Goal: Task Accomplishment & Management: Complete application form

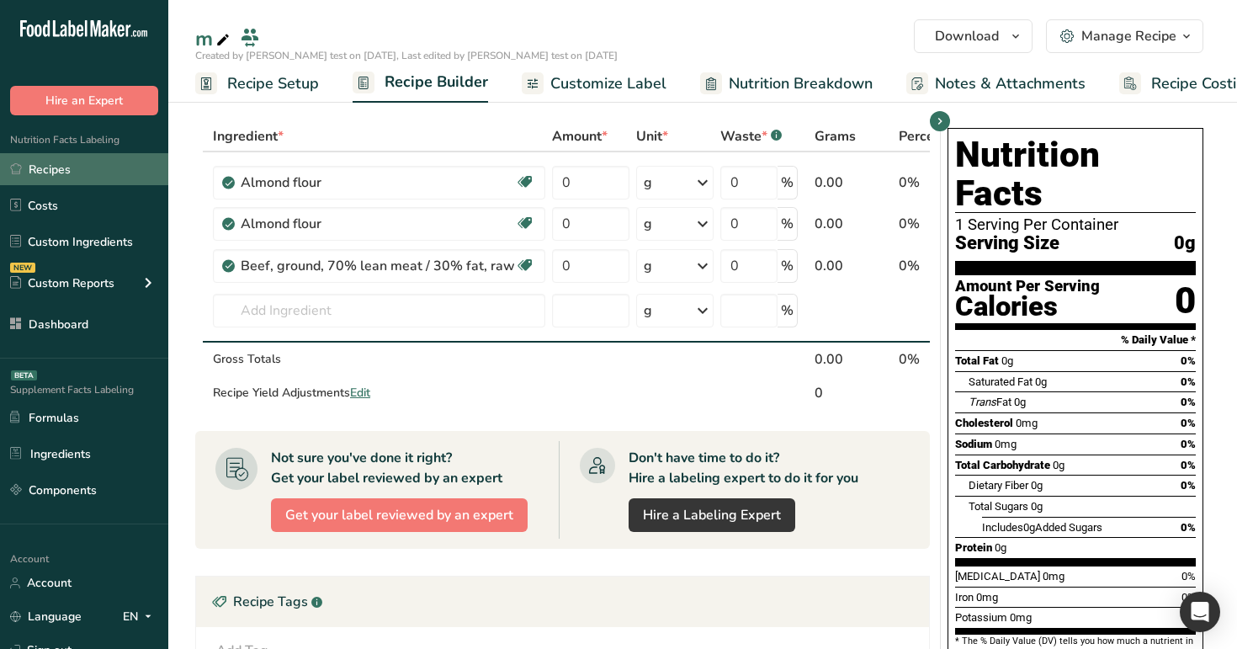
click at [82, 163] on link "Recipes" at bounding box center [84, 169] width 168 height 32
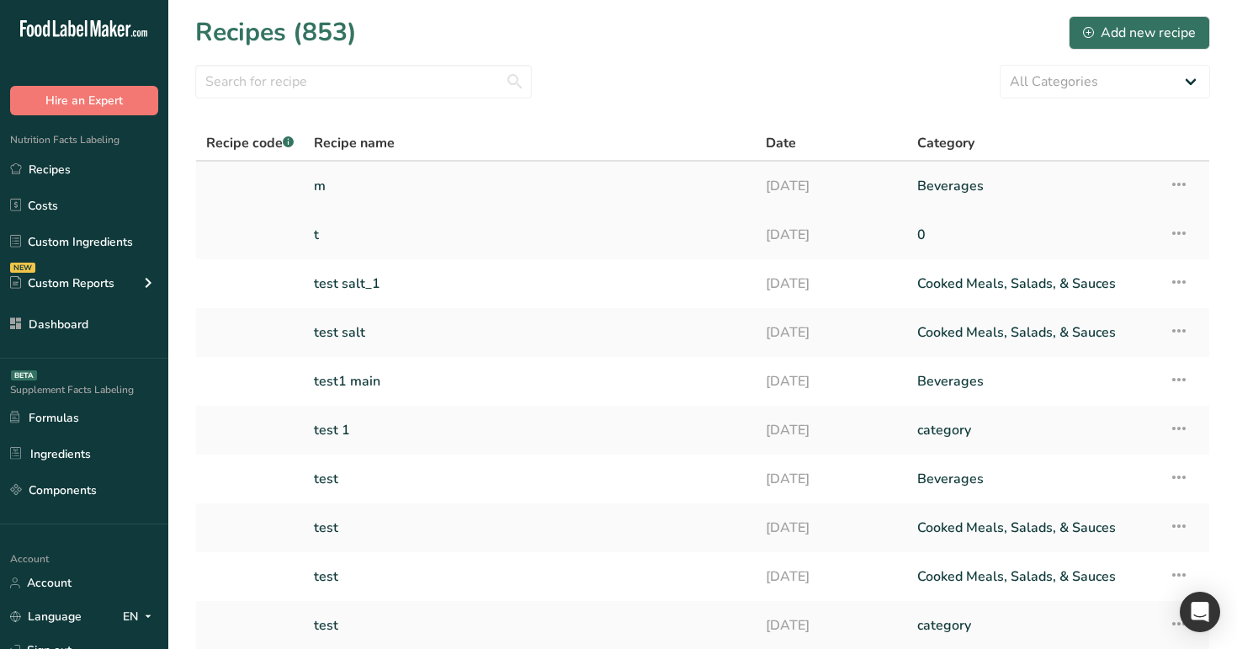
click at [1179, 184] on icon at bounding box center [1178, 184] width 20 height 30
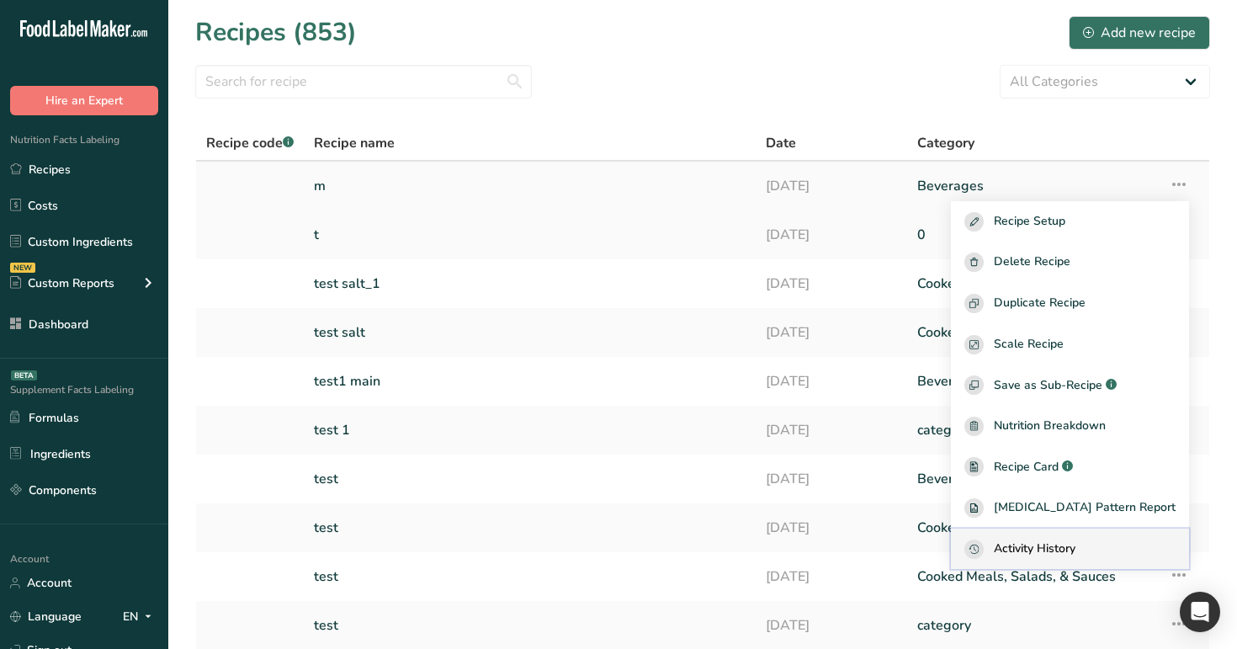
click at [1075, 546] on span "Activity History" at bounding box center [1034, 548] width 82 height 19
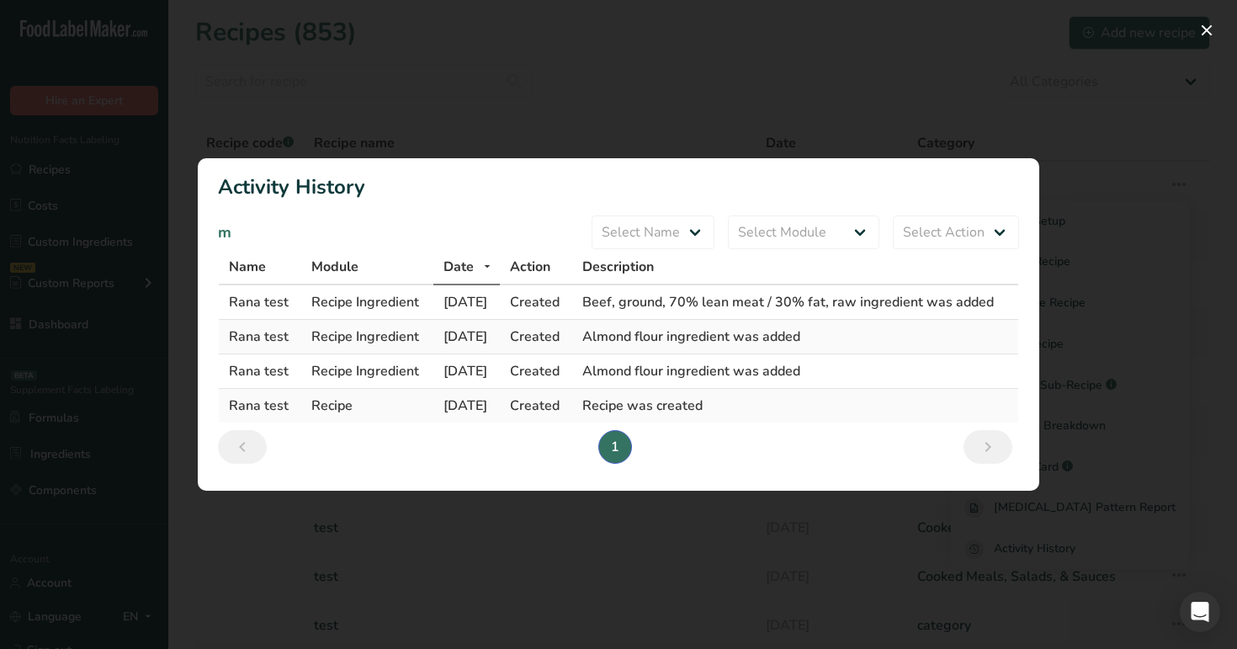
click at [458, 64] on div "Activity Log Modal" at bounding box center [618, 324] width 1237 height 649
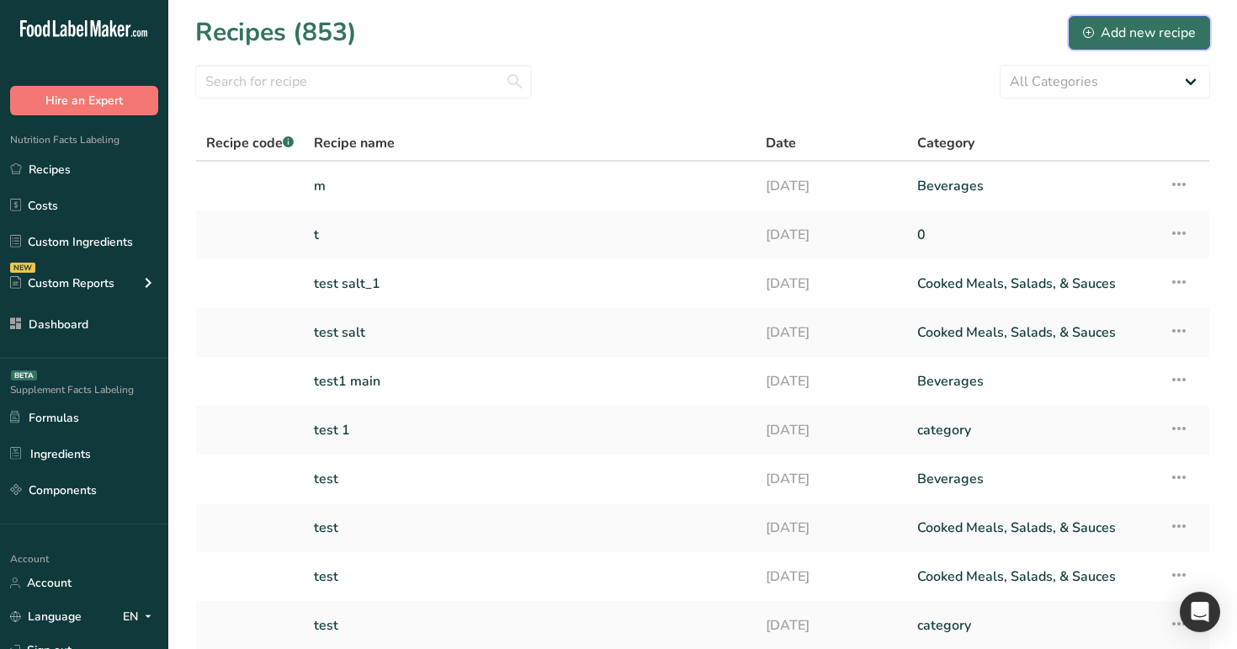
click at [1149, 41] on div "Add new recipe" at bounding box center [1139, 33] width 113 height 20
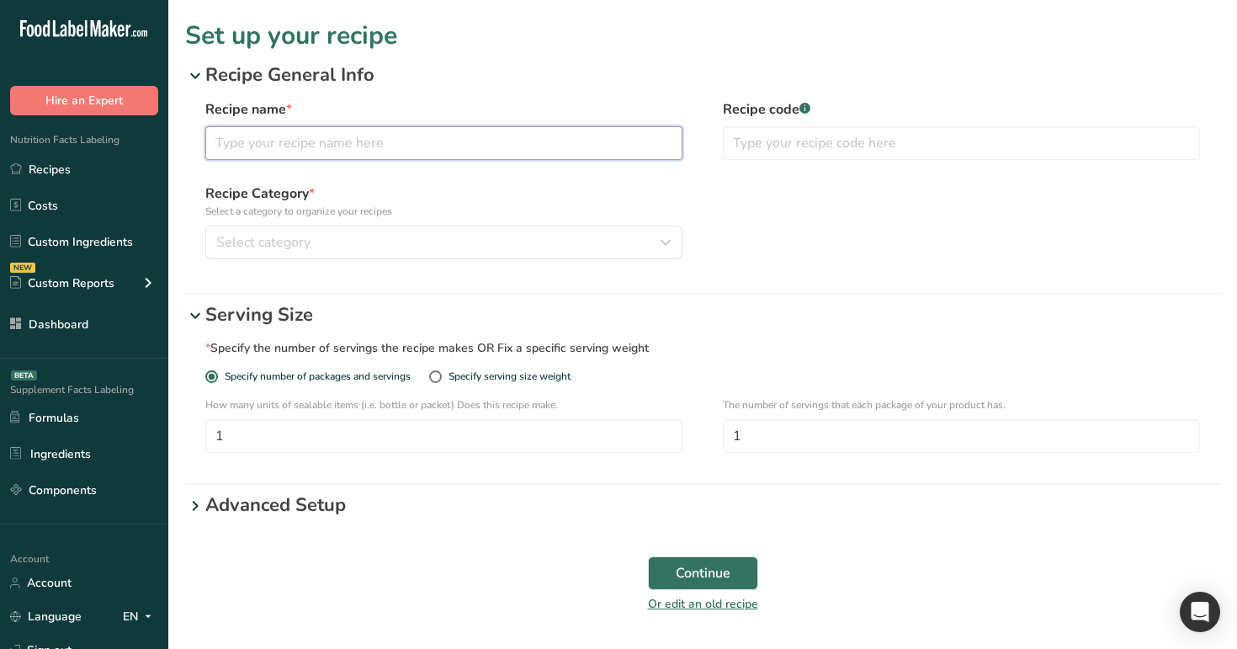
click at [542, 137] on input "text" at bounding box center [443, 143] width 477 height 34
type input "test"
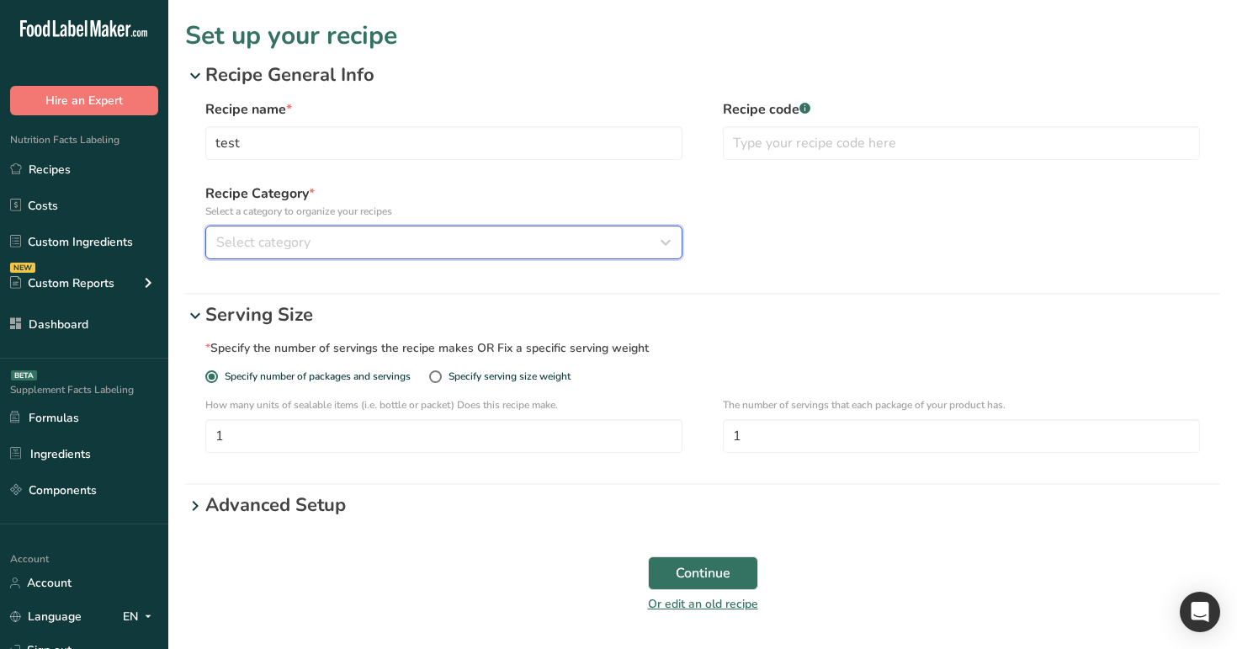
click at [475, 246] on div "Select category" at bounding box center [438, 242] width 445 height 20
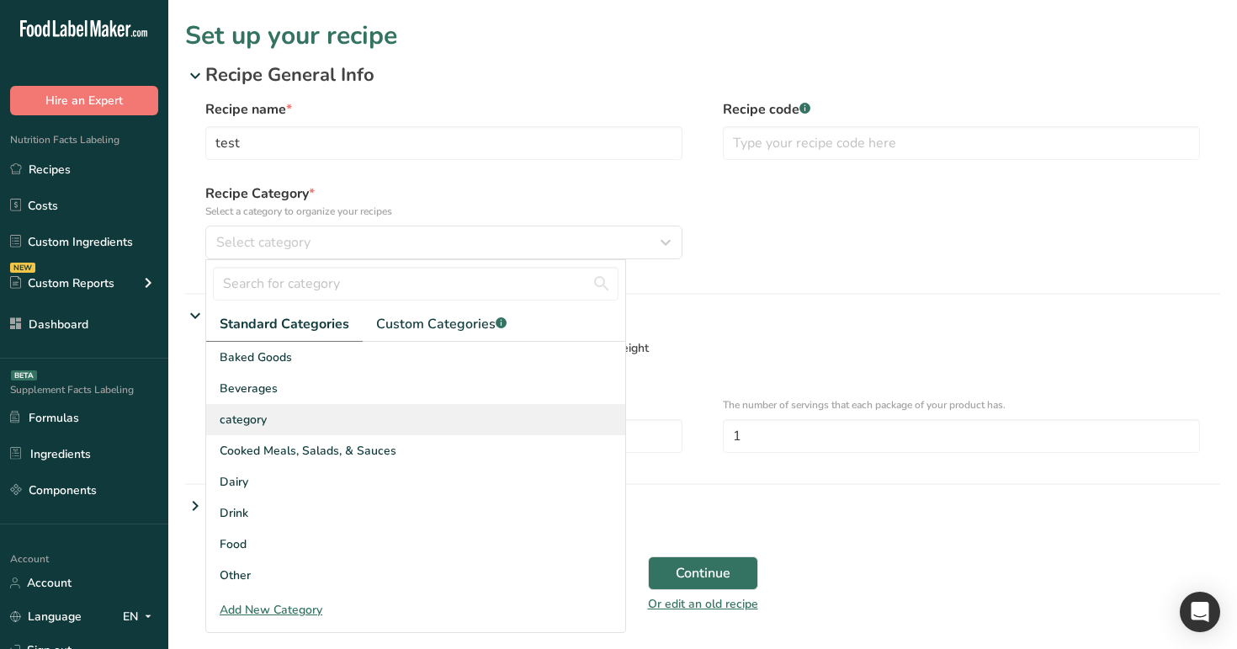
click at [458, 405] on div "category" at bounding box center [415, 419] width 419 height 31
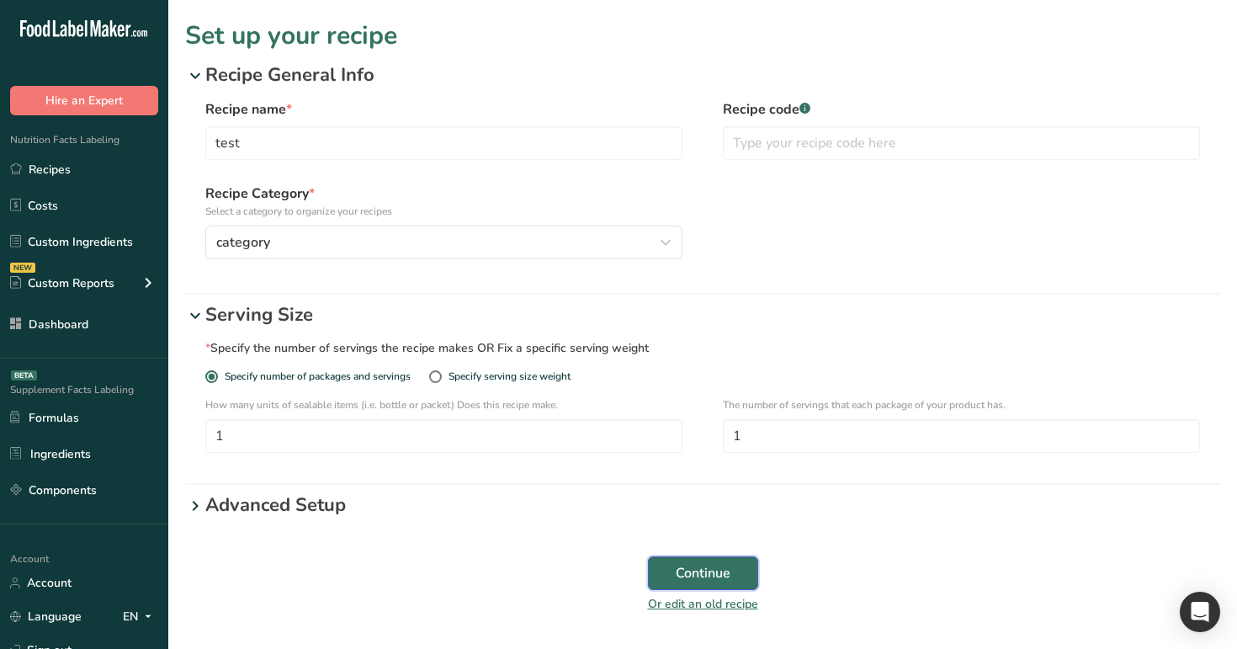
click at [684, 570] on span "Continue" at bounding box center [702, 573] width 55 height 20
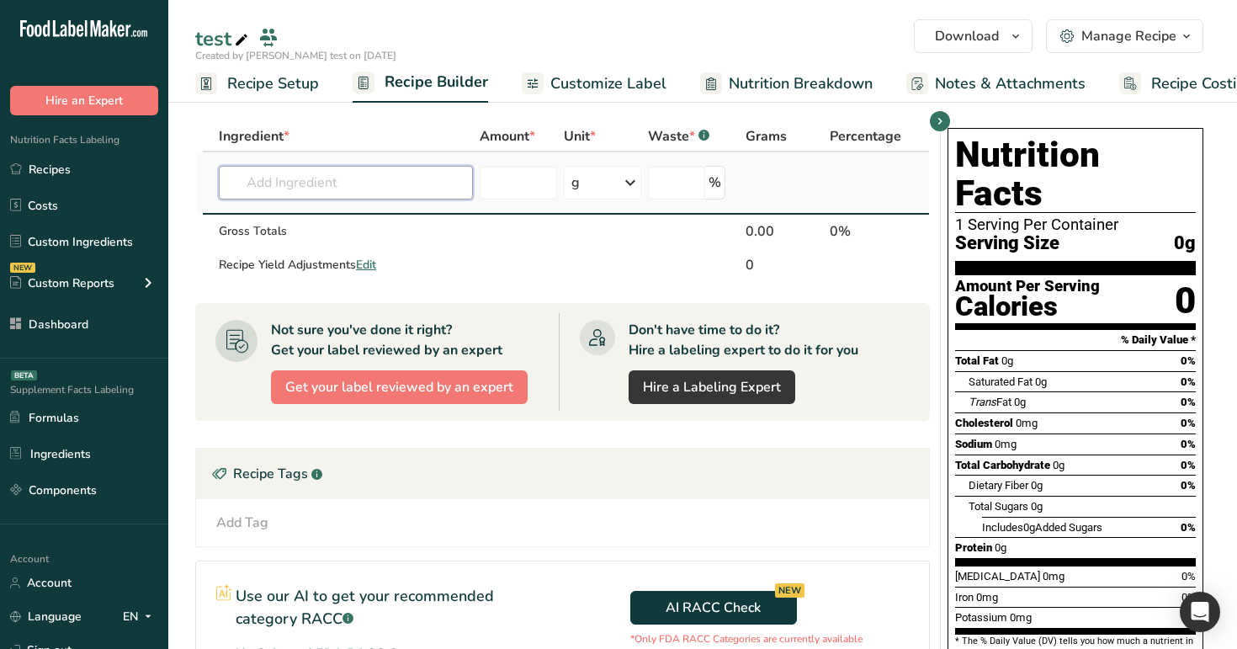
click at [337, 179] on input "text" at bounding box center [346, 183] width 254 height 34
type input "test1"
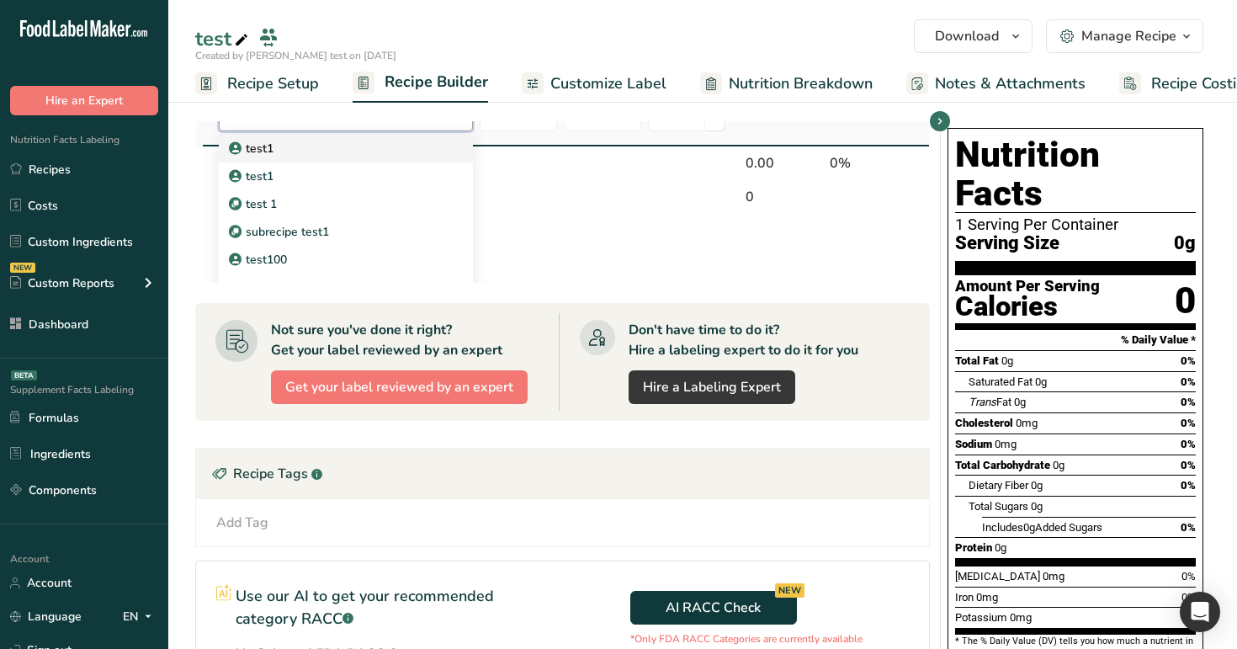
scroll to position [91, 0]
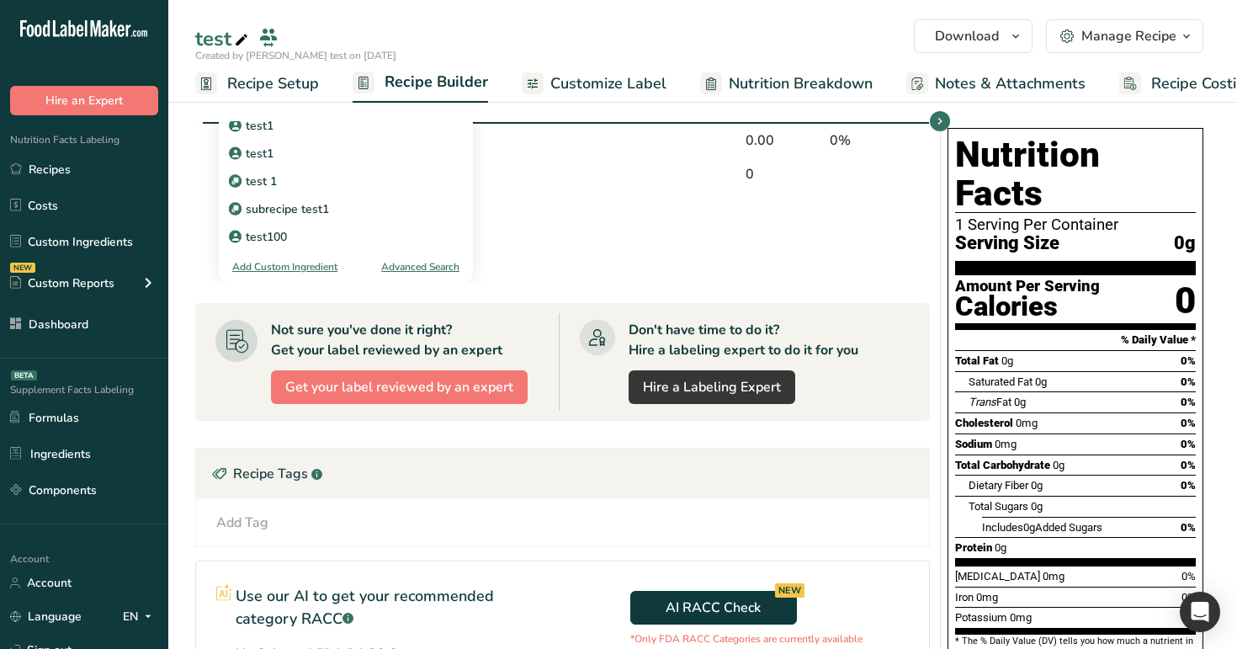
type input "test1"
click at [413, 267] on div "Advanced Search" at bounding box center [420, 266] width 78 height 15
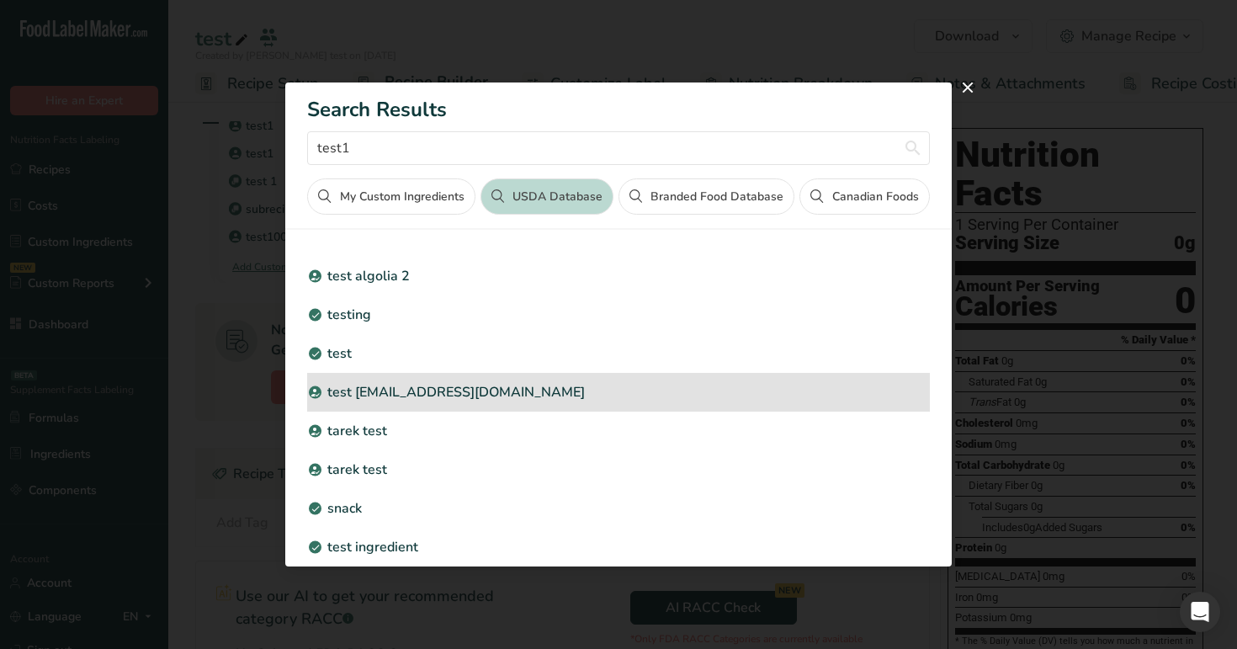
scroll to position [0, 0]
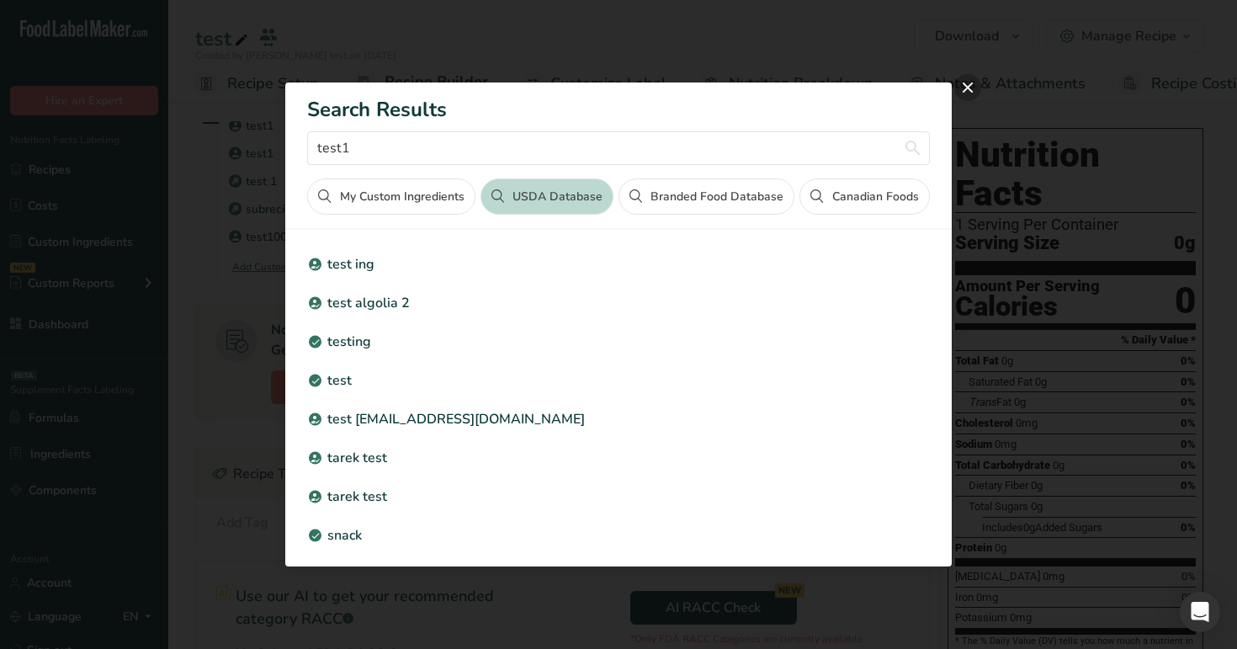
click at [967, 85] on button "close" at bounding box center [967, 87] width 27 height 27
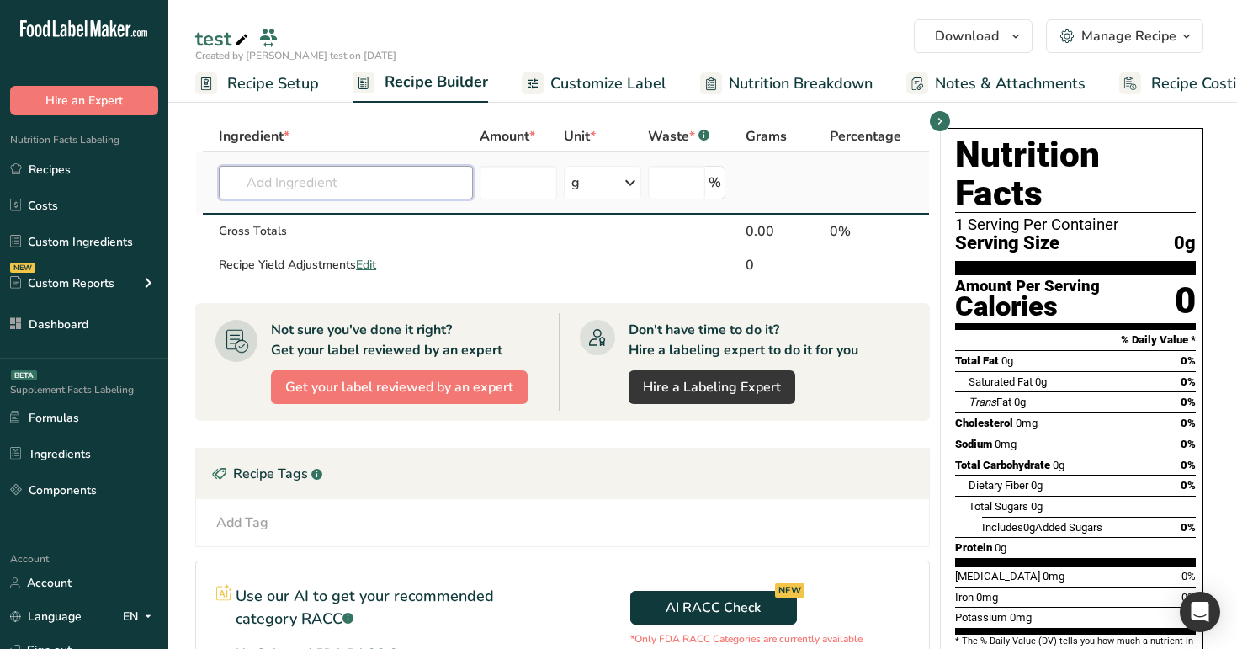
click at [379, 168] on input "text" at bounding box center [346, 183] width 254 height 34
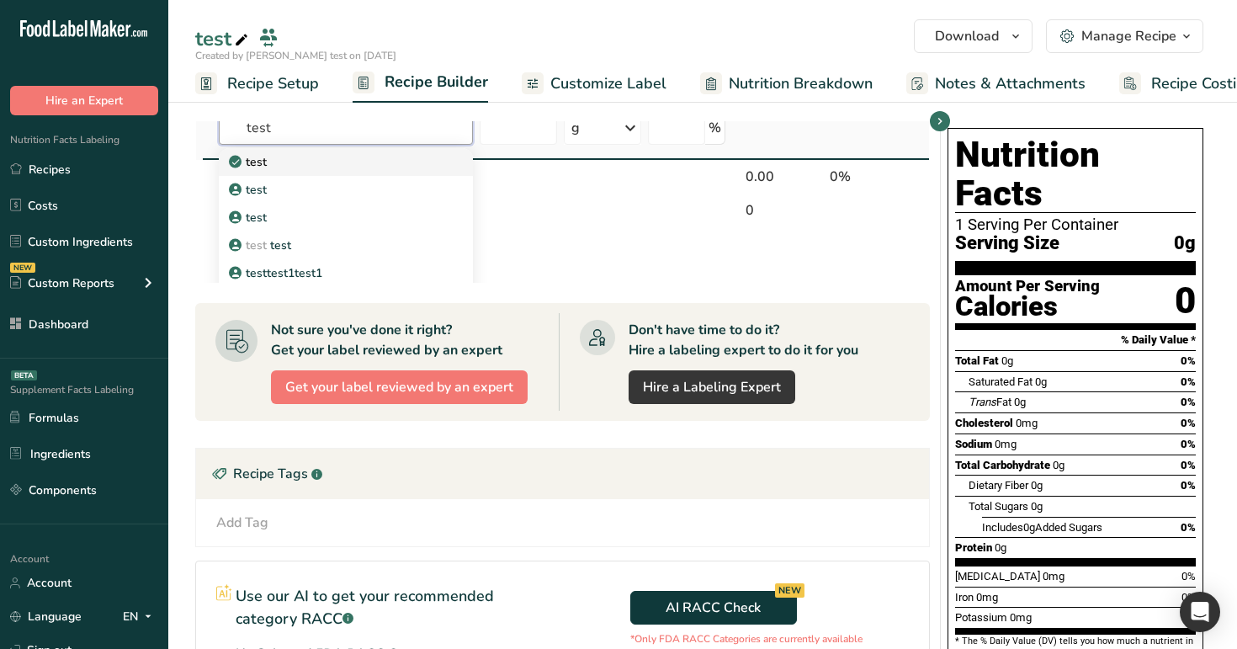
scroll to position [91, 0]
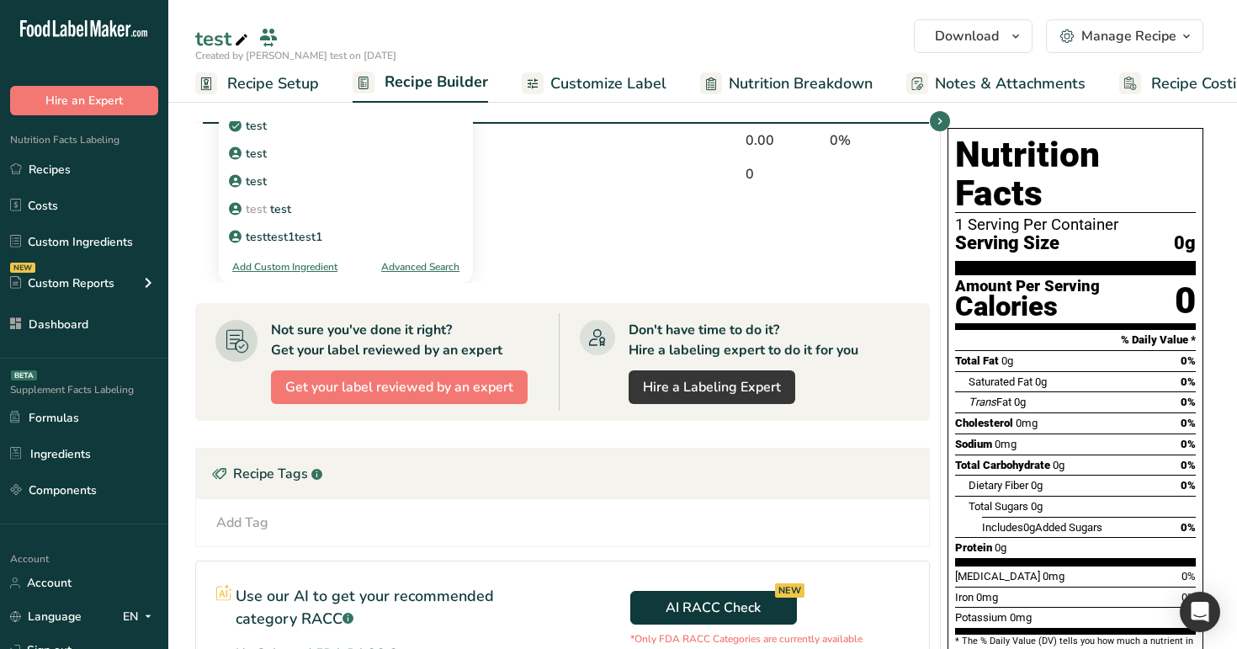
type input "test"
click at [416, 267] on div "Advanced Search" at bounding box center [420, 266] width 78 height 15
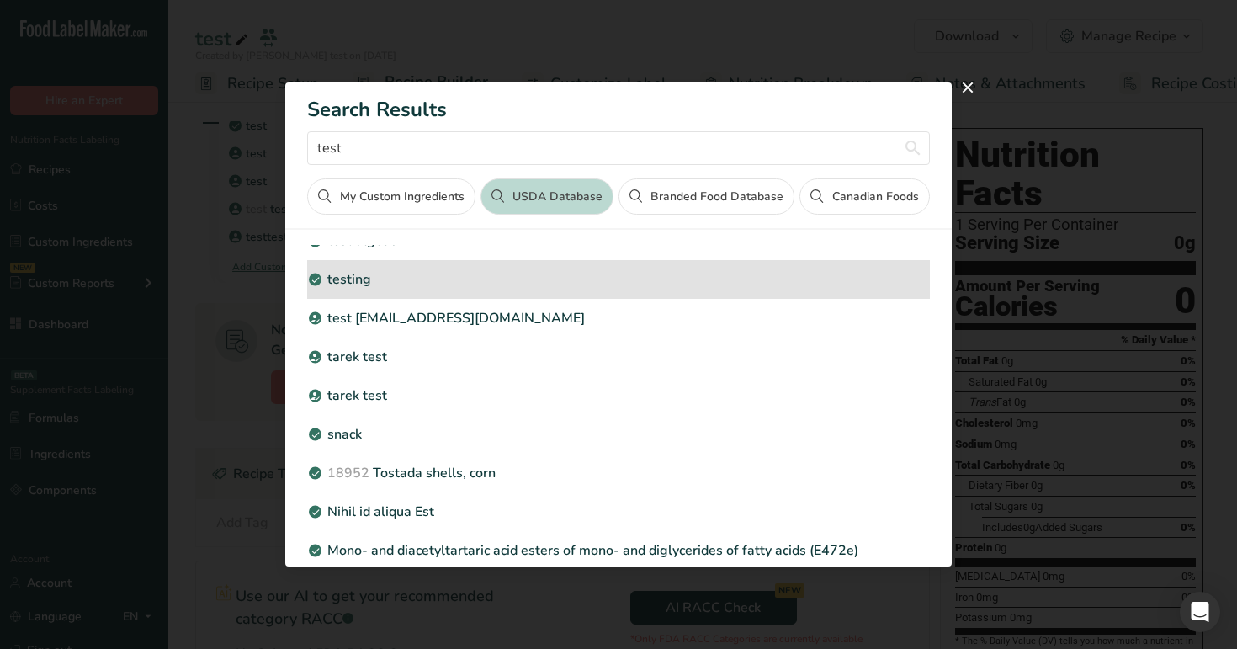
scroll to position [144, 0]
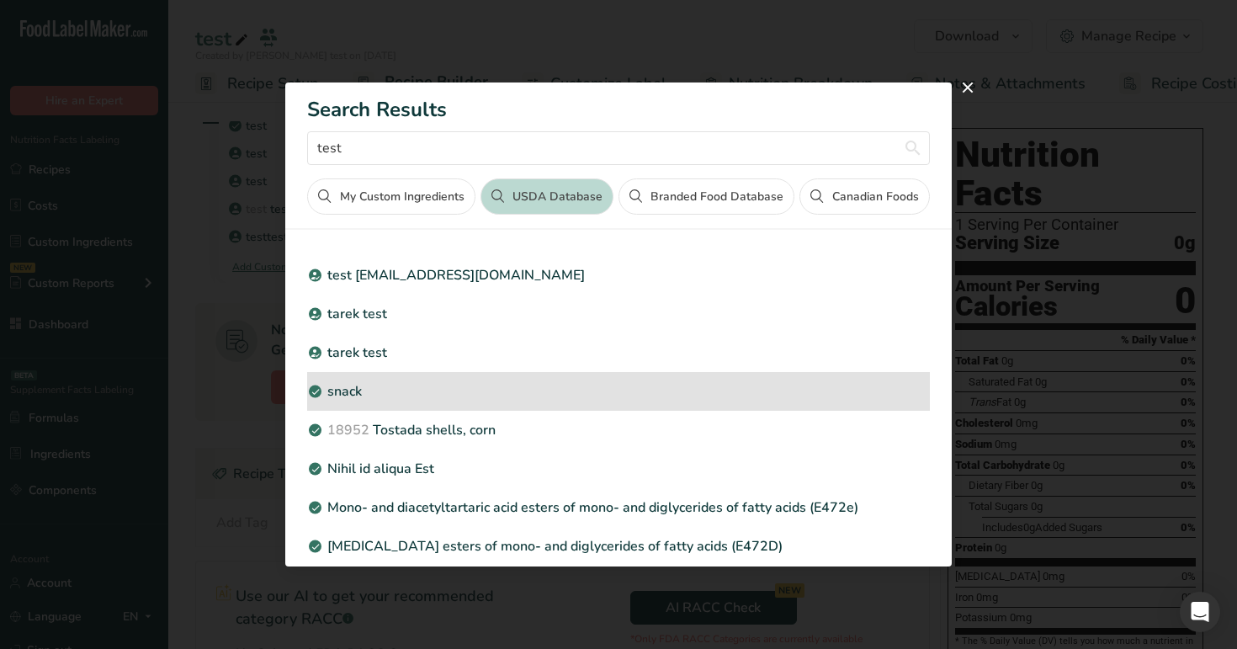
click at [456, 395] on p "snack" at bounding box center [618, 391] width 622 height 20
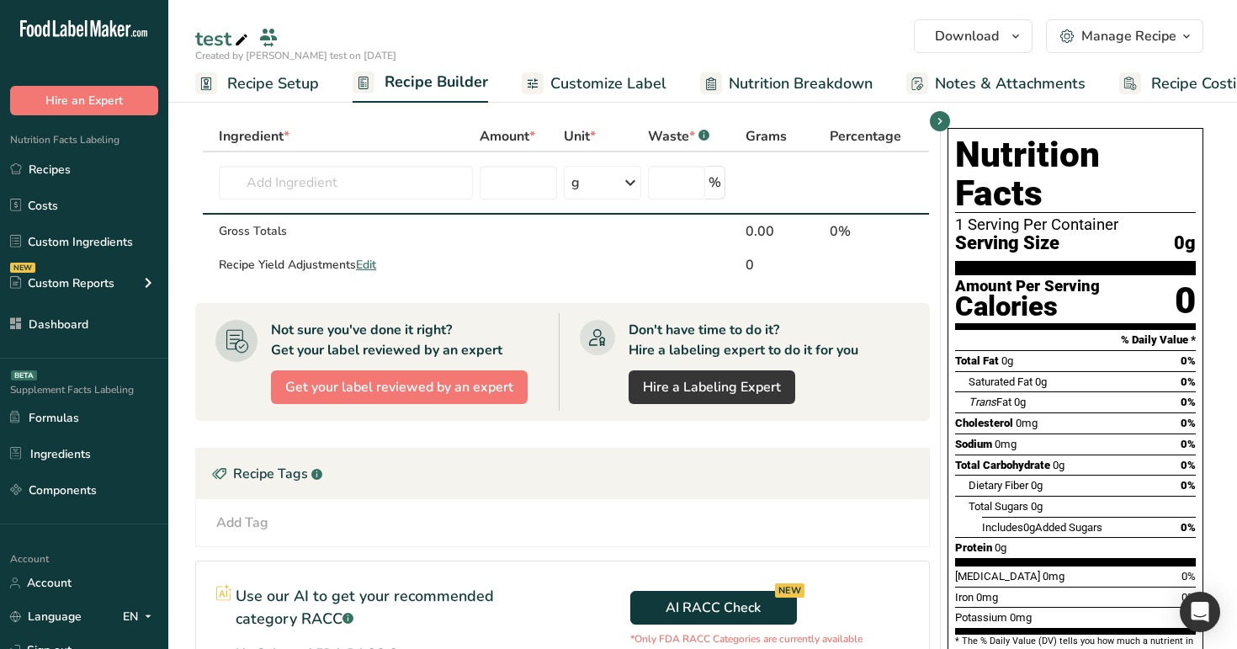
scroll to position [8, 0]
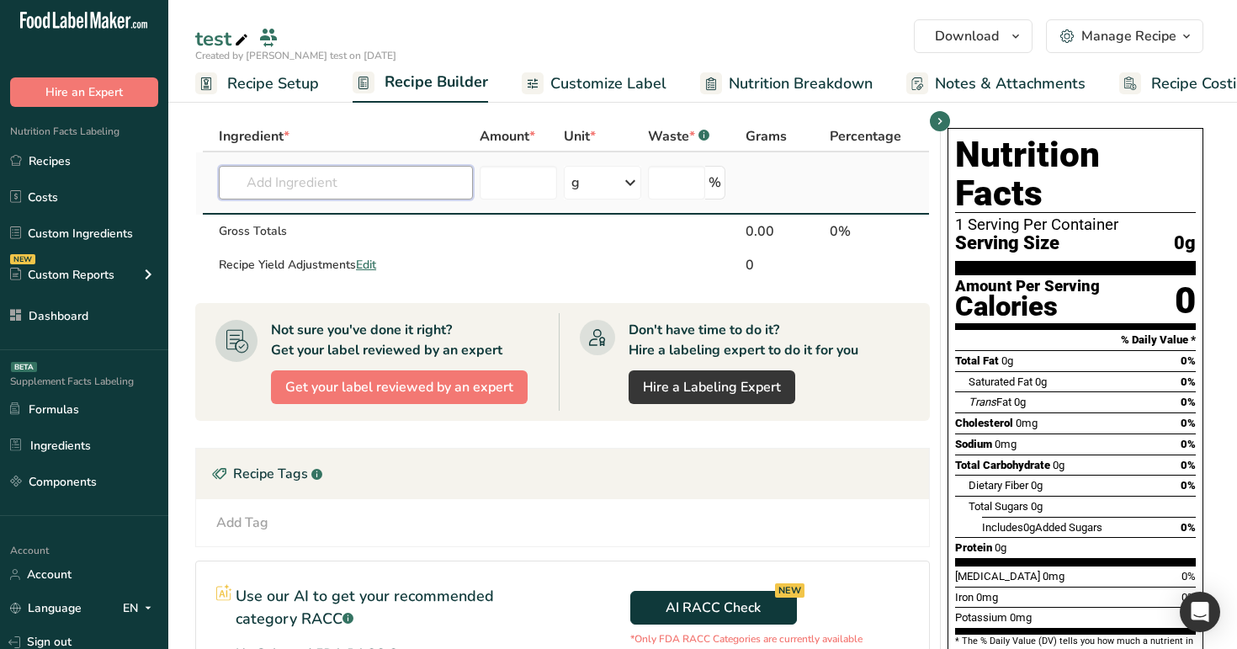
click at [384, 182] on input "text" at bounding box center [346, 183] width 254 height 34
paste input "Hot chocolate, cocoa, homemade, prepared with whole milk"
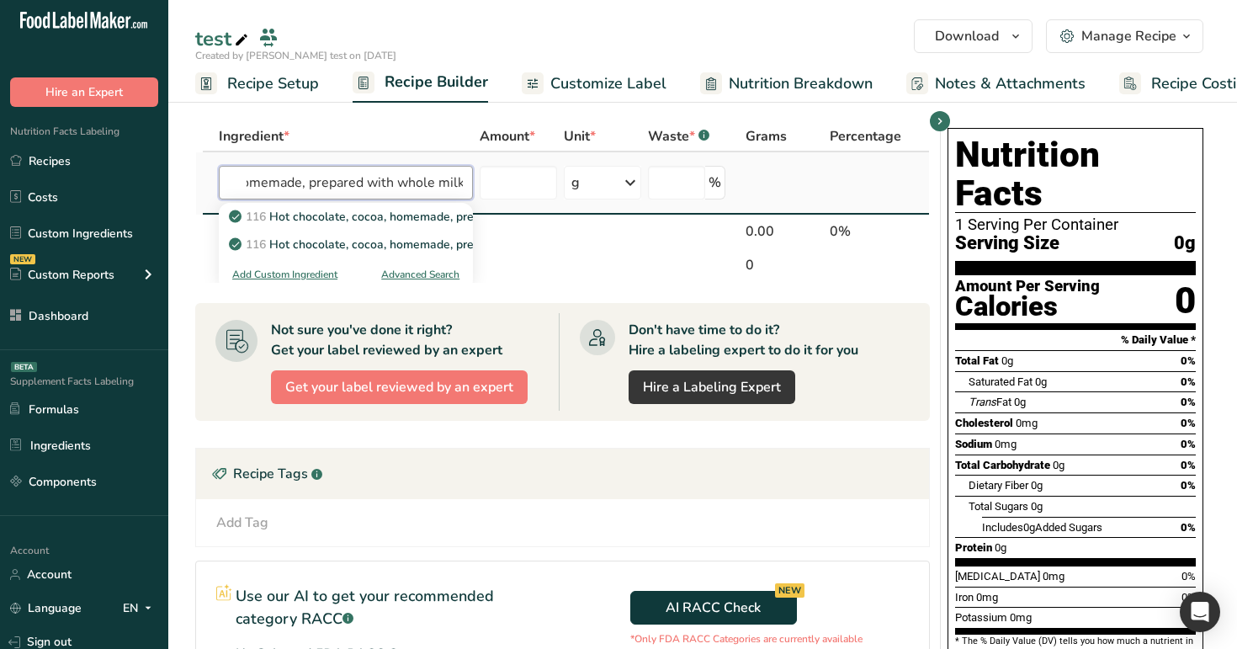
type input "Hot chocolate, cocoa, homemade, prepared with whole milk"
click at [438, 273] on div "Advanced Search" at bounding box center [420, 274] width 78 height 15
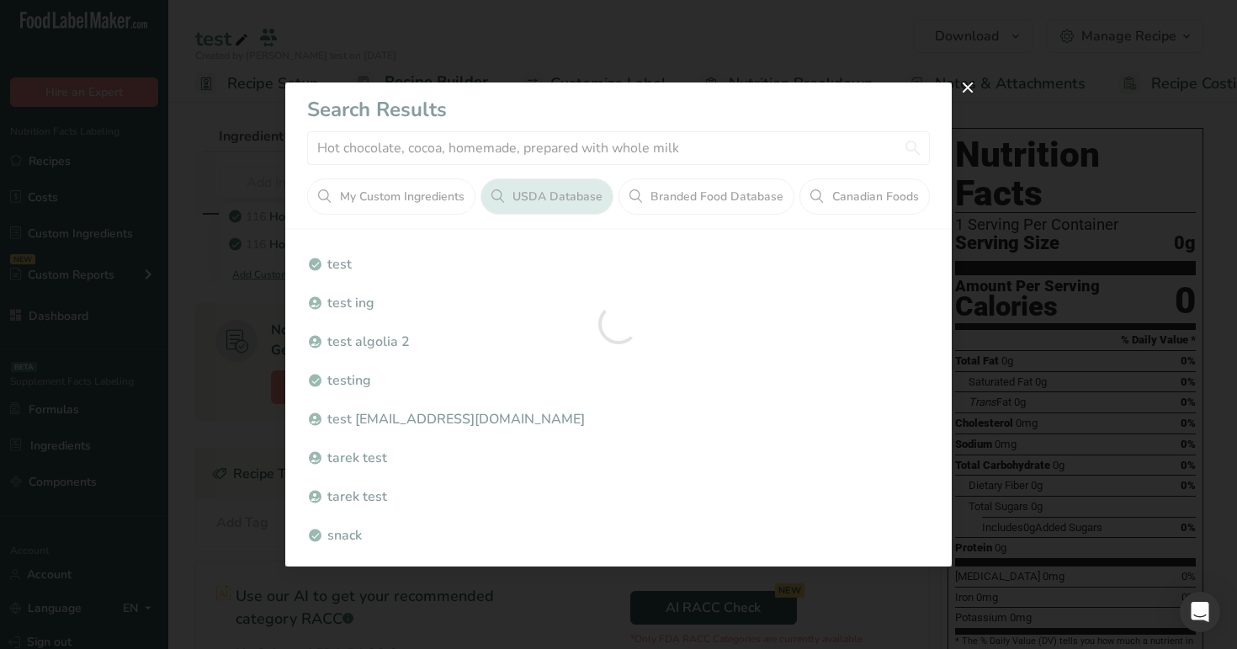
scroll to position [0, 0]
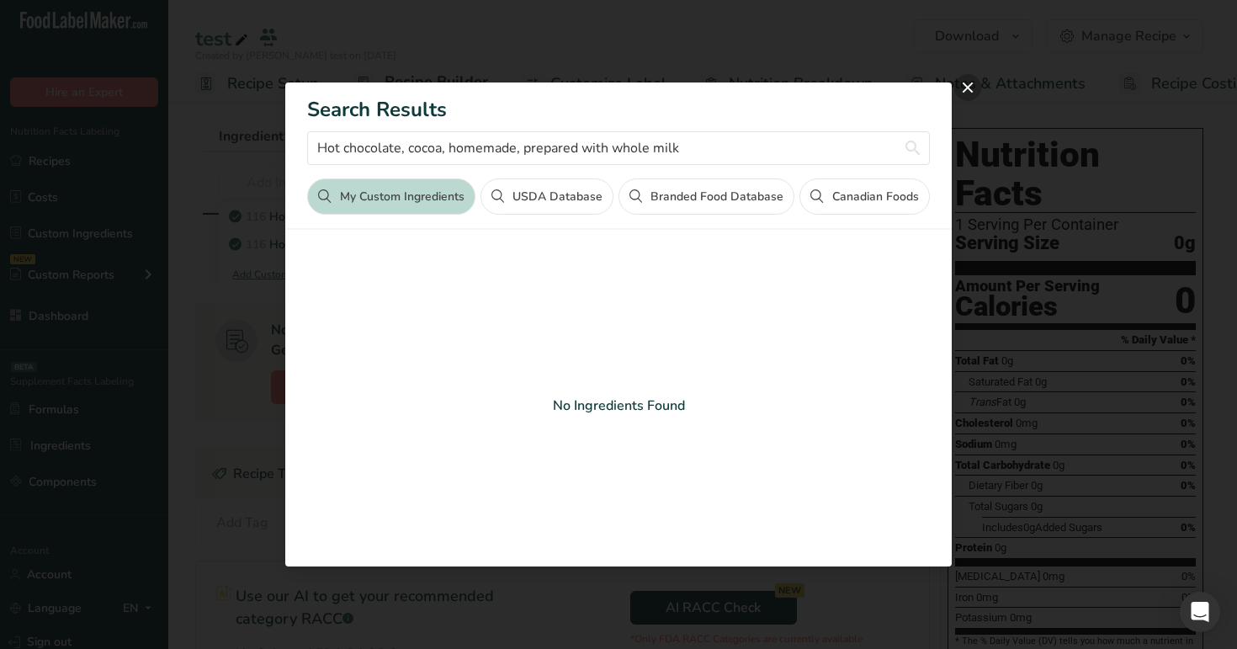
click at [969, 91] on button "close" at bounding box center [967, 87] width 27 height 27
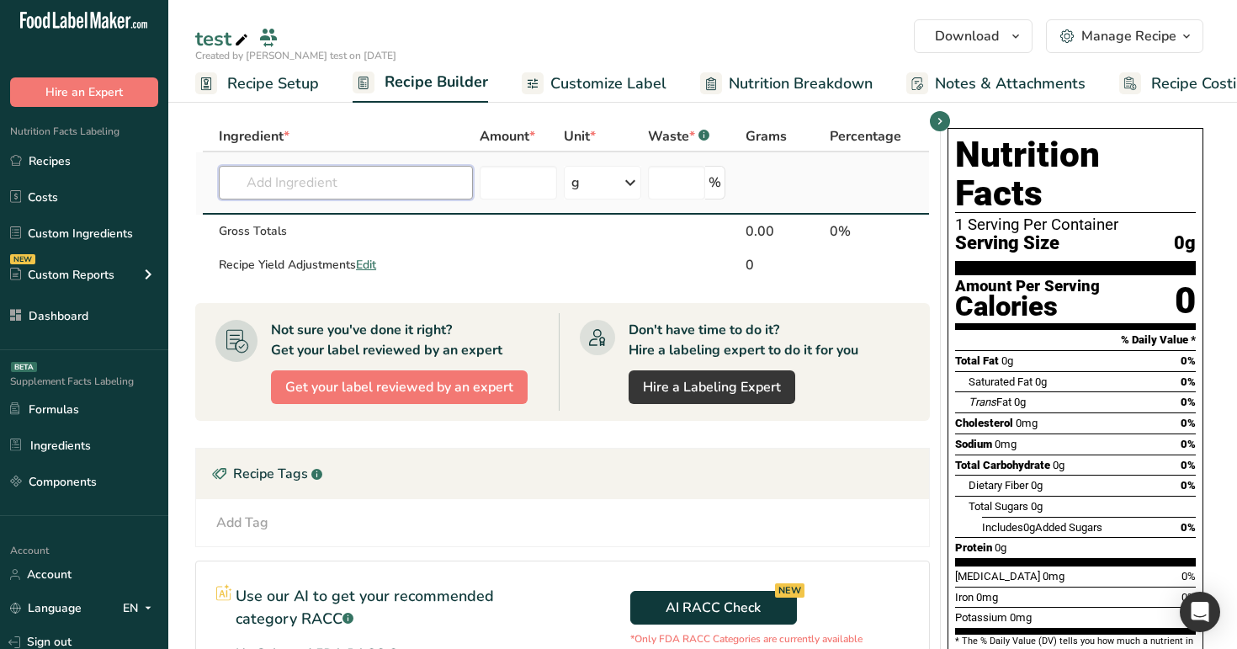
click at [303, 177] on input "text" at bounding box center [346, 183] width 254 height 34
paste input "Hot chocolate, cocoa, homemade, prepared with whole milk"
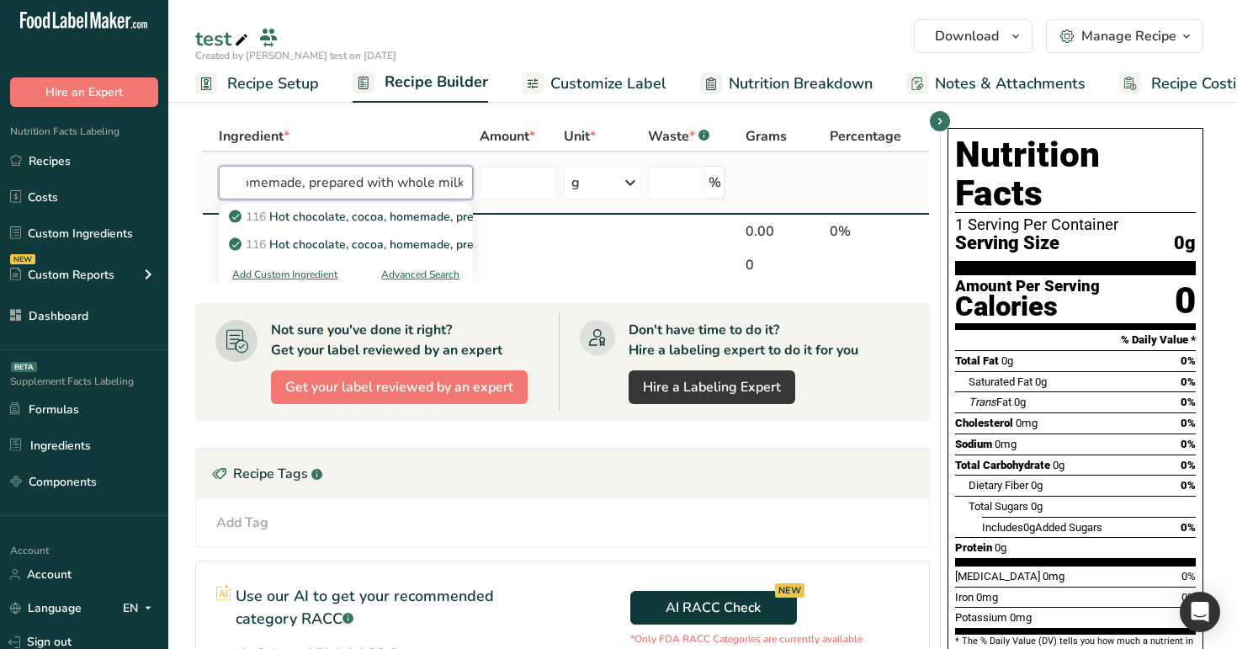
type input "Hot chocolate, cocoa, homemade, prepared with whole milk"
click at [424, 274] on div "Advanced Search" at bounding box center [420, 274] width 78 height 15
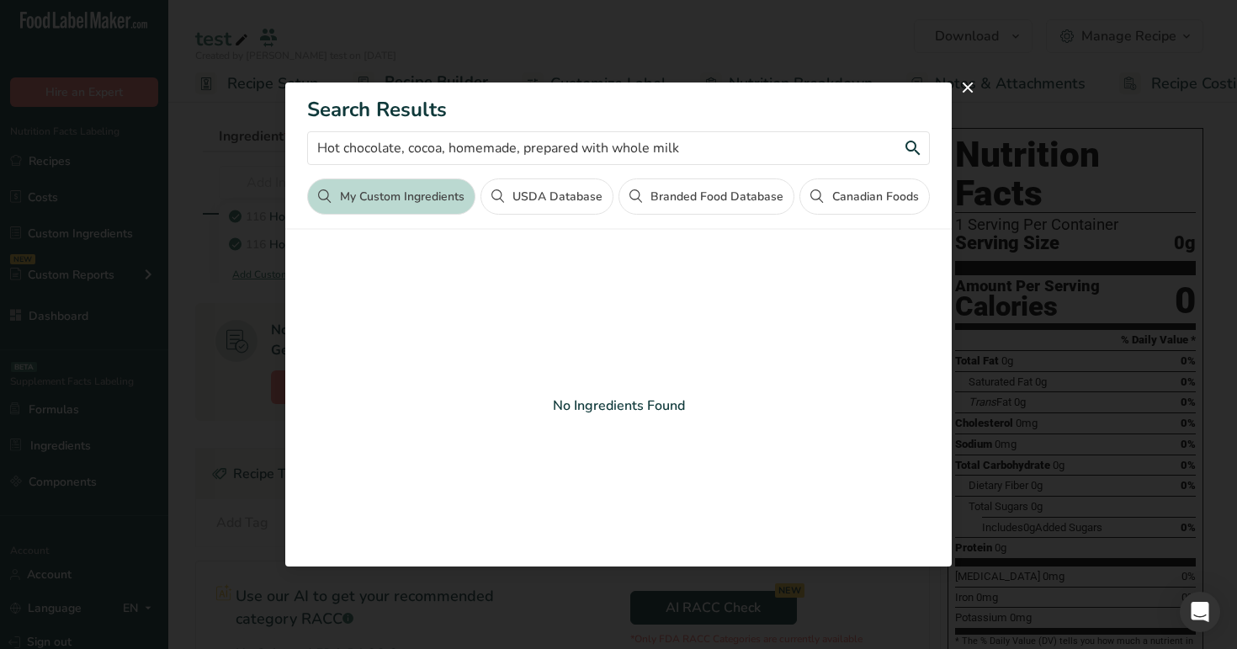
click at [680, 148] on input "Hot chocolate, cocoa, homemade, prepared with whole milk" at bounding box center [618, 148] width 622 height 34
click at [541, 195] on button "USDA Database" at bounding box center [546, 196] width 133 height 36
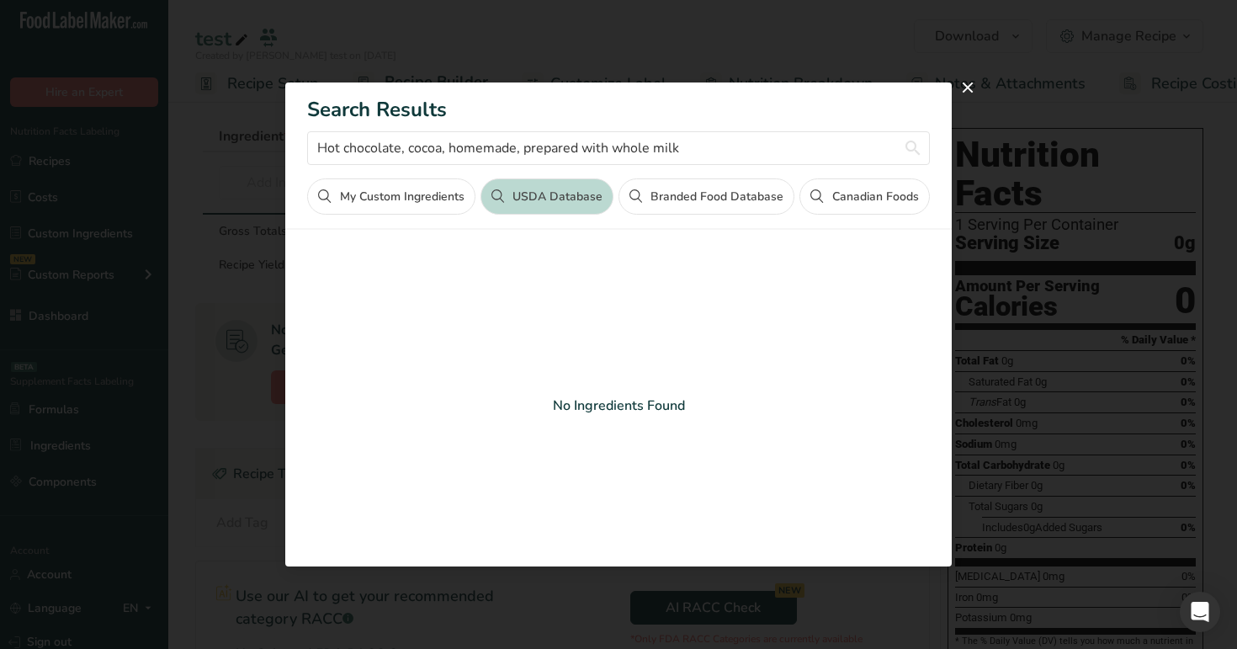
click at [821, 207] on button "Canadian Foods" at bounding box center [864, 196] width 130 height 36
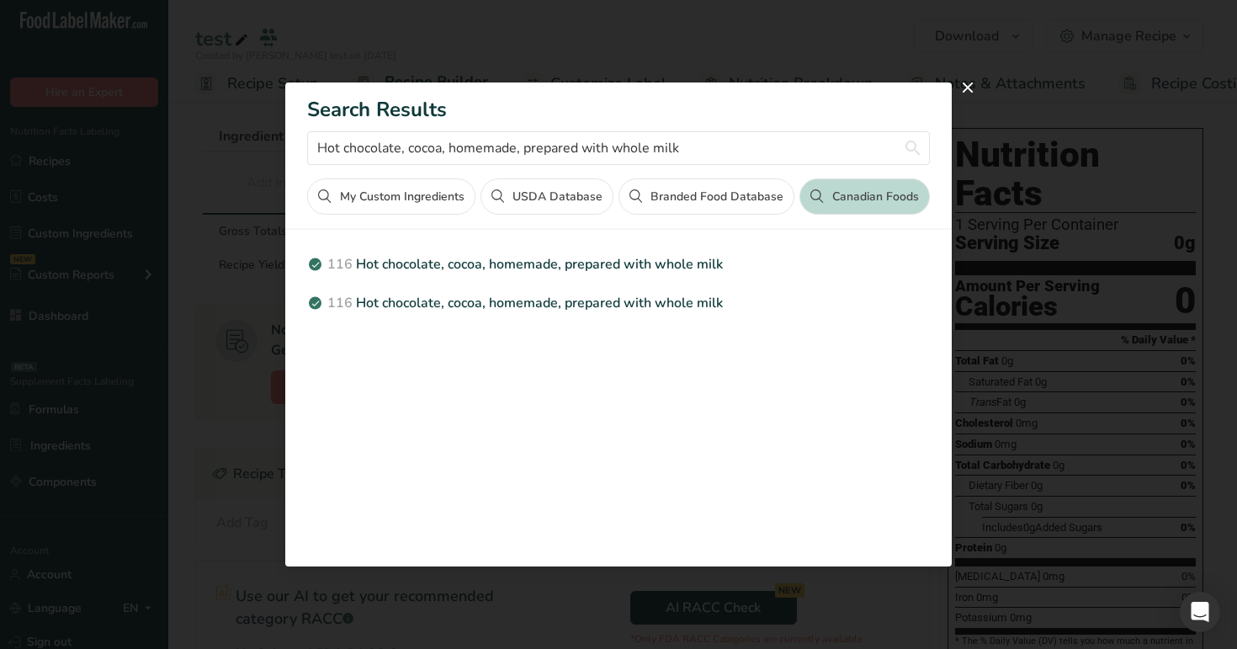
click at [691, 187] on button "Branded Food Database" at bounding box center [706, 196] width 176 height 36
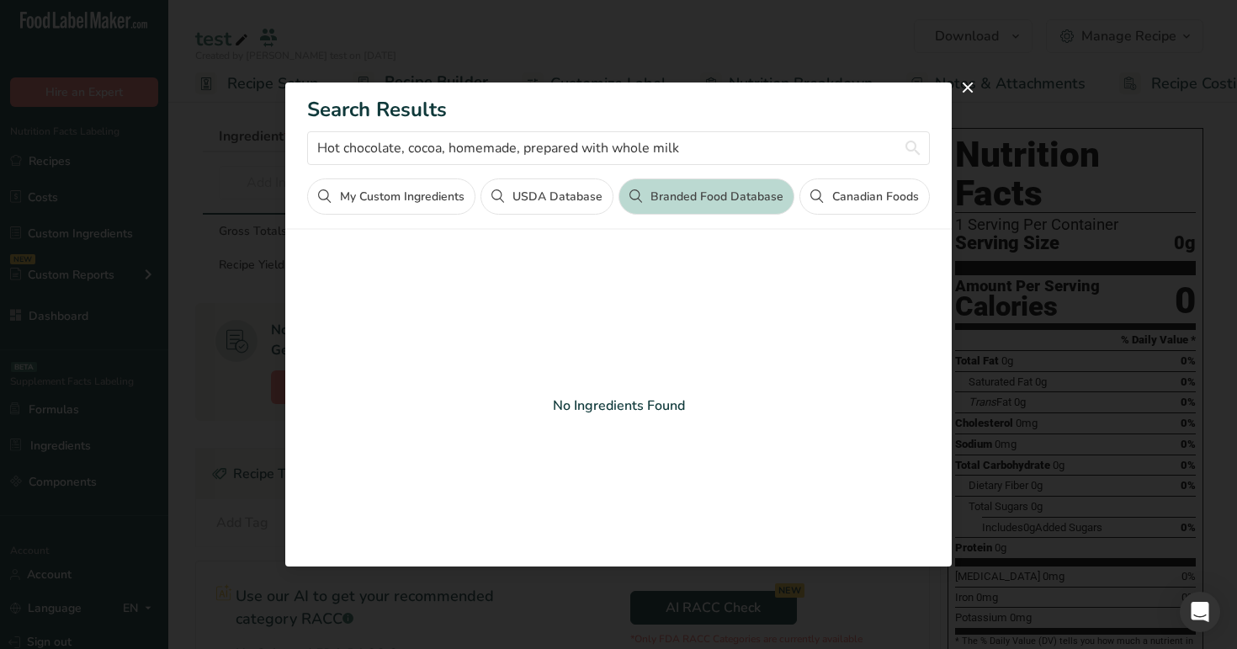
click at [863, 193] on button "Canadian Foods" at bounding box center [864, 196] width 130 height 36
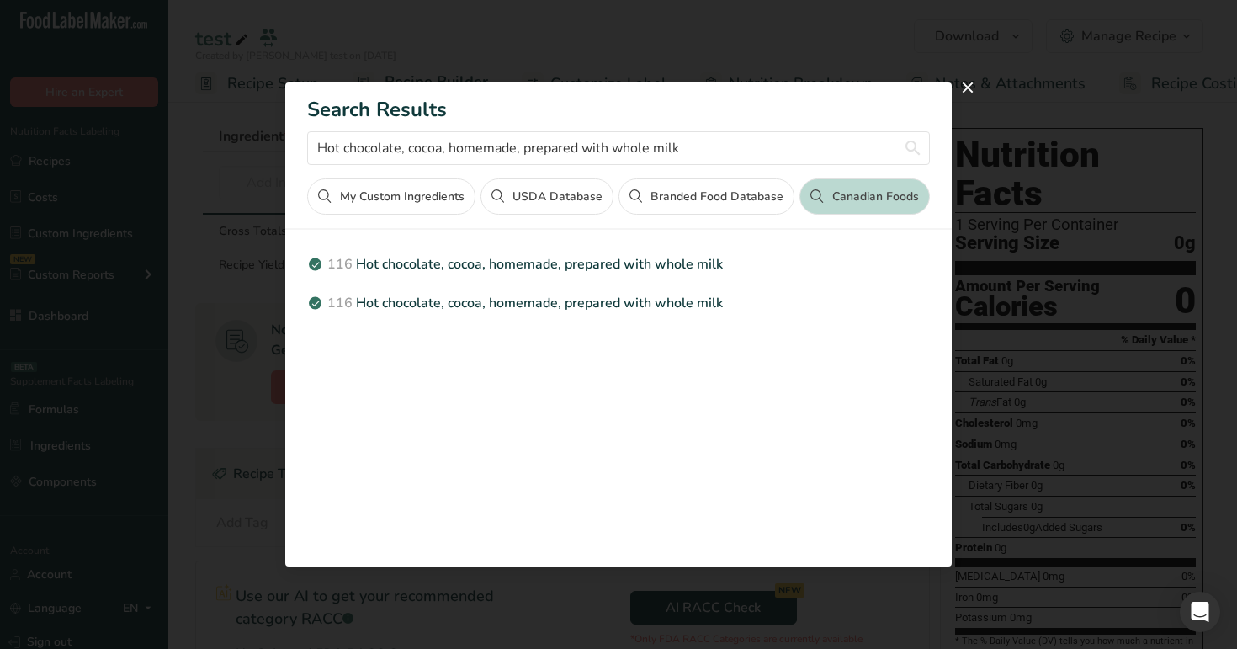
click at [725, 199] on button "Branded Food Database" at bounding box center [706, 196] width 176 height 36
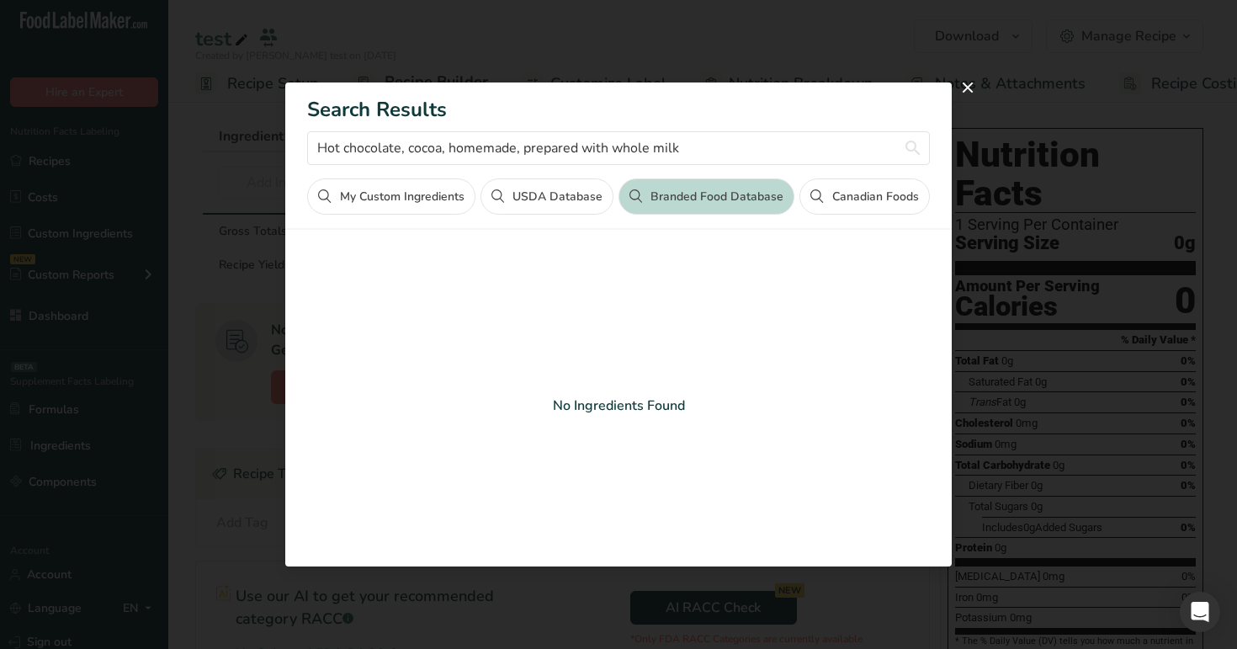
click at [588, 196] on button "USDA Database" at bounding box center [546, 196] width 133 height 36
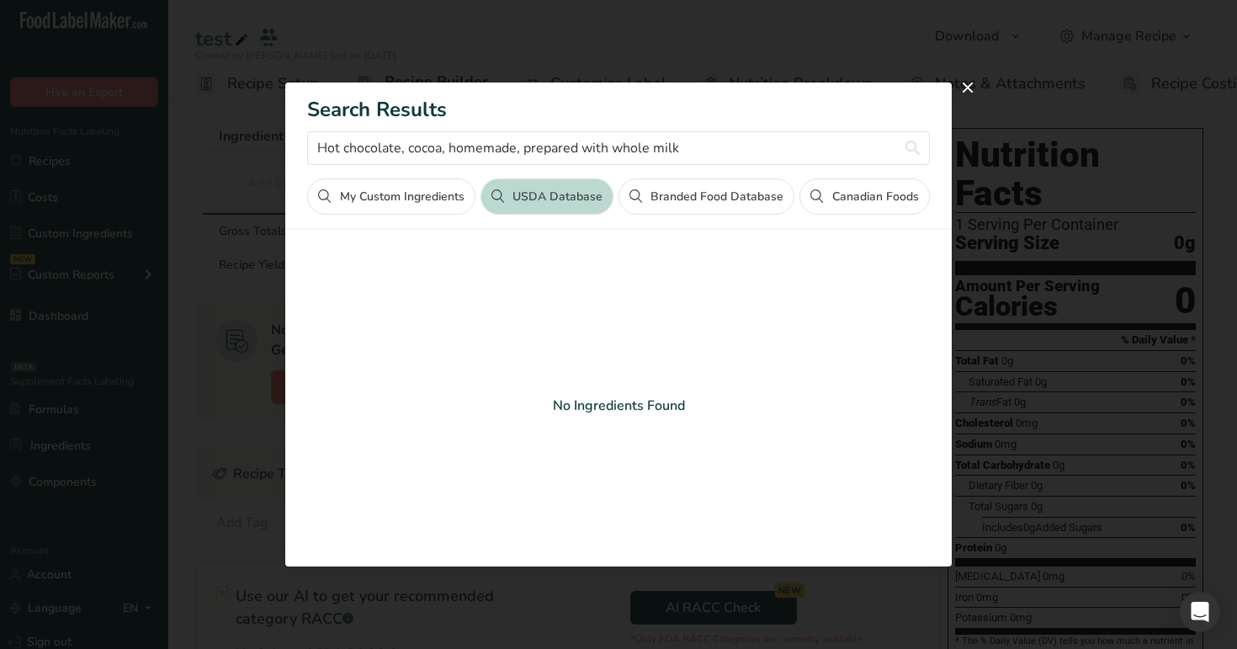
click at [410, 202] on button "My Custom Ingredients" at bounding box center [390, 196] width 167 height 36
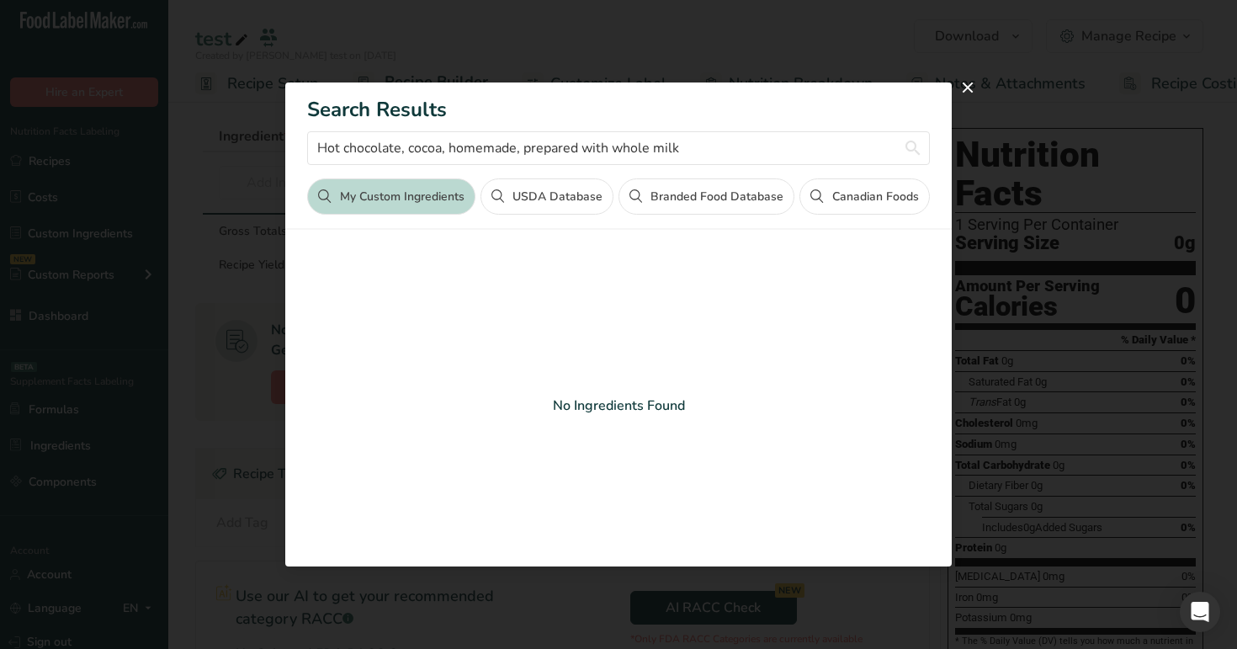
click at [585, 204] on button "USDA Database" at bounding box center [546, 196] width 133 height 36
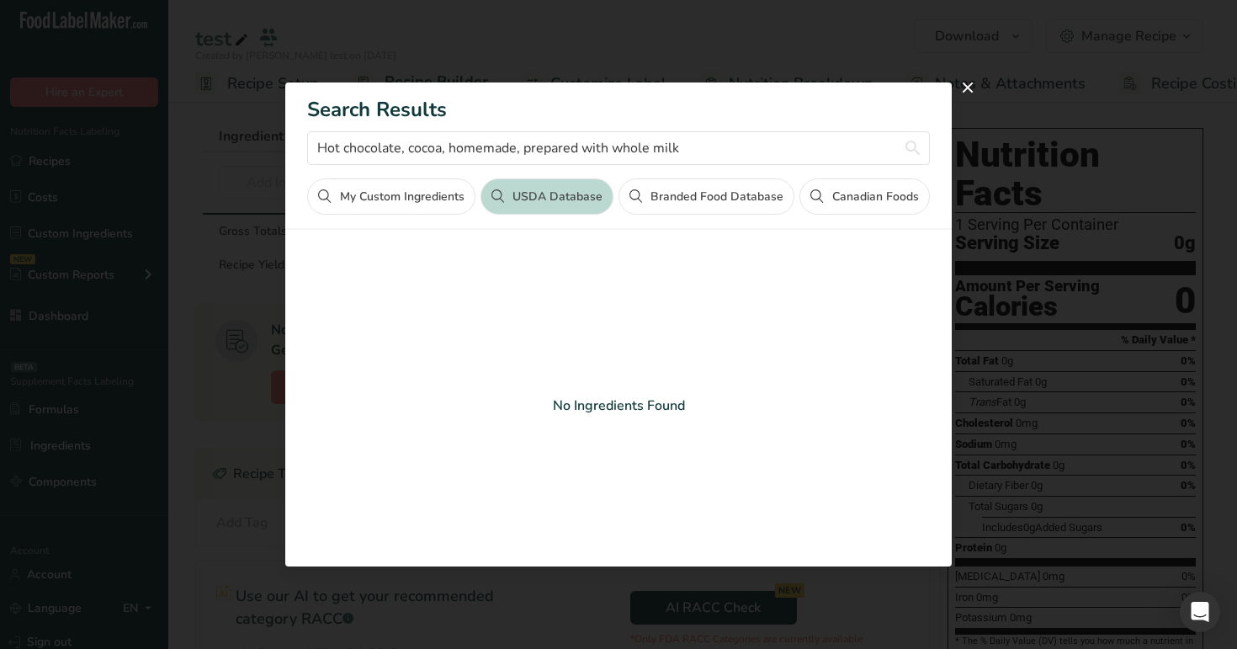
click at [185, 213] on div "Search results modal" at bounding box center [618, 324] width 1237 height 649
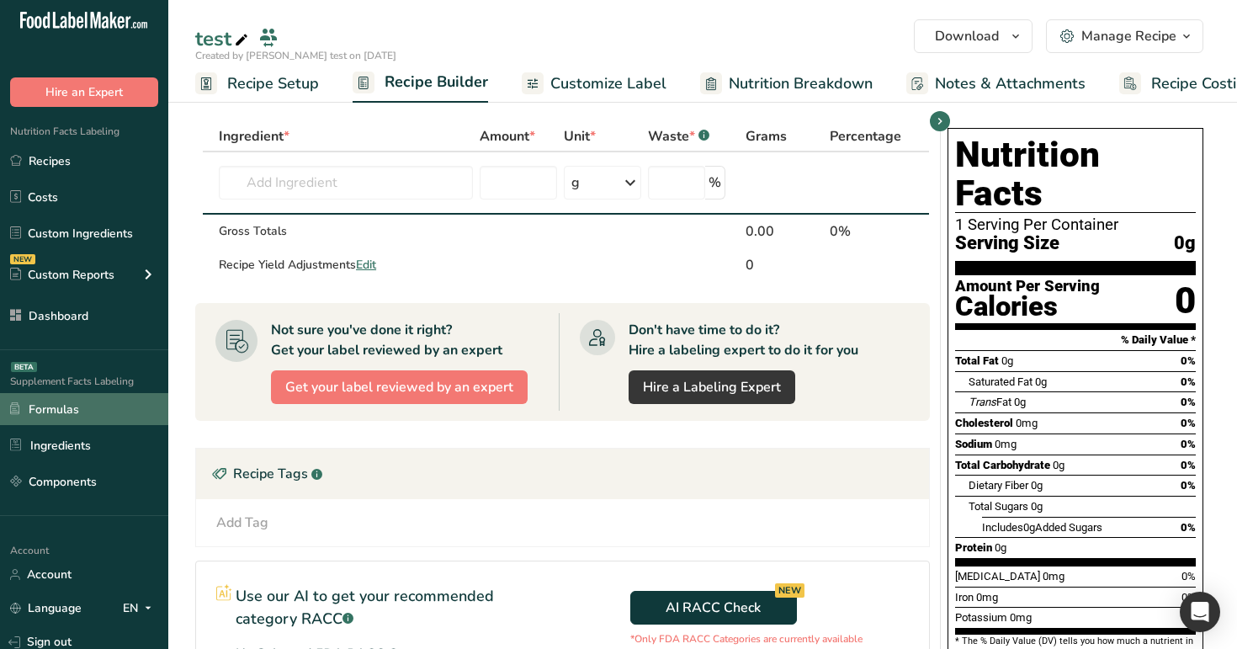
click at [64, 409] on link "Formulas" at bounding box center [84, 409] width 168 height 32
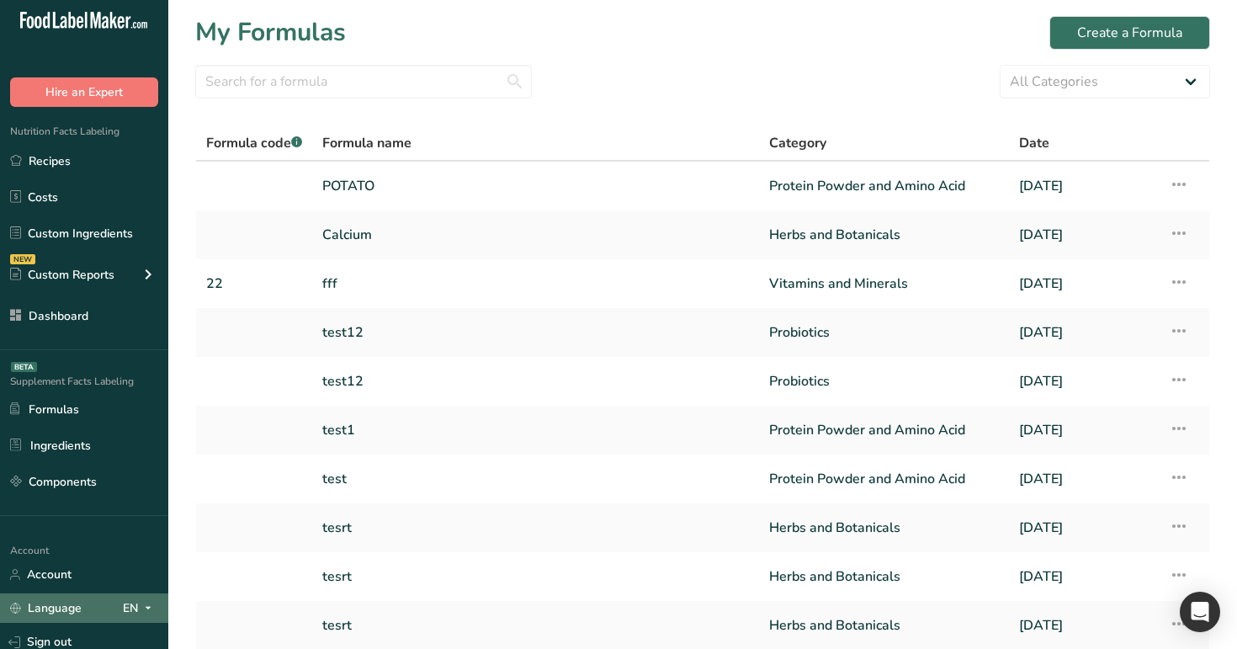
click at [143, 601] on icon at bounding box center [147, 607] width 13 height 21
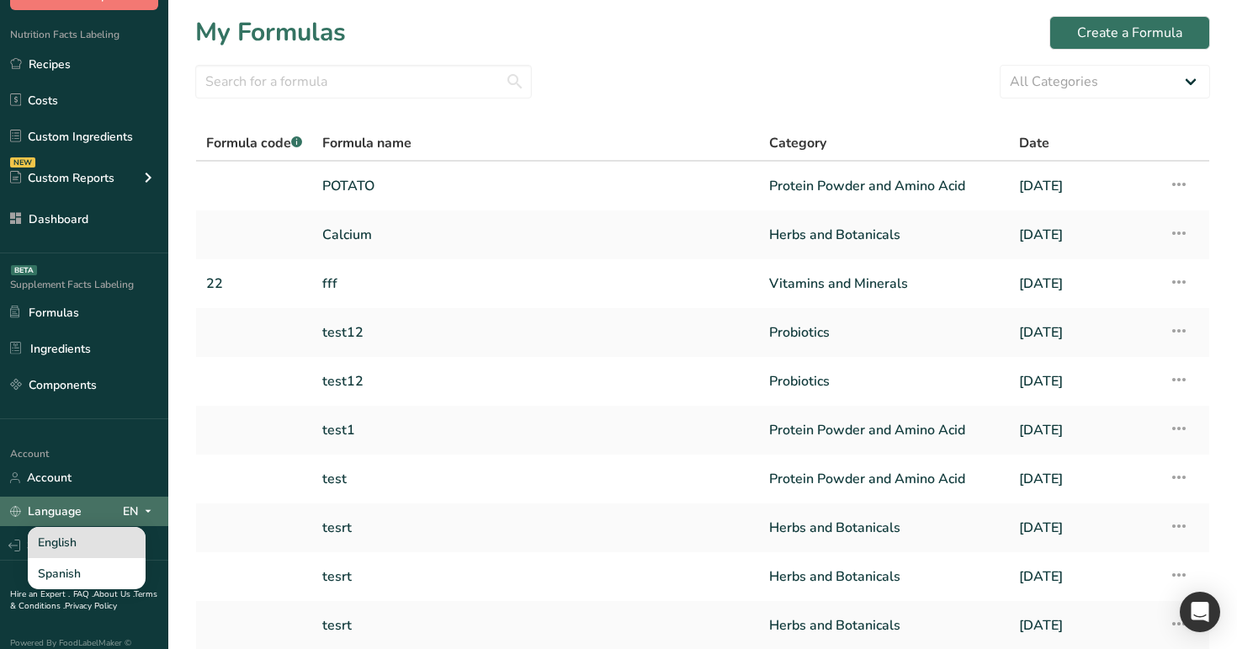
scroll to position [128, 0]
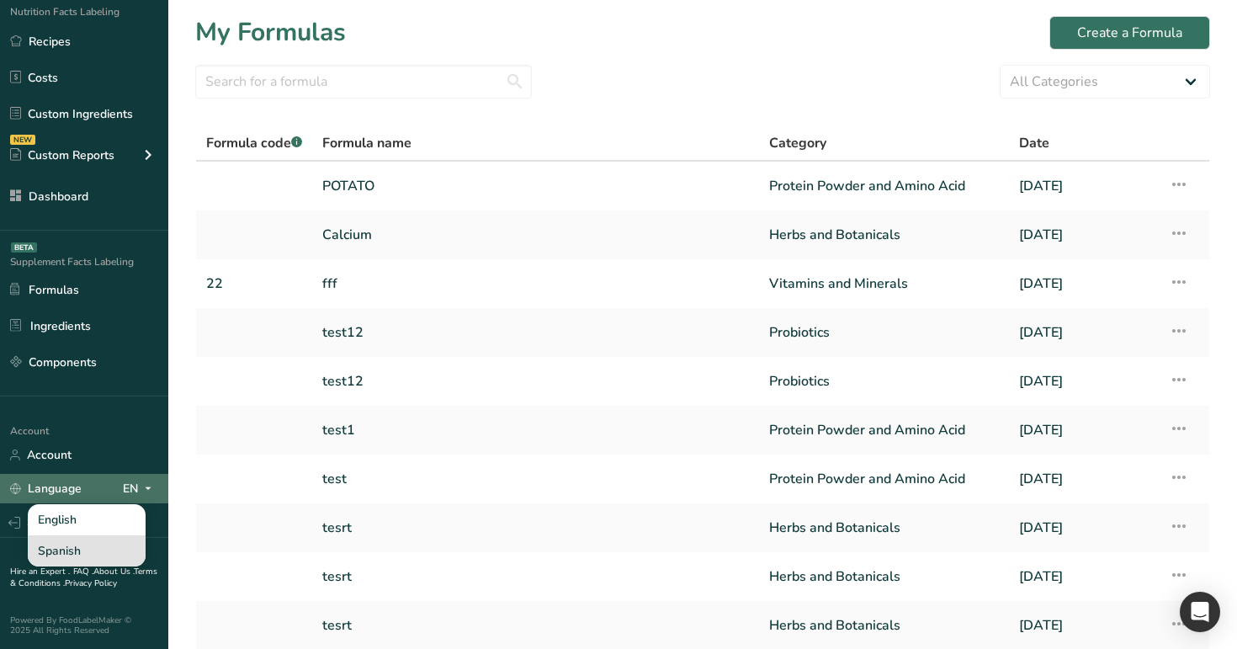
click at [98, 559] on div "Spanish" at bounding box center [87, 550] width 118 height 31
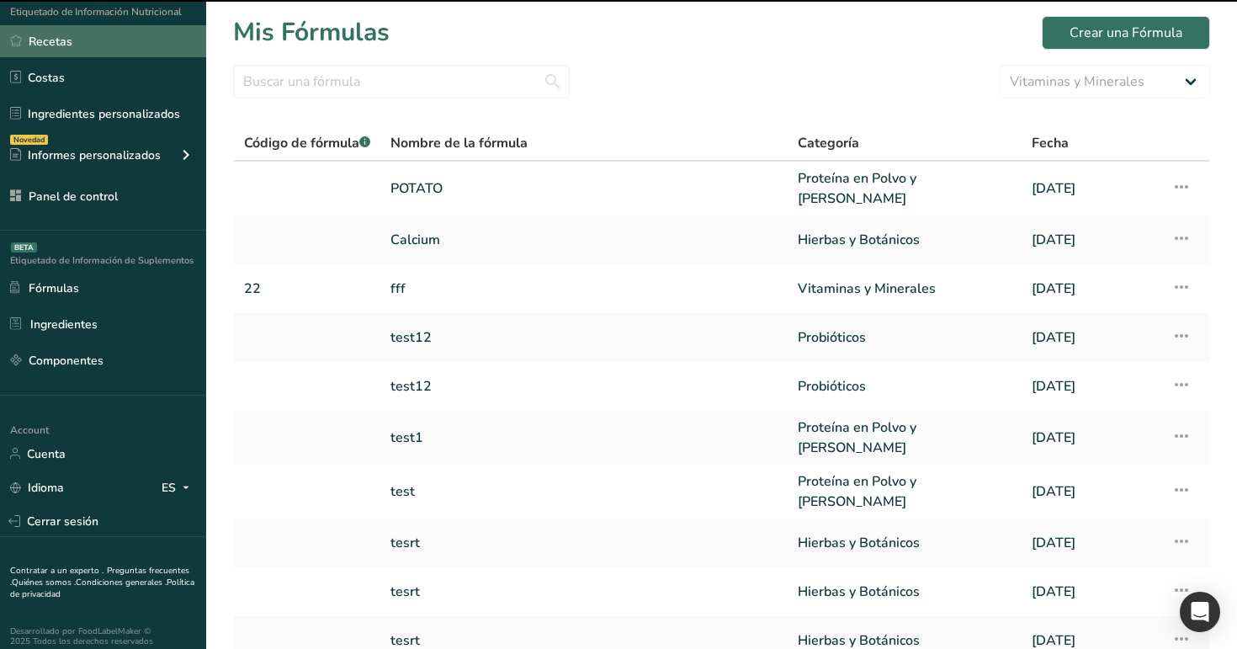
click at [86, 56] on link "Recetas" at bounding box center [103, 41] width 206 height 32
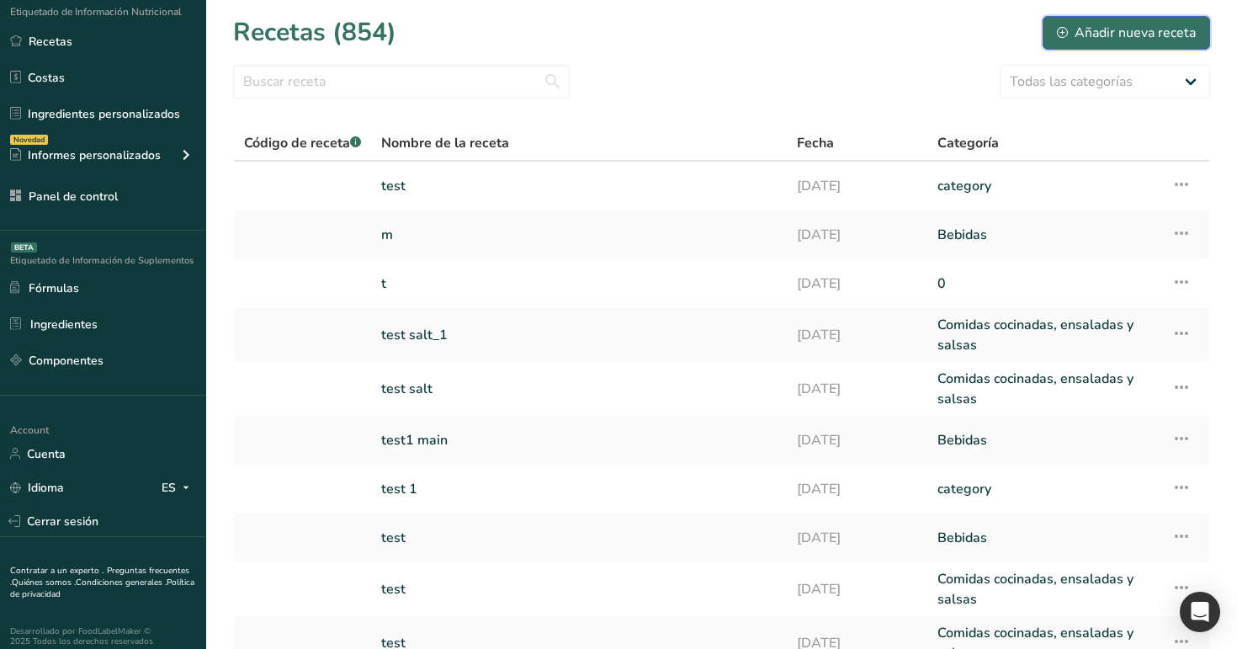
click at [1116, 27] on div "Añadir nueva receta" at bounding box center [1126, 33] width 139 height 20
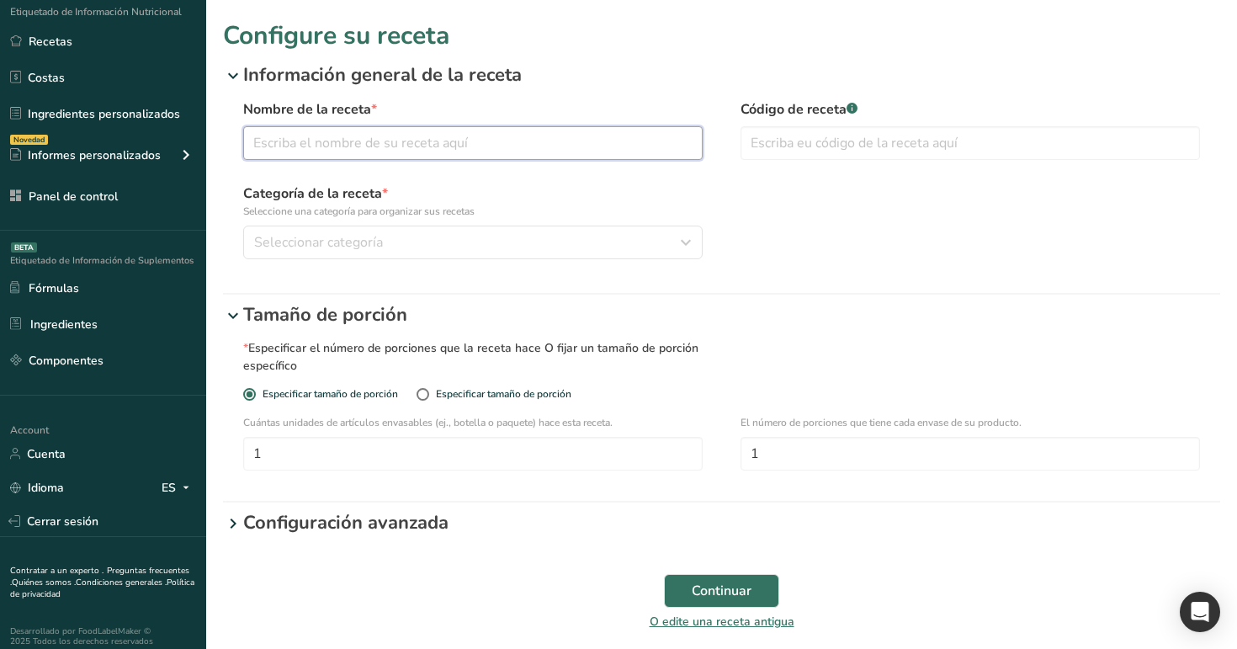
click at [466, 155] on input "text" at bounding box center [472, 143] width 459 height 34
type input "test"
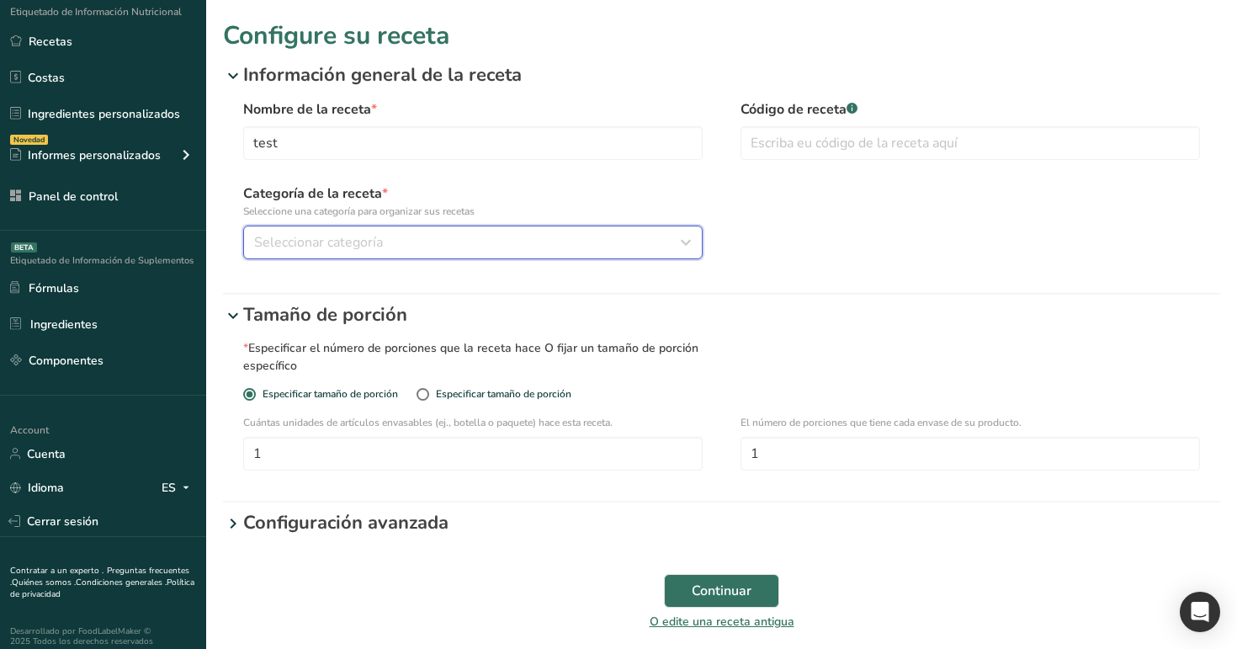
click at [496, 230] on button "Seleccionar categoría" at bounding box center [472, 242] width 459 height 34
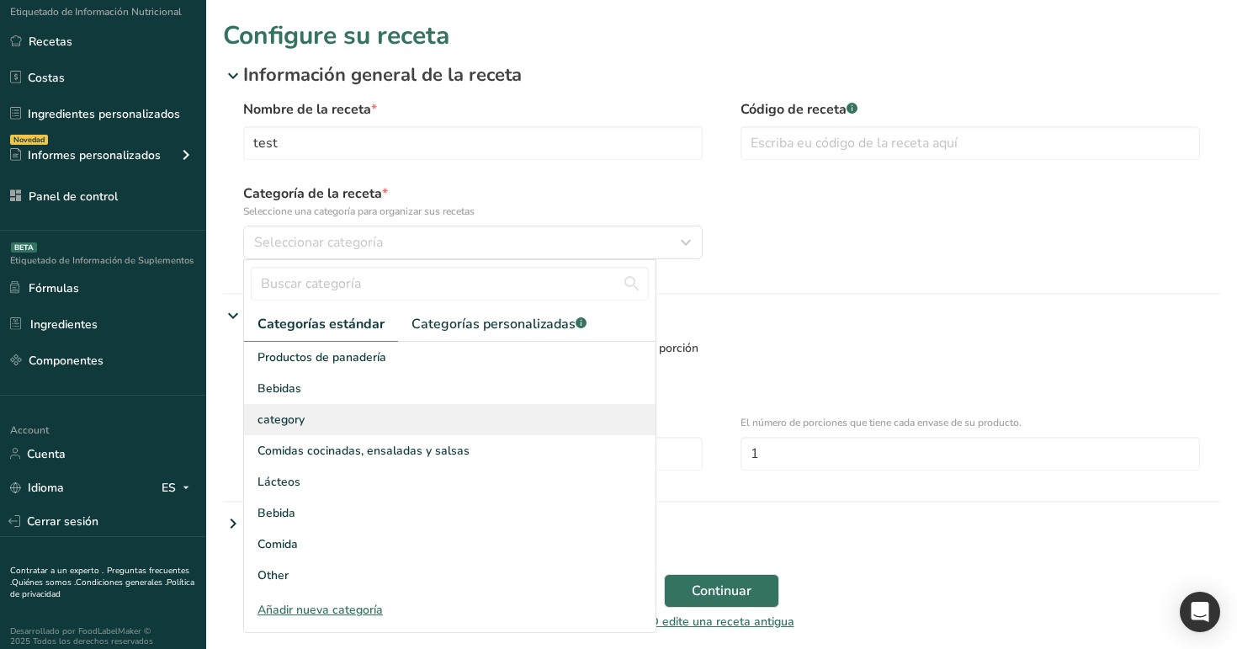
click at [493, 419] on div "category" at bounding box center [449, 419] width 411 height 31
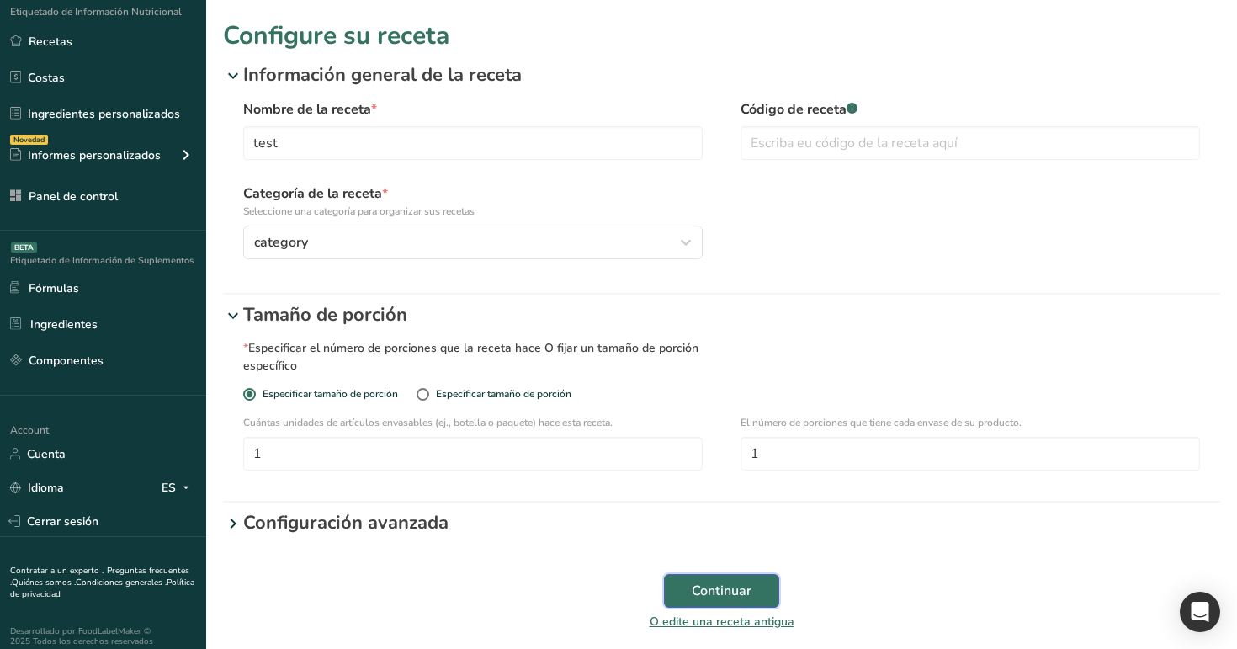
click at [744, 591] on span "Continuar" at bounding box center [721, 590] width 60 height 20
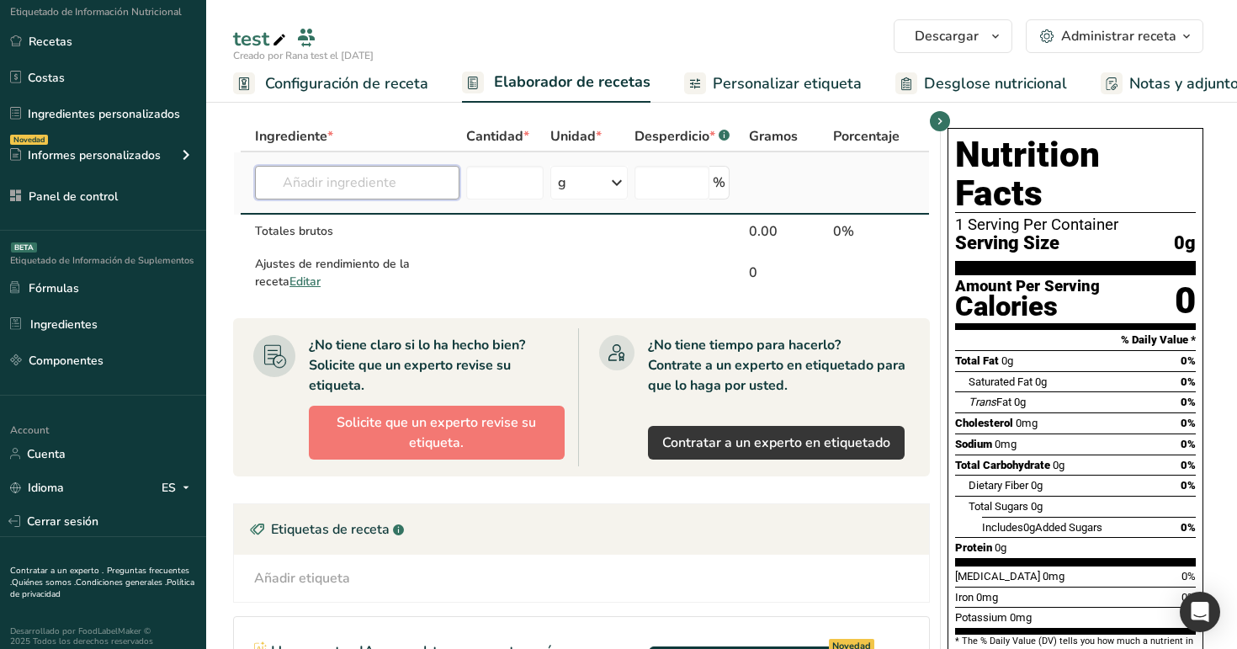
click at [353, 187] on input "text" at bounding box center [357, 183] width 204 height 34
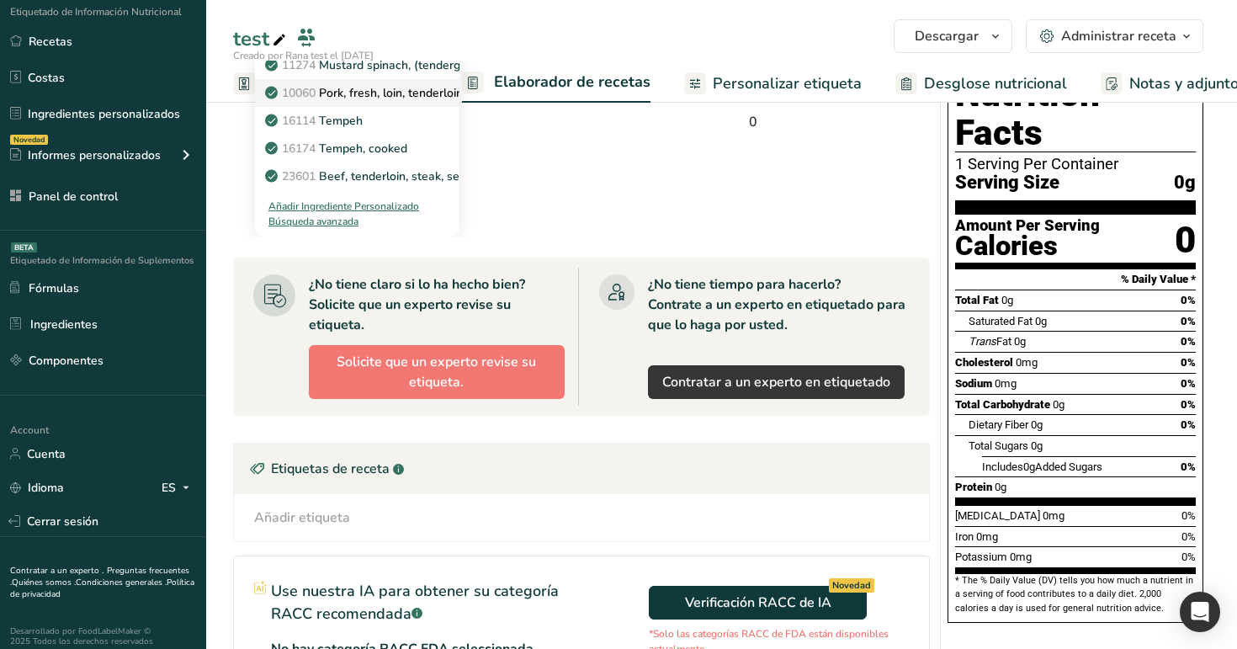
scroll to position [64, 0]
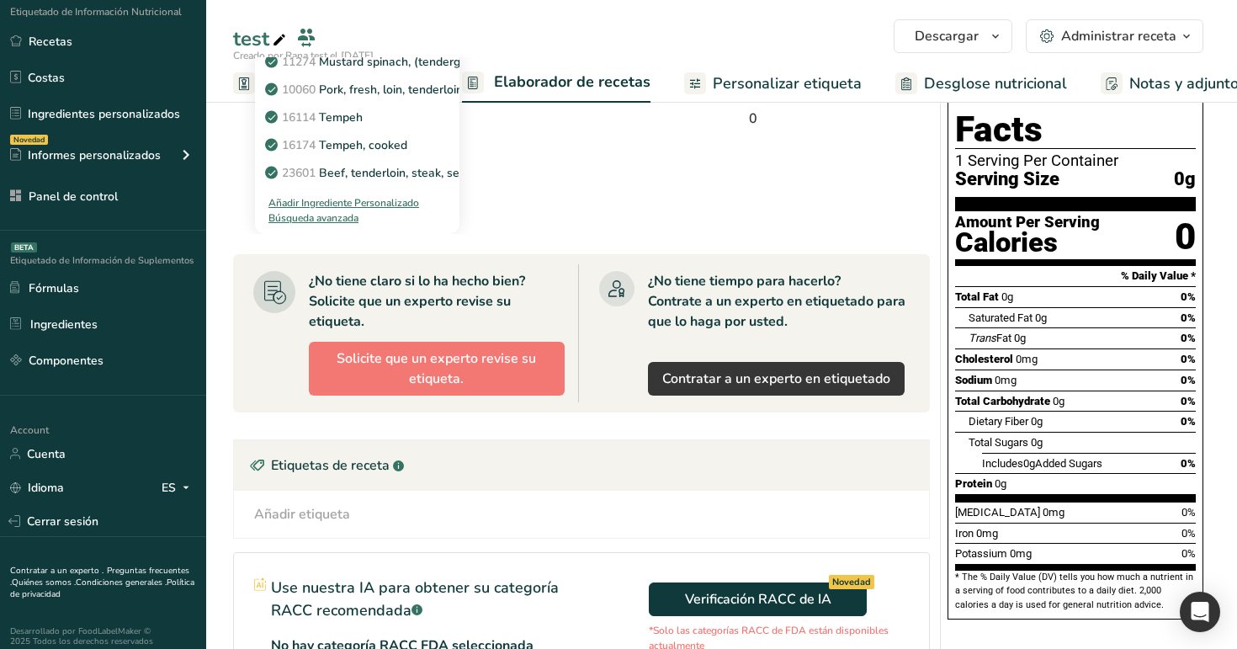
type input "te"
click at [314, 221] on div "Búsqueda avanzada" at bounding box center [313, 217] width 90 height 15
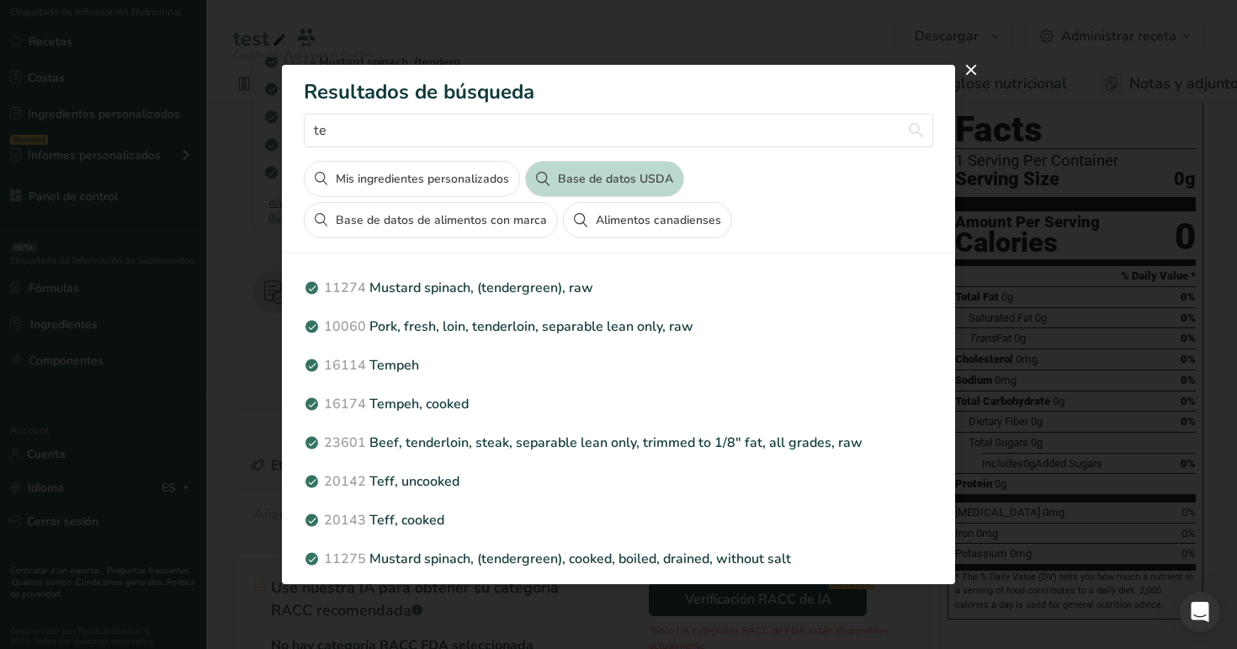
click at [407, 230] on button "Base de datos de alimentos con marca" at bounding box center [431, 220] width 254 height 36
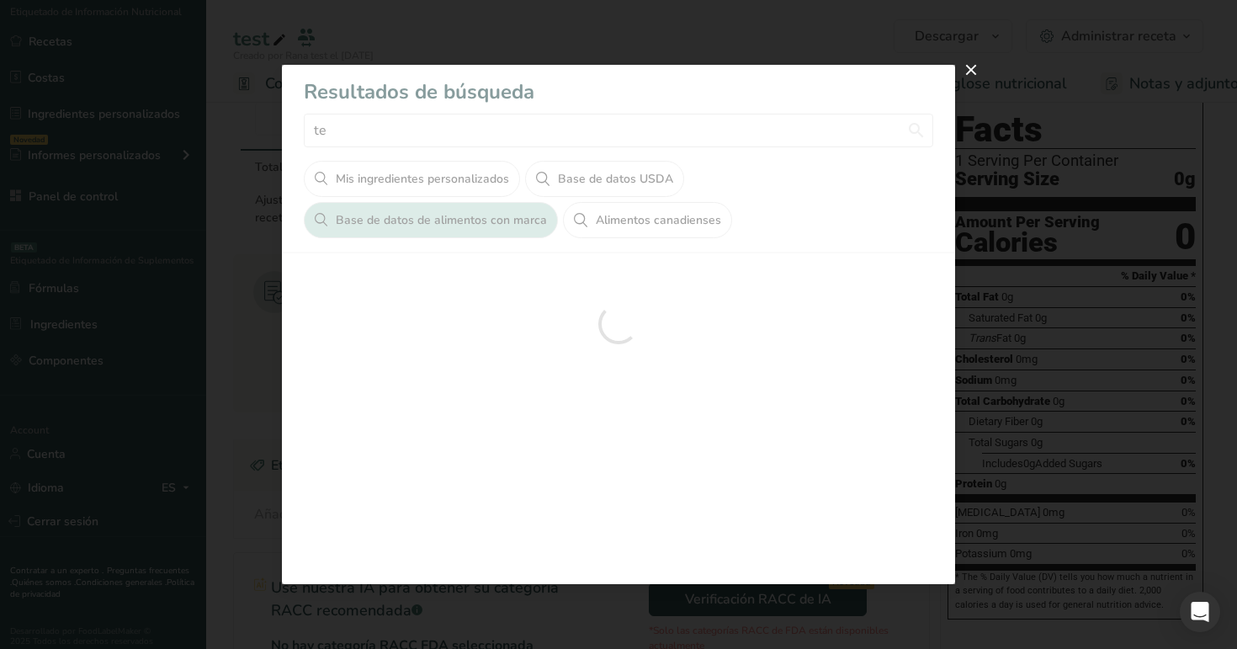
scroll to position [0, 0]
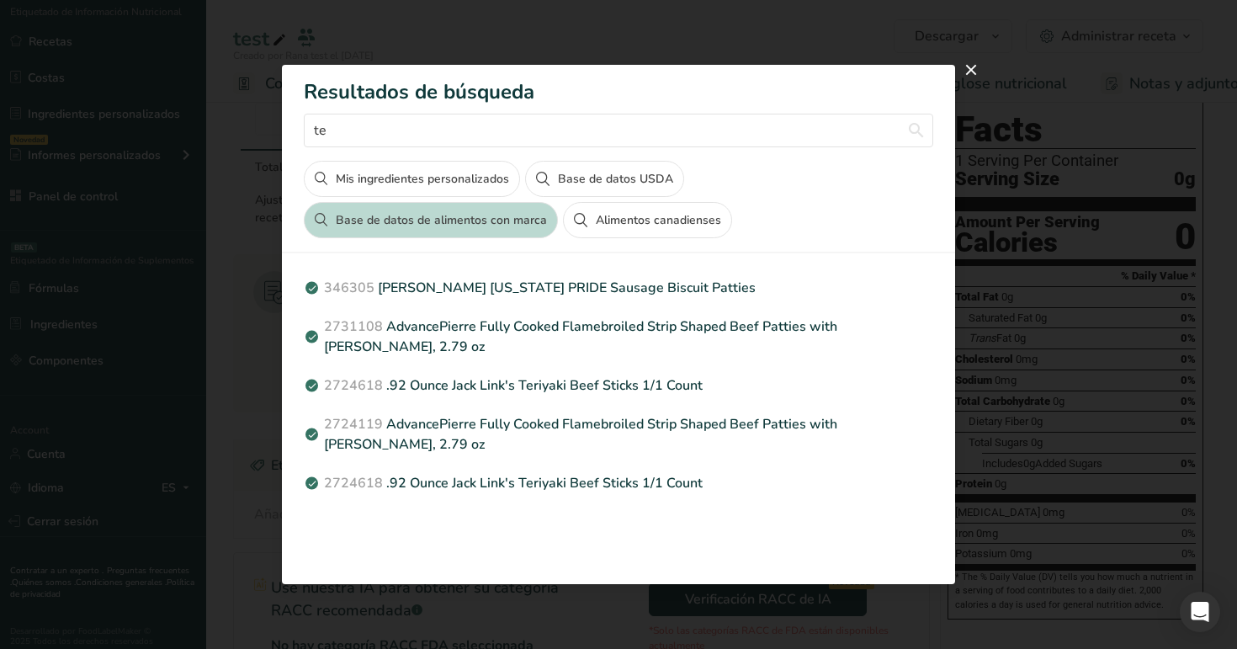
click at [400, 181] on button "Mis ingredientes personalizados" at bounding box center [412, 179] width 216 height 36
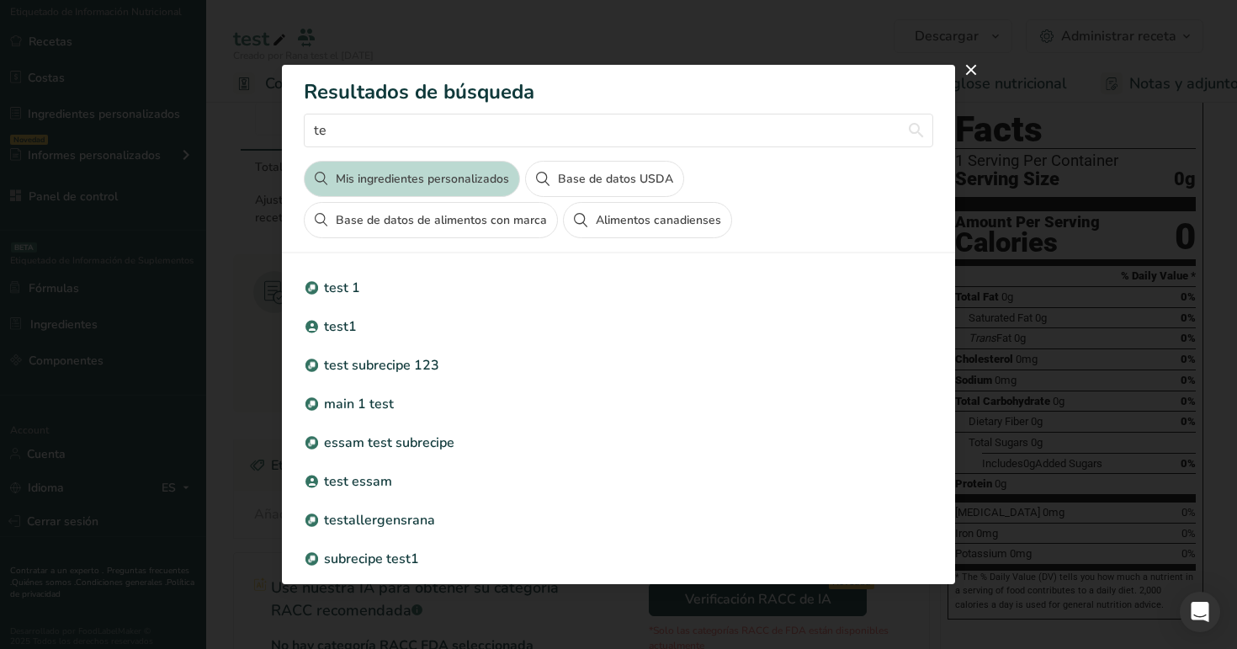
click at [675, 219] on button "Alimentos canadienses" at bounding box center [647, 220] width 168 height 36
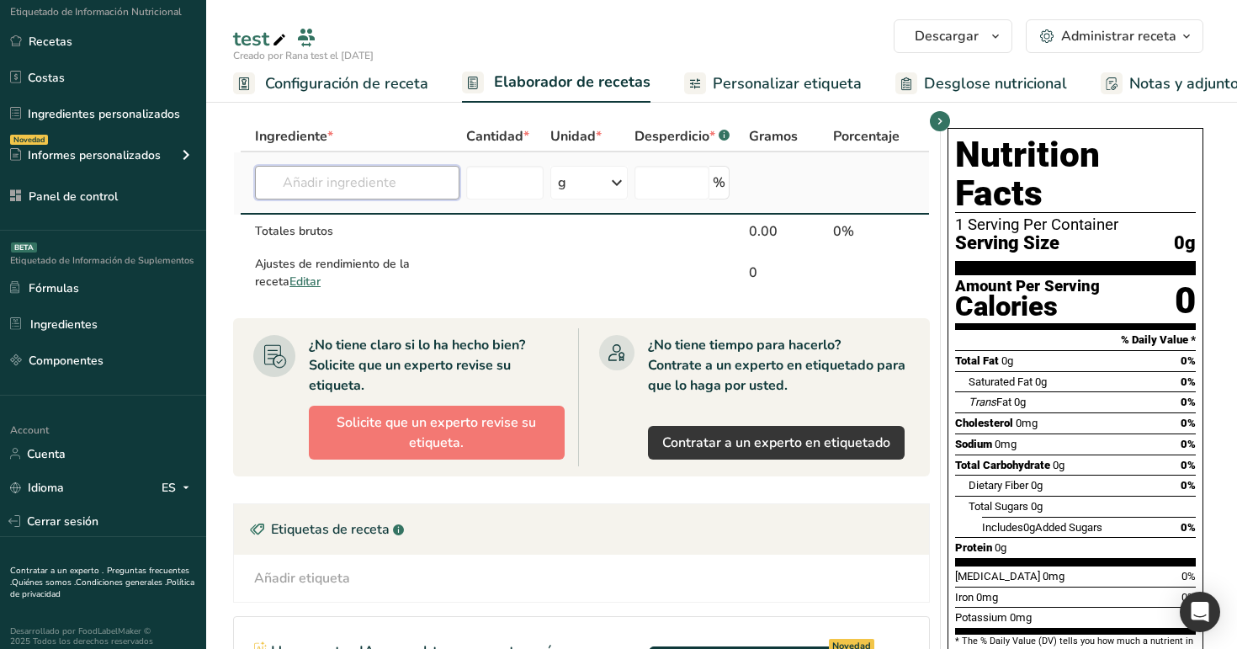
click at [428, 173] on input "text" at bounding box center [357, 183] width 204 height 34
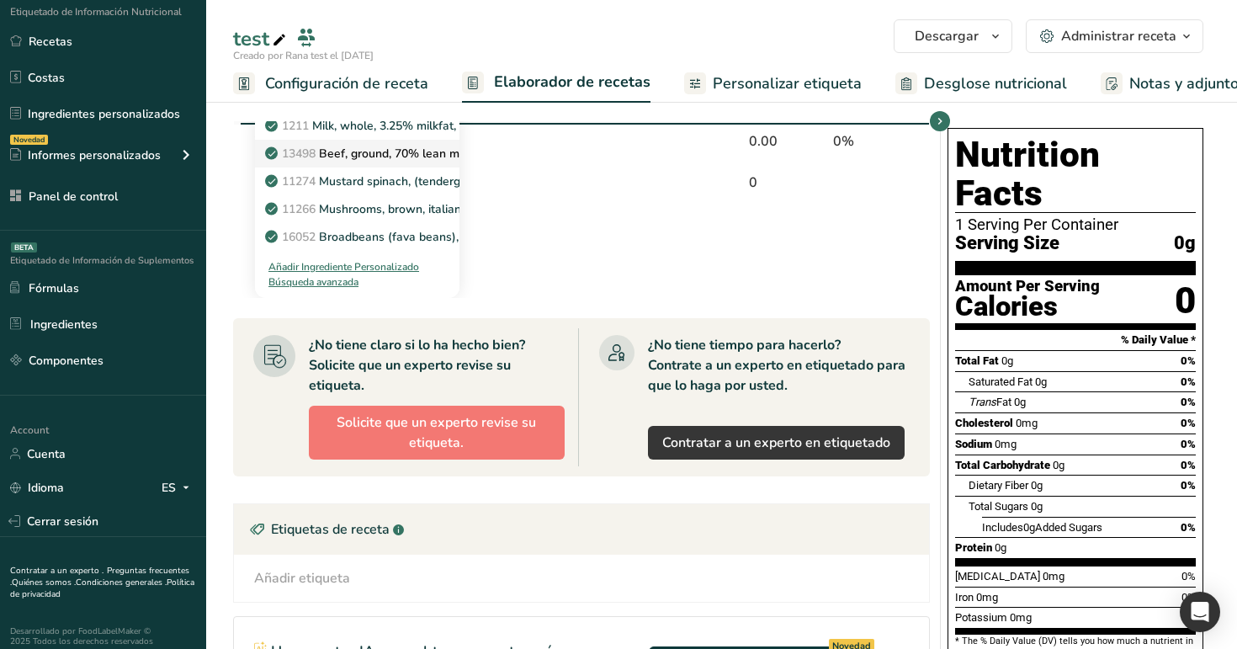
scroll to position [34, 0]
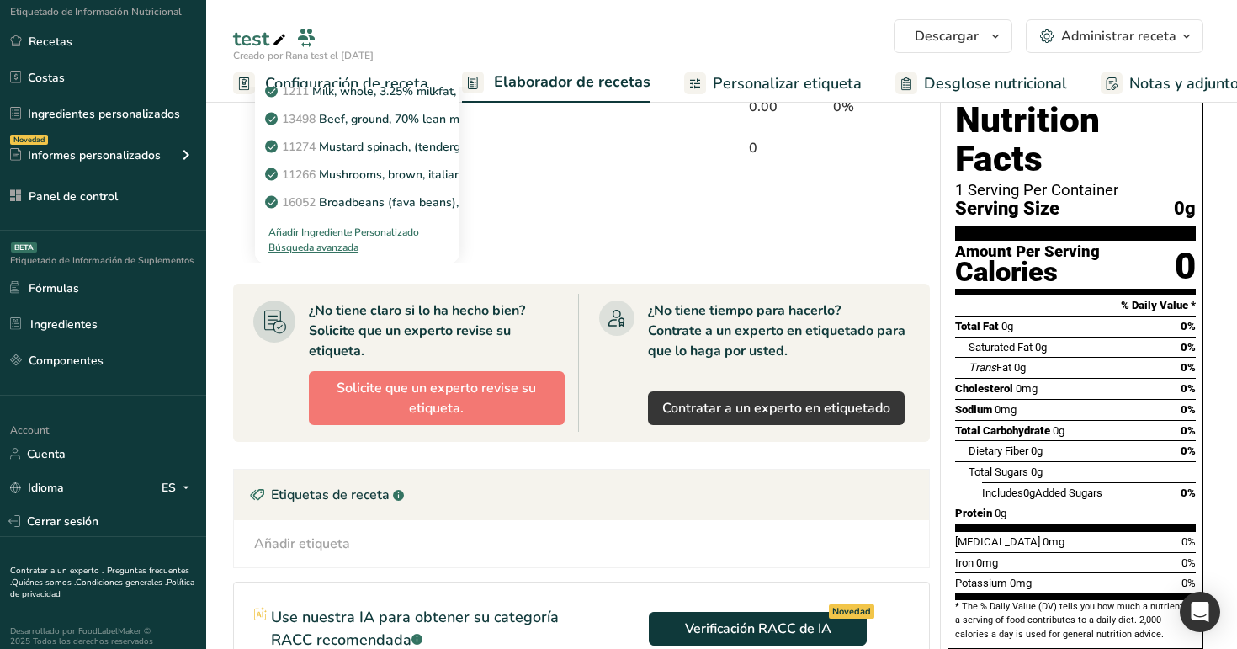
type input "m"
click at [320, 249] on div "Búsqueda avanzada" at bounding box center [313, 247] width 90 height 15
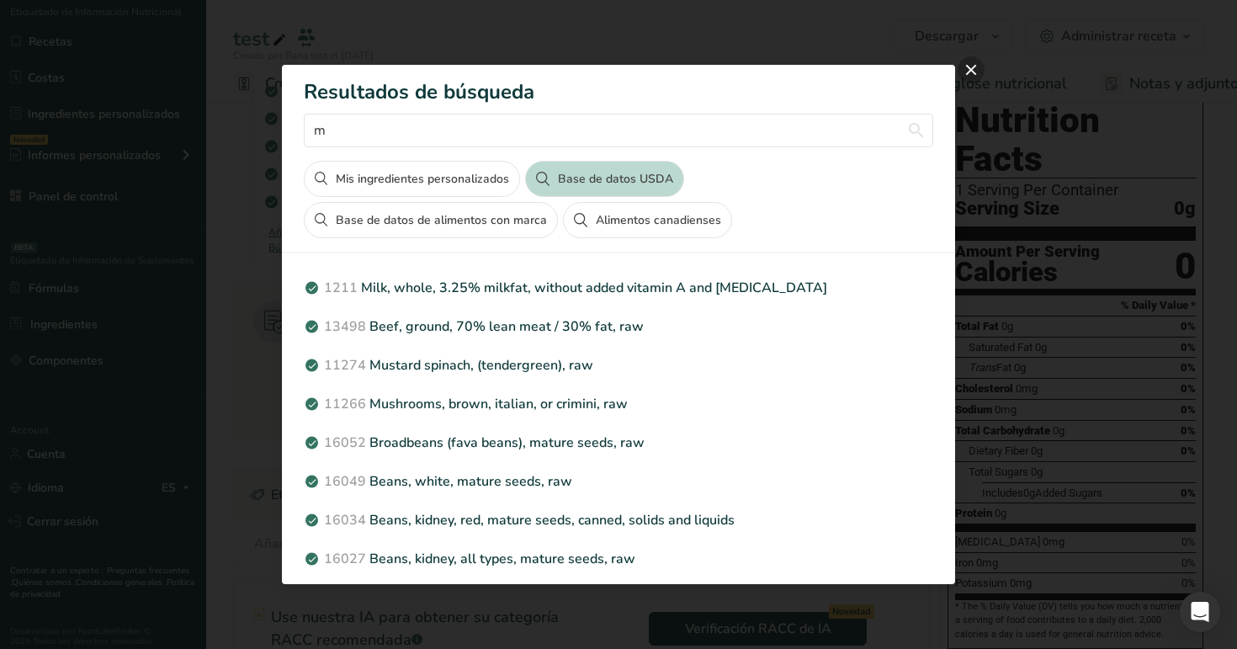
click at [967, 71] on button "close" at bounding box center [970, 69] width 27 height 27
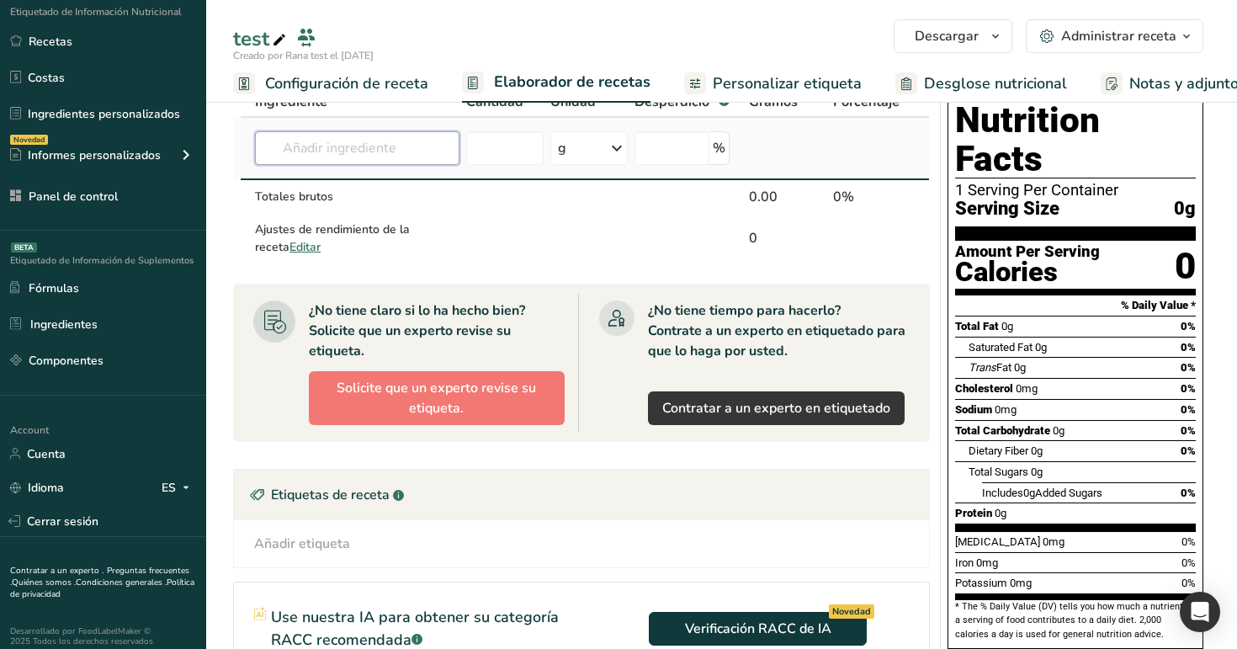
click at [401, 145] on input "text" at bounding box center [357, 148] width 204 height 34
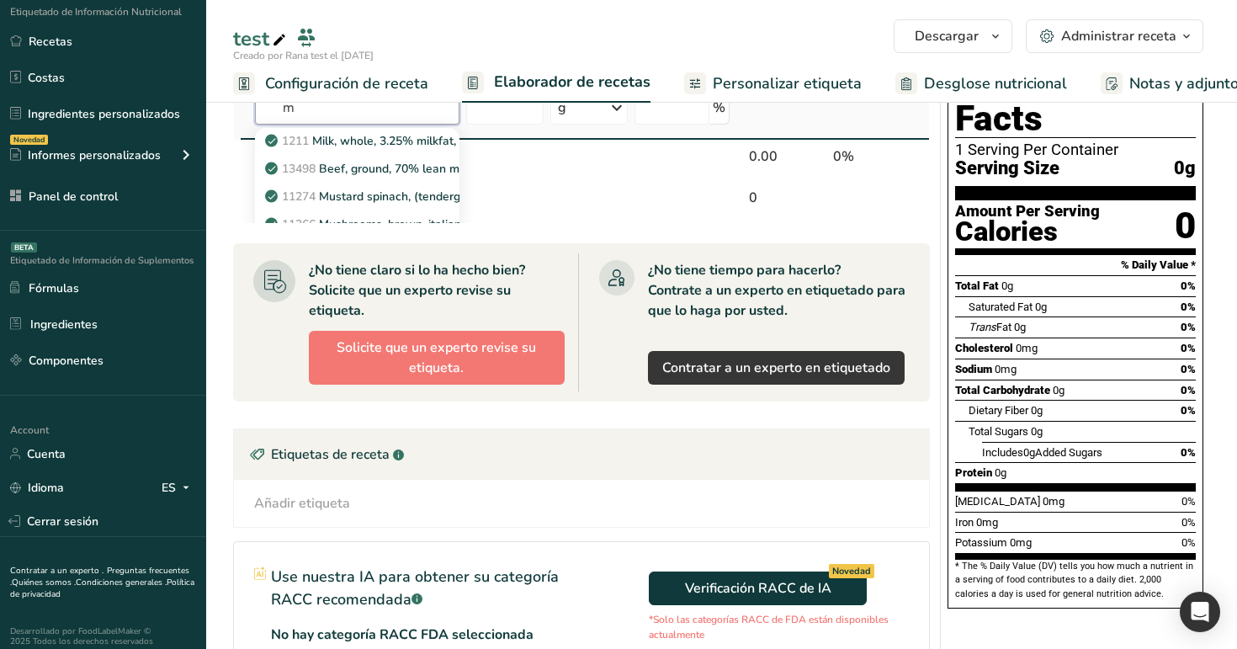
scroll to position [260, 0]
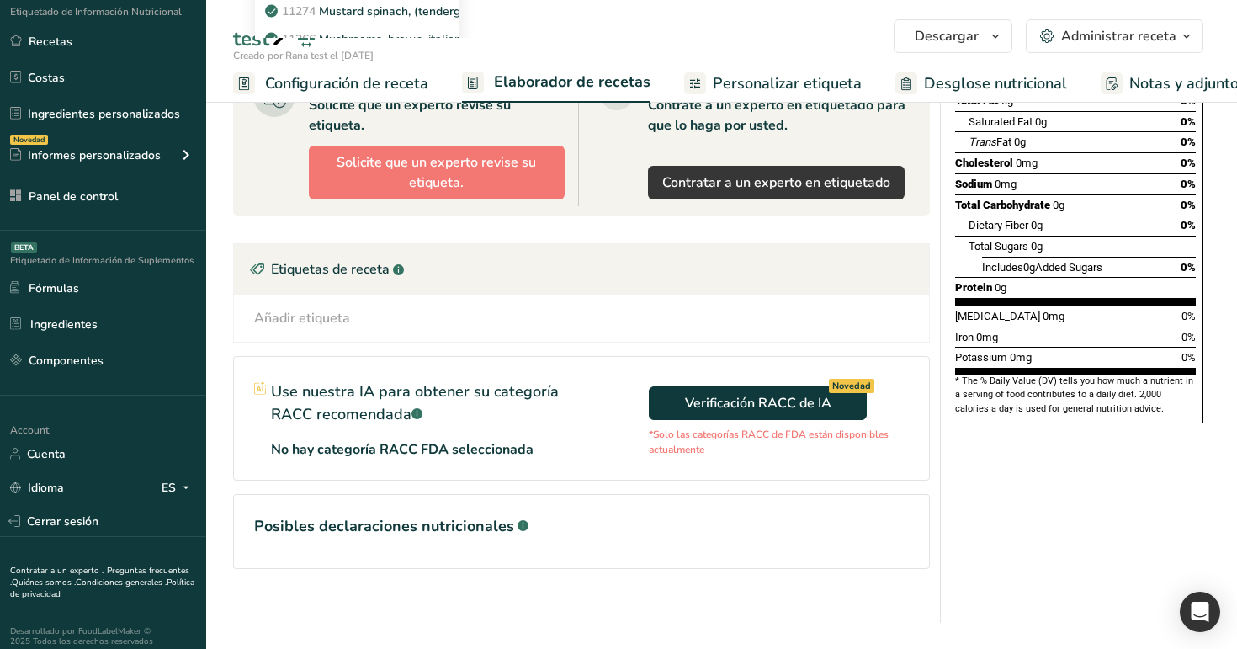
type input "m"
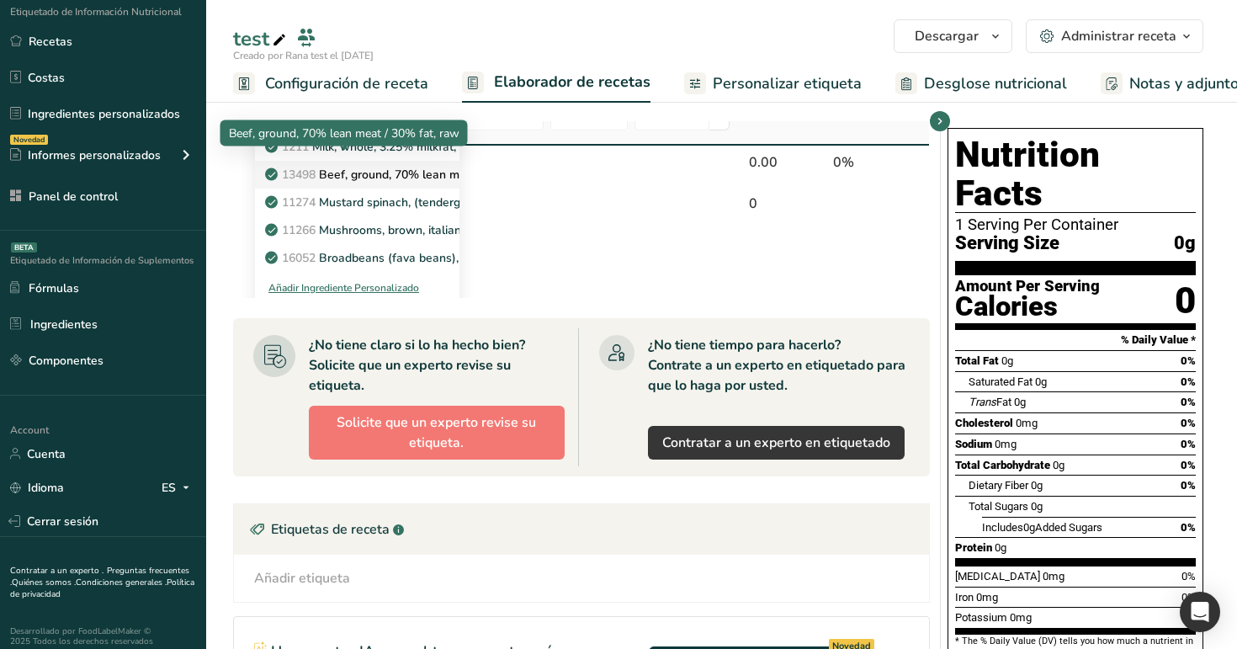
scroll to position [90, 0]
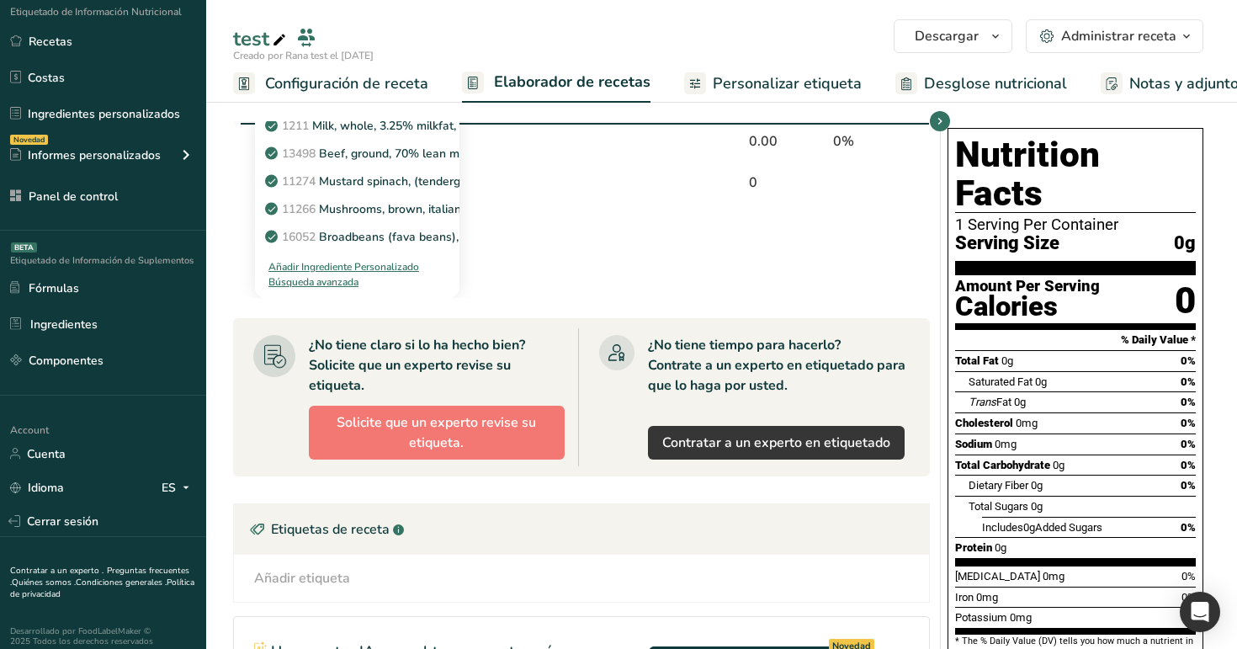
click at [347, 268] on div "Añadir Ingrediente Personalizado" at bounding box center [343, 266] width 151 height 15
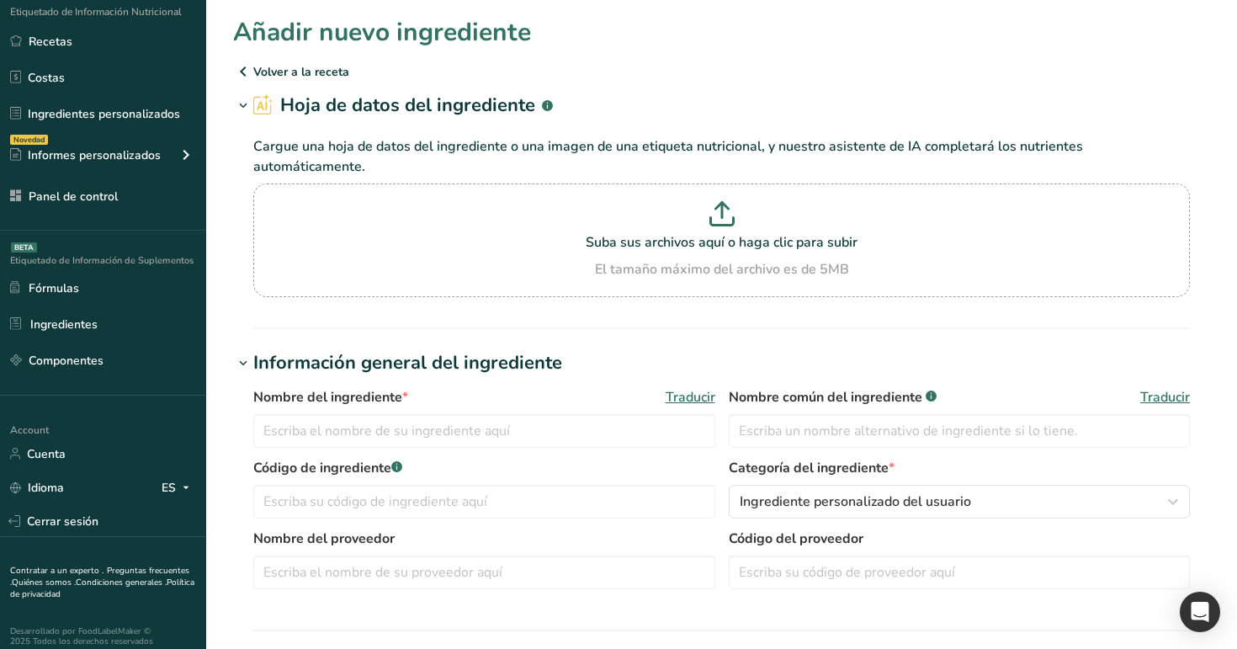
click at [246, 69] on icon at bounding box center [243, 71] width 20 height 30
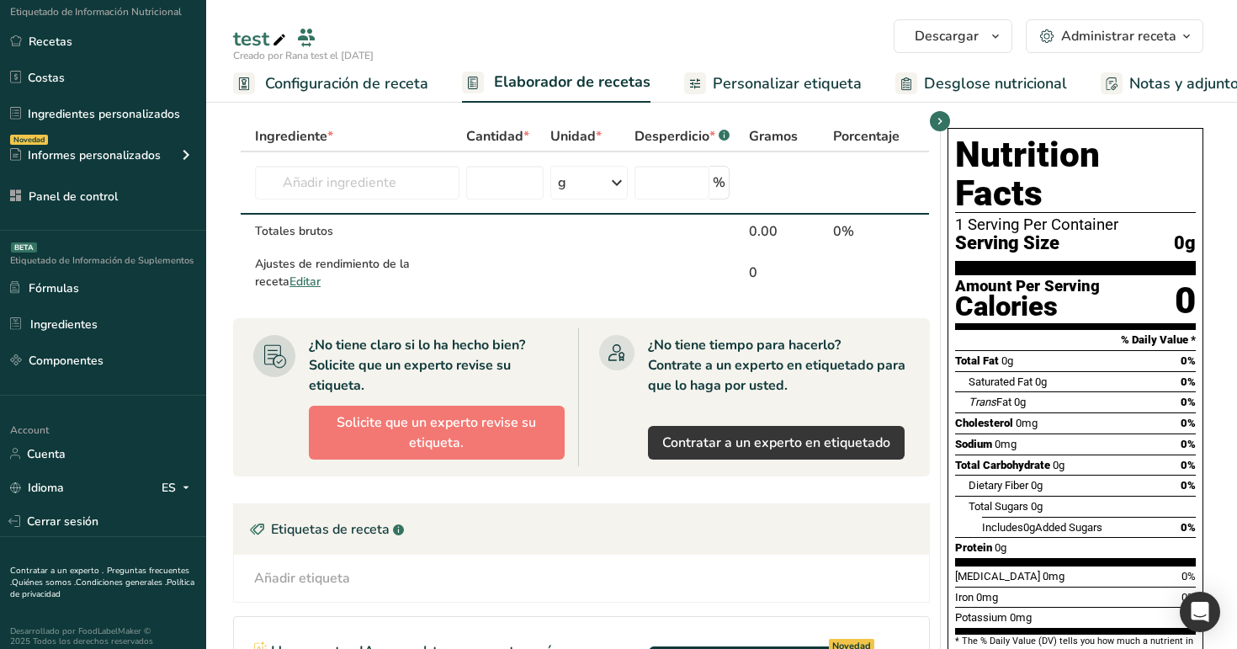
click at [363, 87] on span "Configuración de receta" at bounding box center [346, 83] width 163 height 23
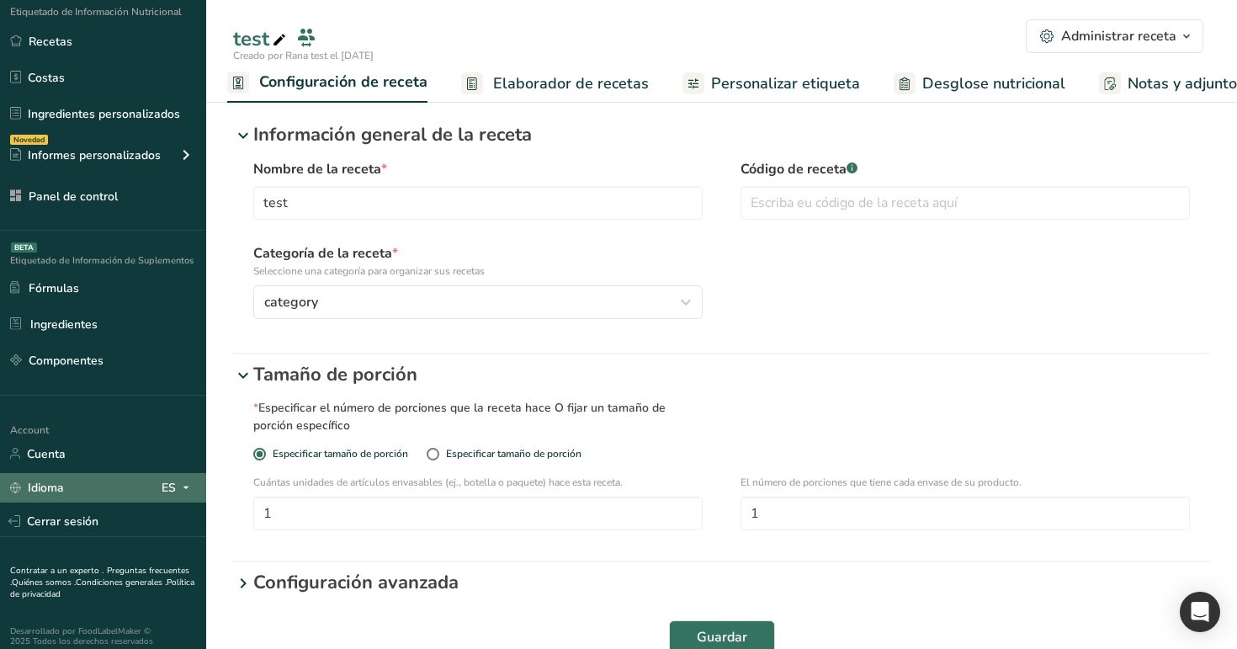
click at [169, 490] on div "ES" at bounding box center [179, 487] width 34 height 20
click at [119, 516] on div "English" at bounding box center [92, 517] width 118 height 31
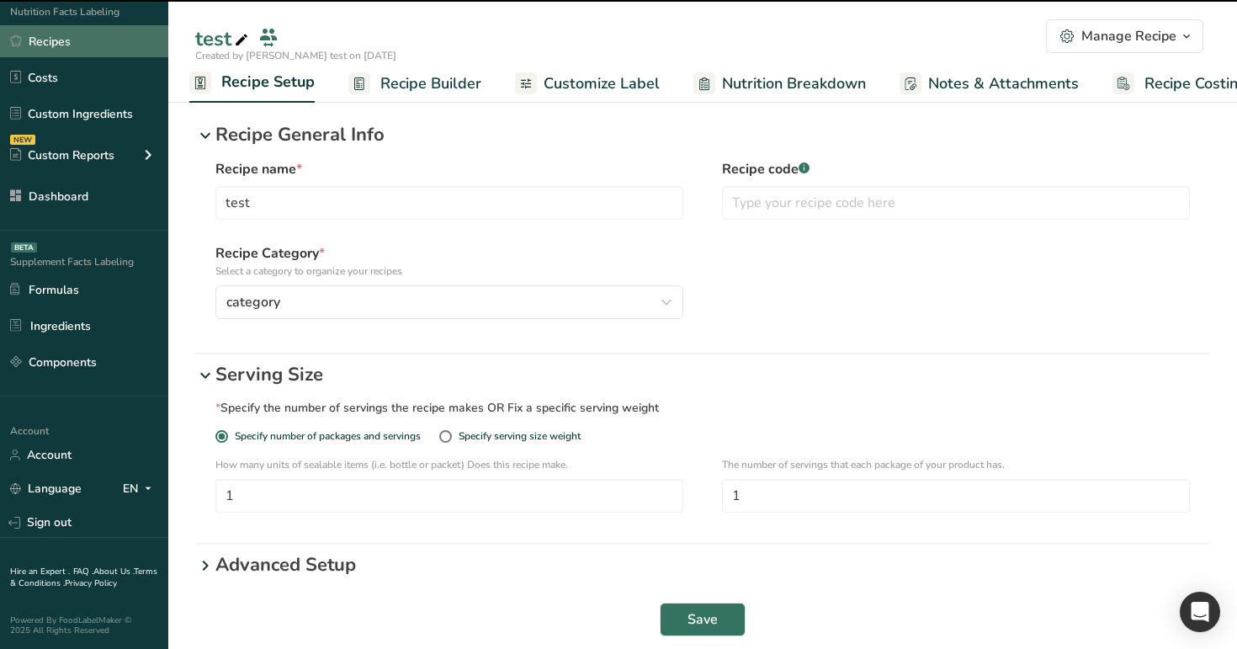
click at [119, 46] on link "Recipes" at bounding box center [84, 41] width 168 height 32
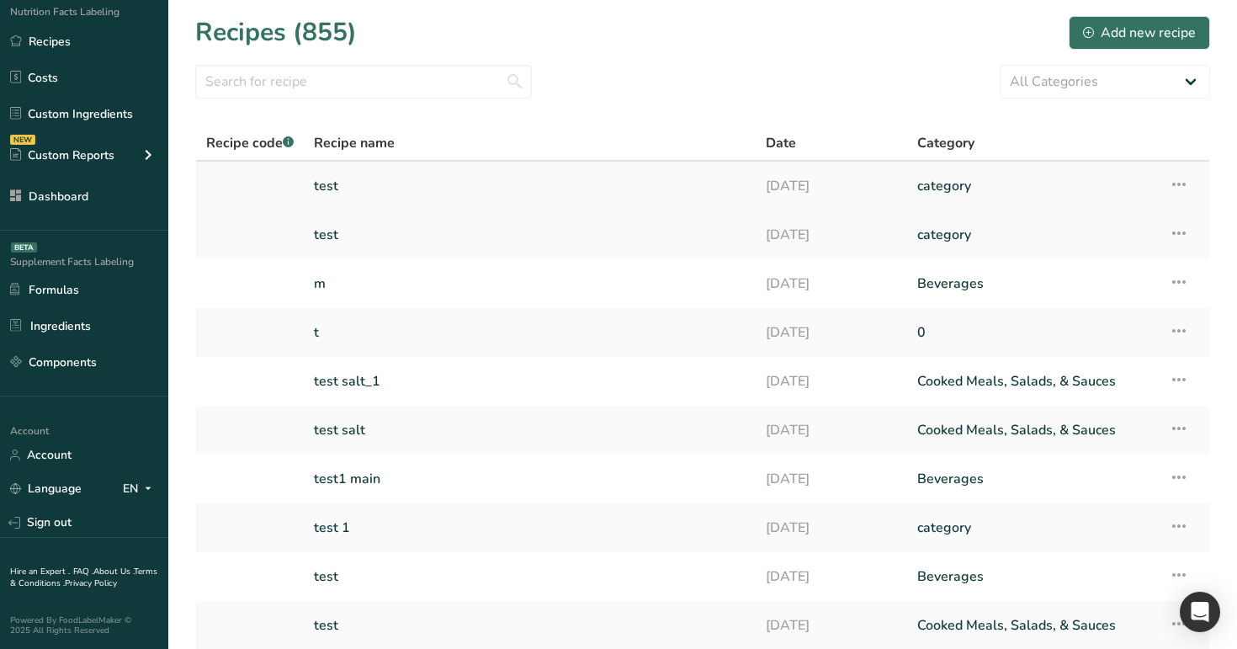
click at [1180, 184] on icon at bounding box center [1178, 184] width 20 height 30
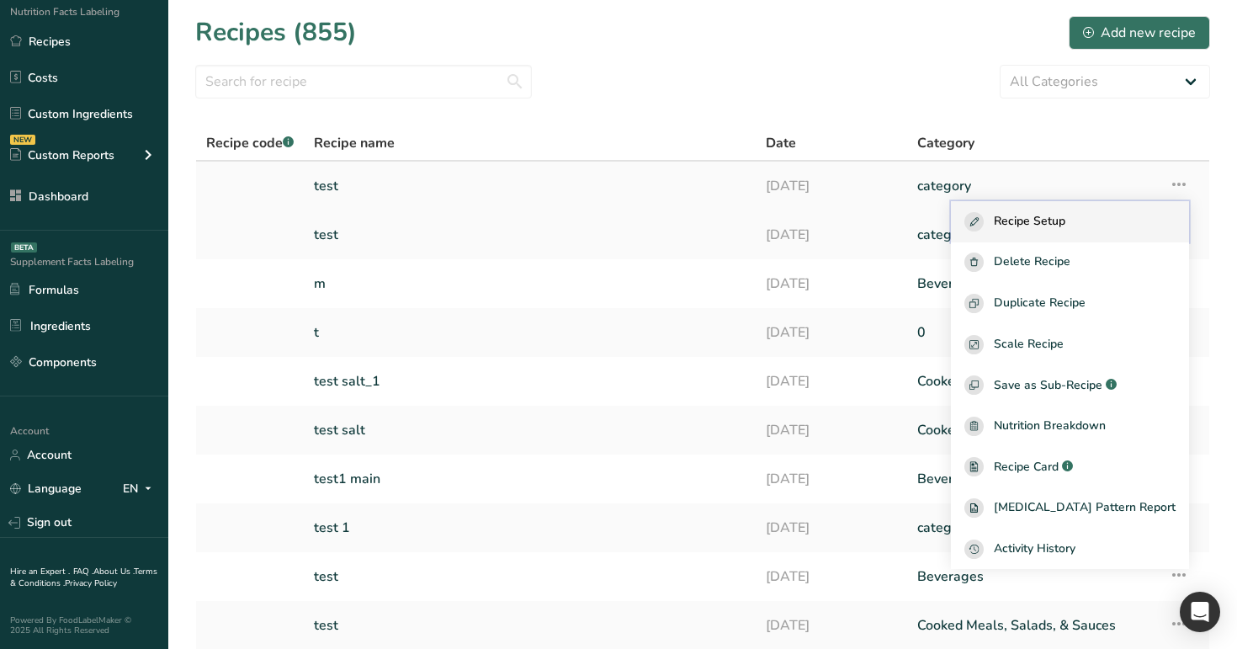
click at [1131, 233] on button "Recipe Setup" at bounding box center [1070, 221] width 238 height 41
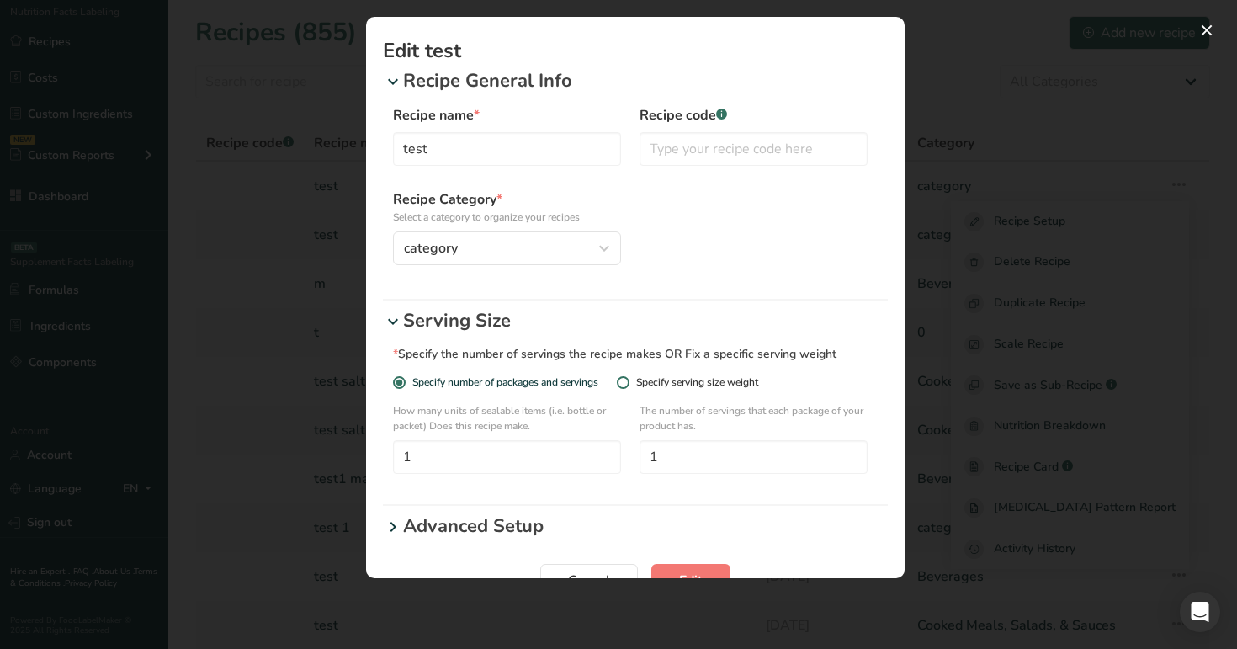
click at [738, 380] on div "Specify serving size weight" at bounding box center [697, 382] width 122 height 13
click at [628, 380] on input "Specify serving size weight" at bounding box center [622, 382] width 11 height 11
radio input "true"
radio input "false"
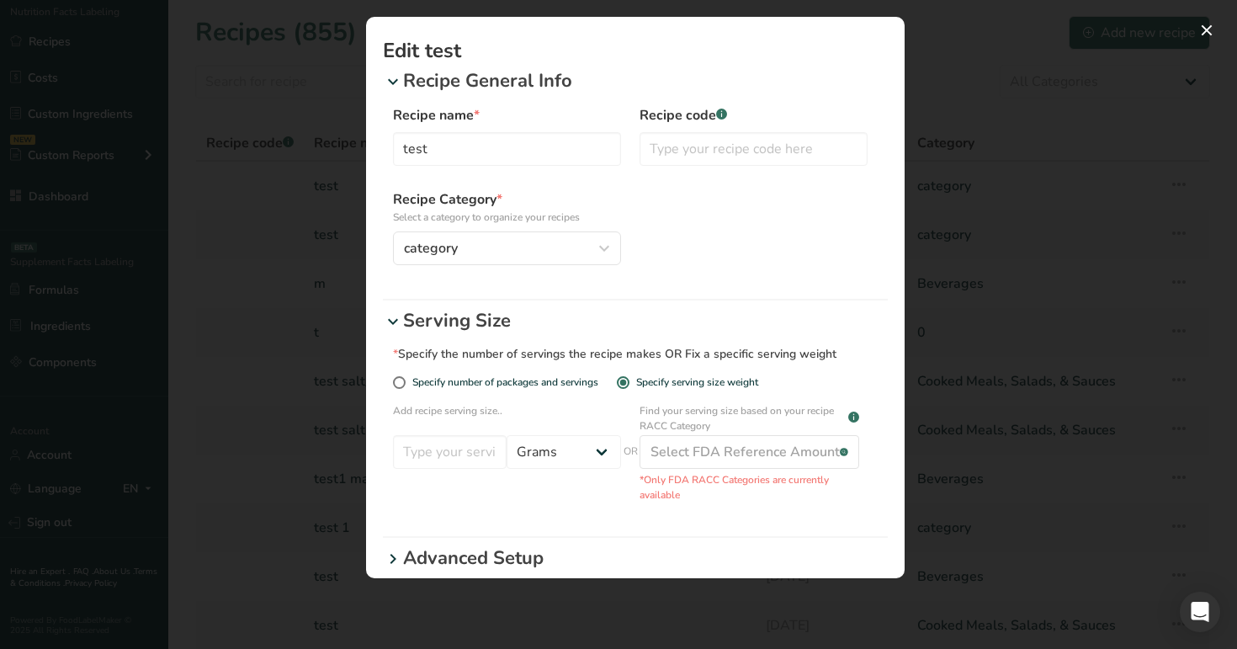
click at [294, 274] on div "Edit Recipe Modal" at bounding box center [618, 324] width 1237 height 649
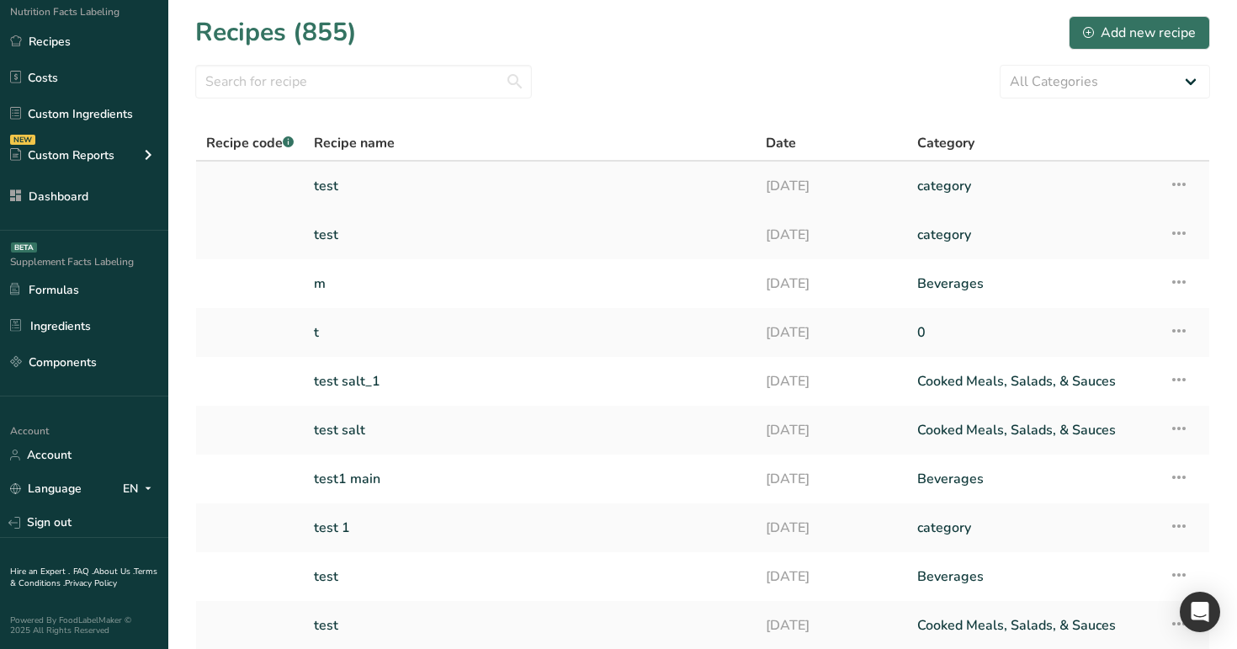
click at [437, 189] on link "test" at bounding box center [530, 185] width 432 height 35
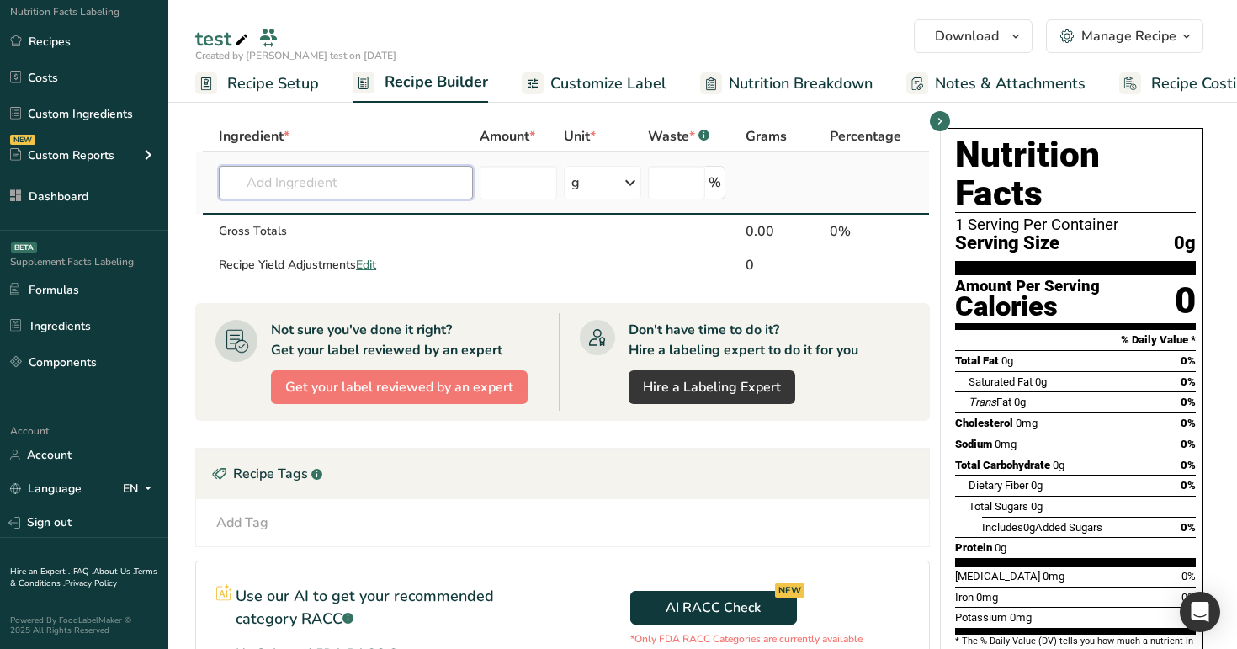
click at [431, 186] on input "text" at bounding box center [346, 183] width 254 height 34
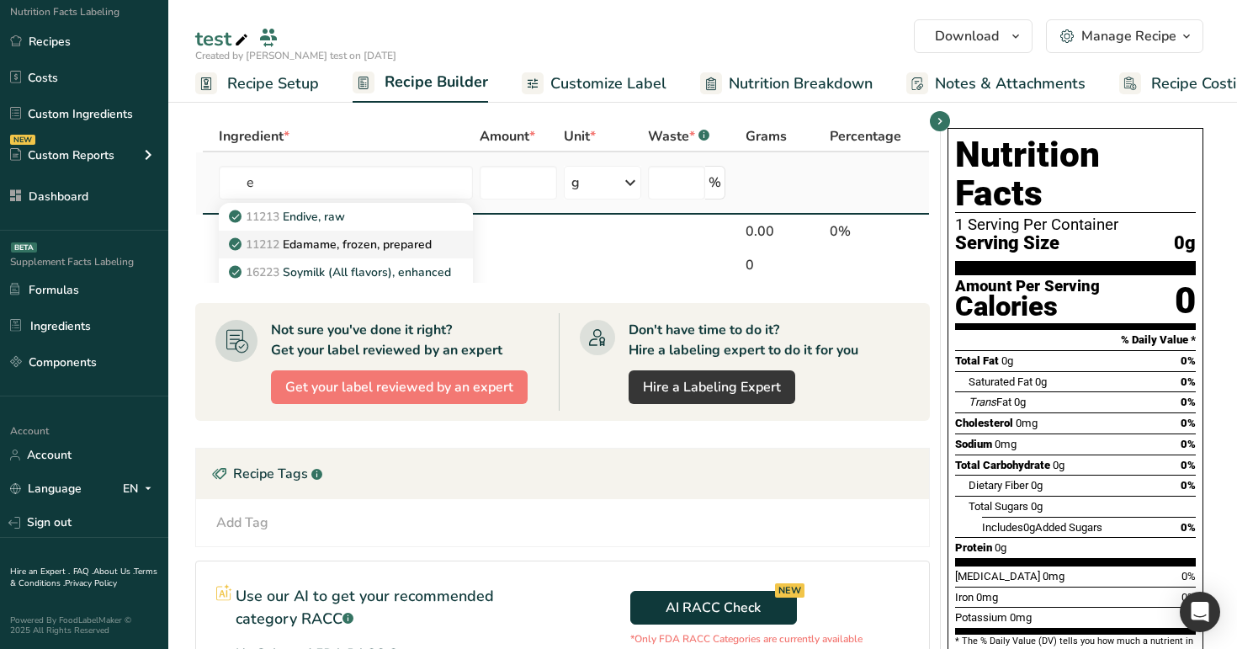
click at [438, 244] on link "11212 Edamame, frozen, prepared" at bounding box center [346, 244] width 254 height 28
type input "Edamame, frozen, prepared"
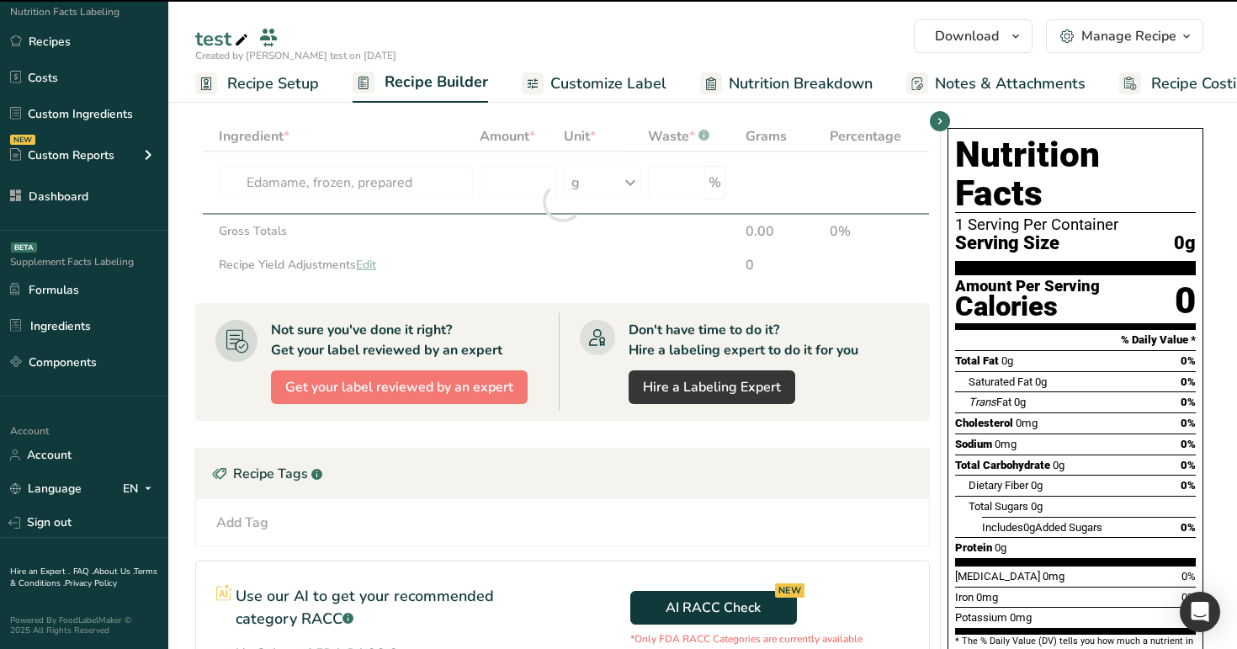
type input "0"
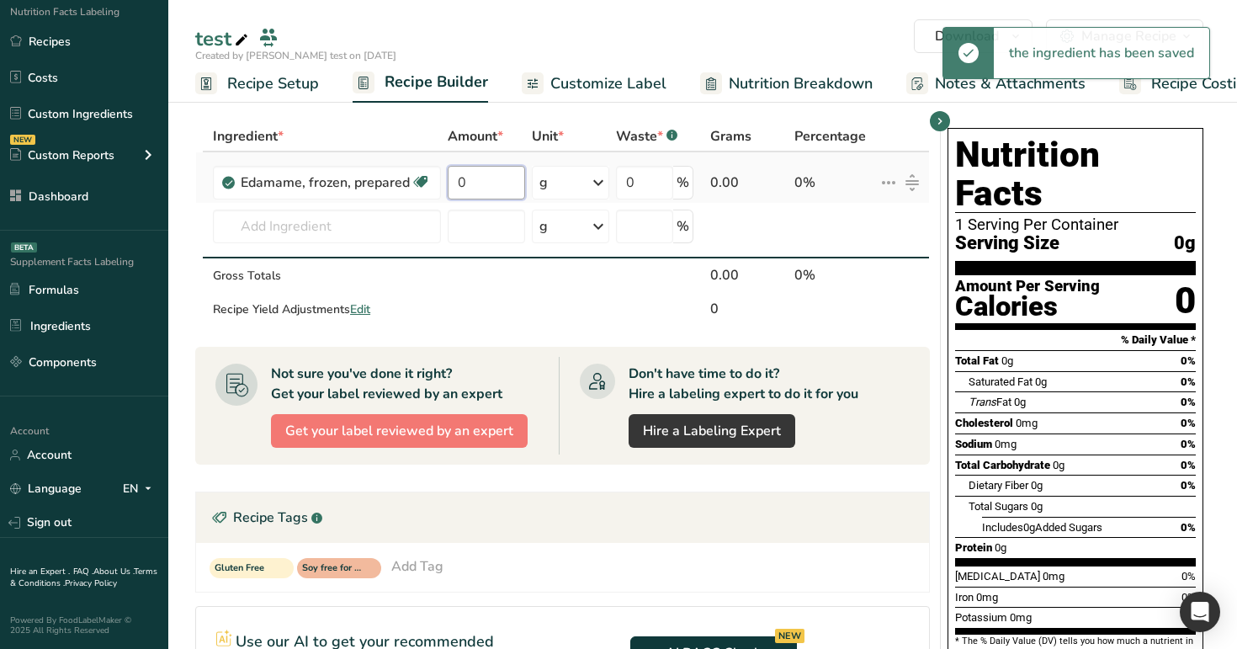
click at [504, 180] on input "0" at bounding box center [486, 183] width 77 height 34
type input "12"
click at [885, 186] on div "Ingredient * Amount * Unit * Waste * .a-a{fill:#347362;}.b-a{fill:#fff;} Grams …" at bounding box center [562, 223] width 734 height 205
click at [339, 227] on input "text" at bounding box center [327, 226] width 228 height 34
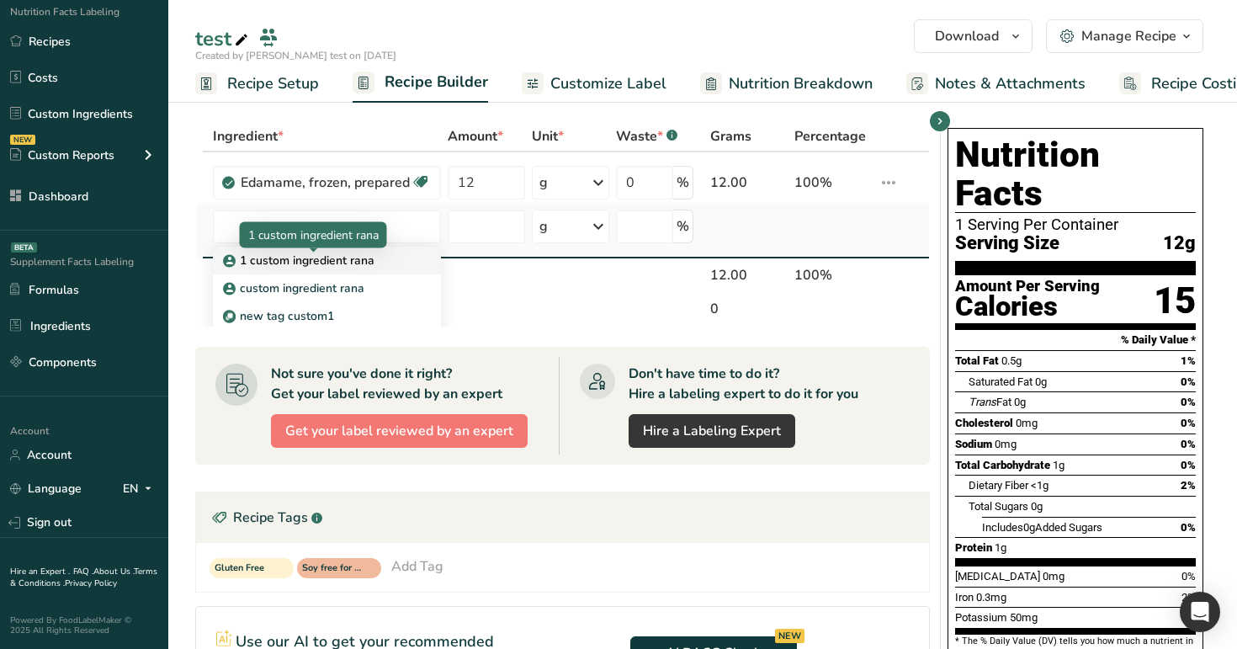
click at [330, 264] on p "1 custom ingredient rana" at bounding box center [300, 261] width 148 height 18
type input "1 custom ingredient rana"
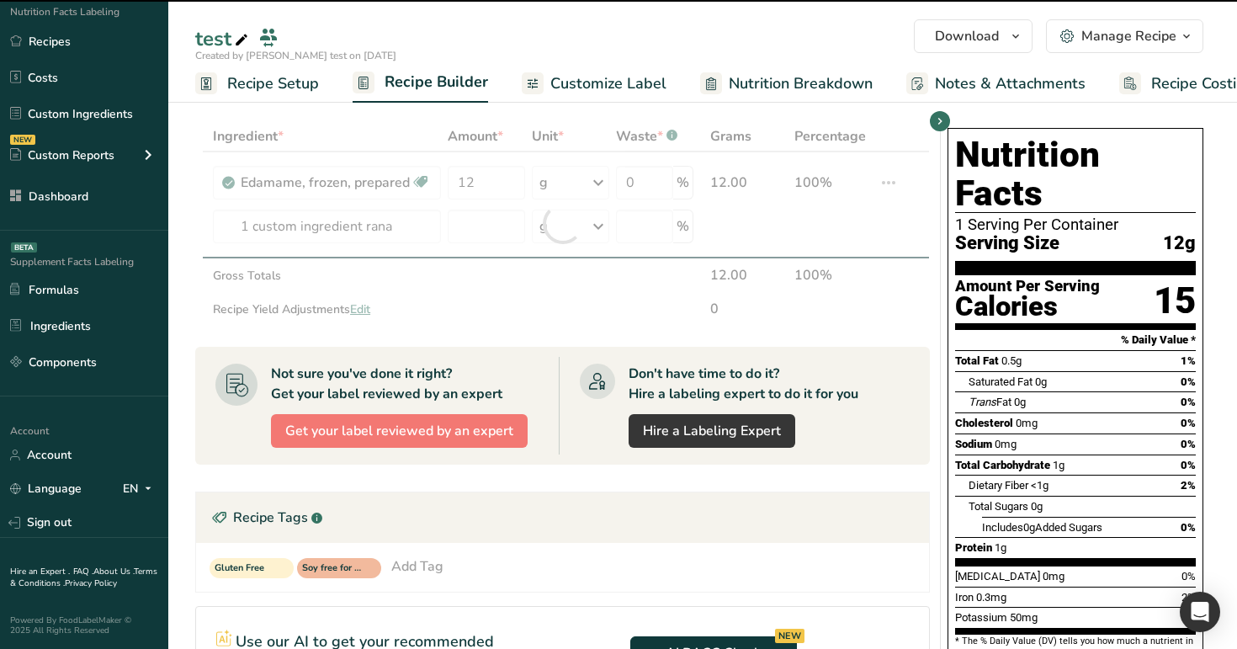
type input "0"
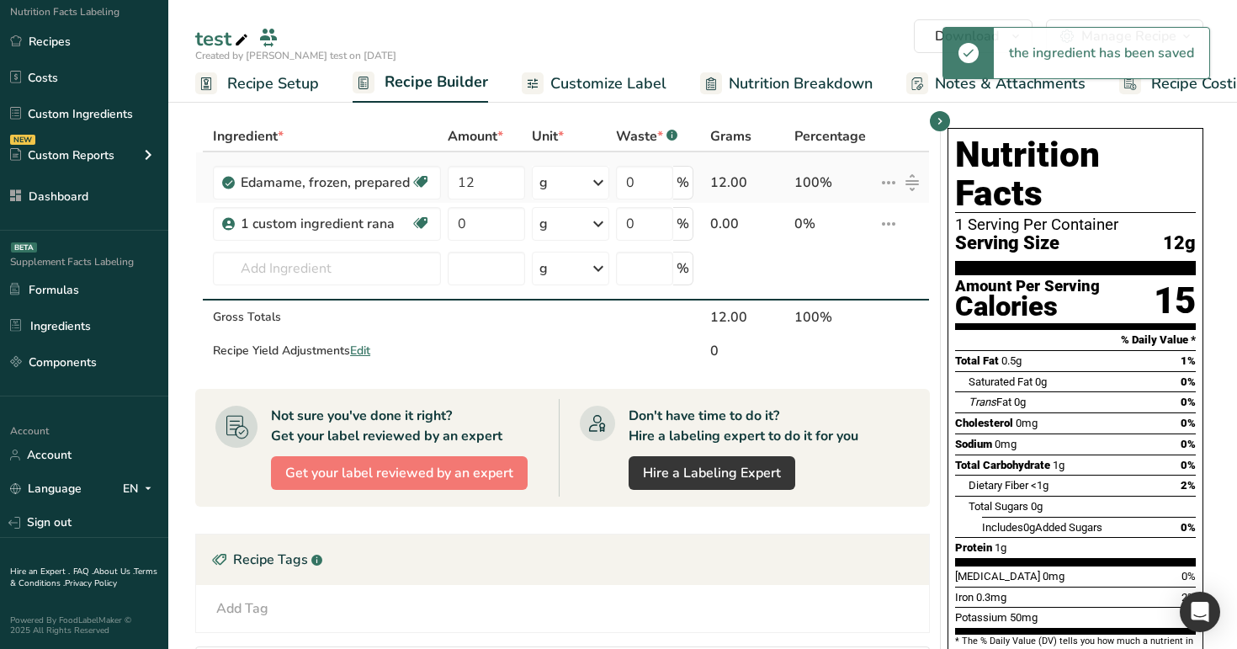
click at [888, 186] on icon at bounding box center [888, 182] width 20 height 30
click at [856, 221] on div "i Info" at bounding box center [844, 216] width 81 height 21
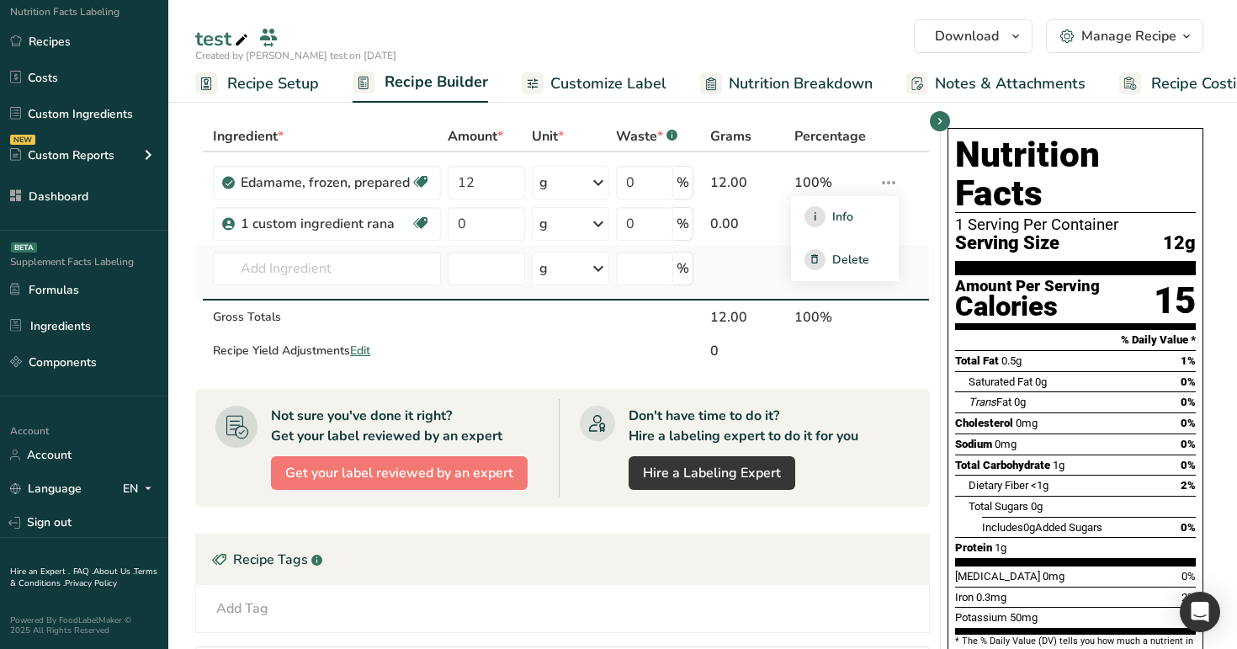
click at [918, 257] on td at bounding box center [902, 273] width 54 height 56
click at [888, 222] on icon at bounding box center [888, 224] width 20 height 30
click at [857, 246] on link "Edit" at bounding box center [845, 258] width 108 height 43
click at [390, 260] on input "text" at bounding box center [327, 269] width 228 height 34
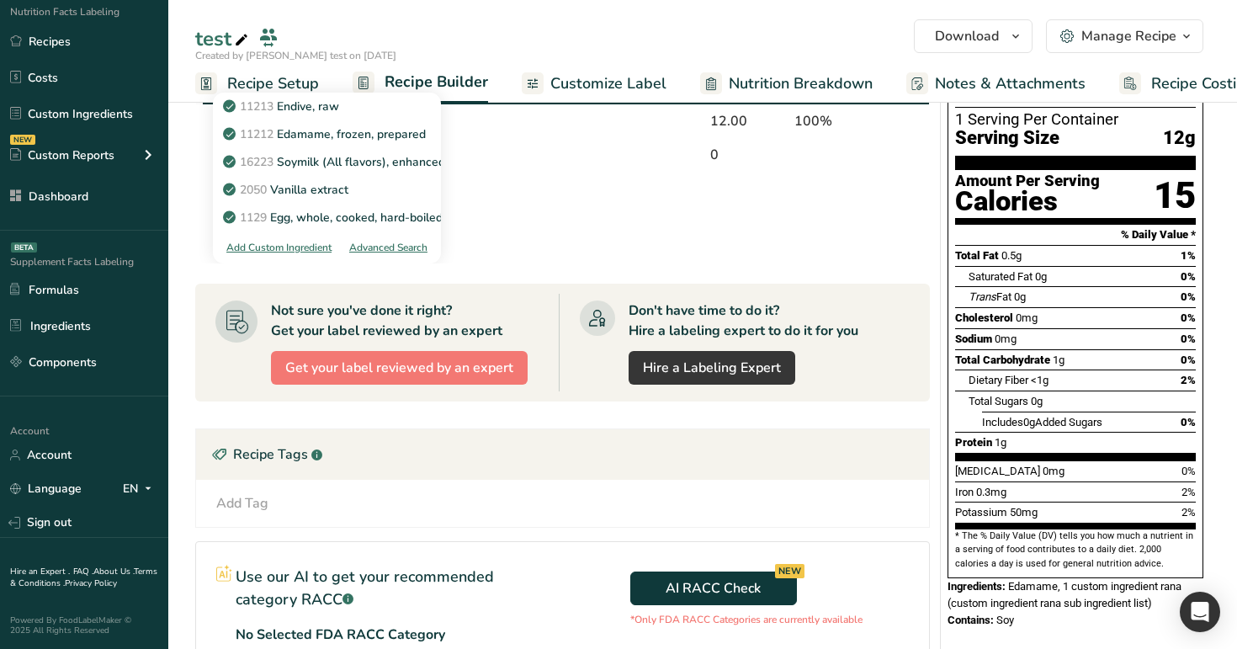
scroll to position [114, 0]
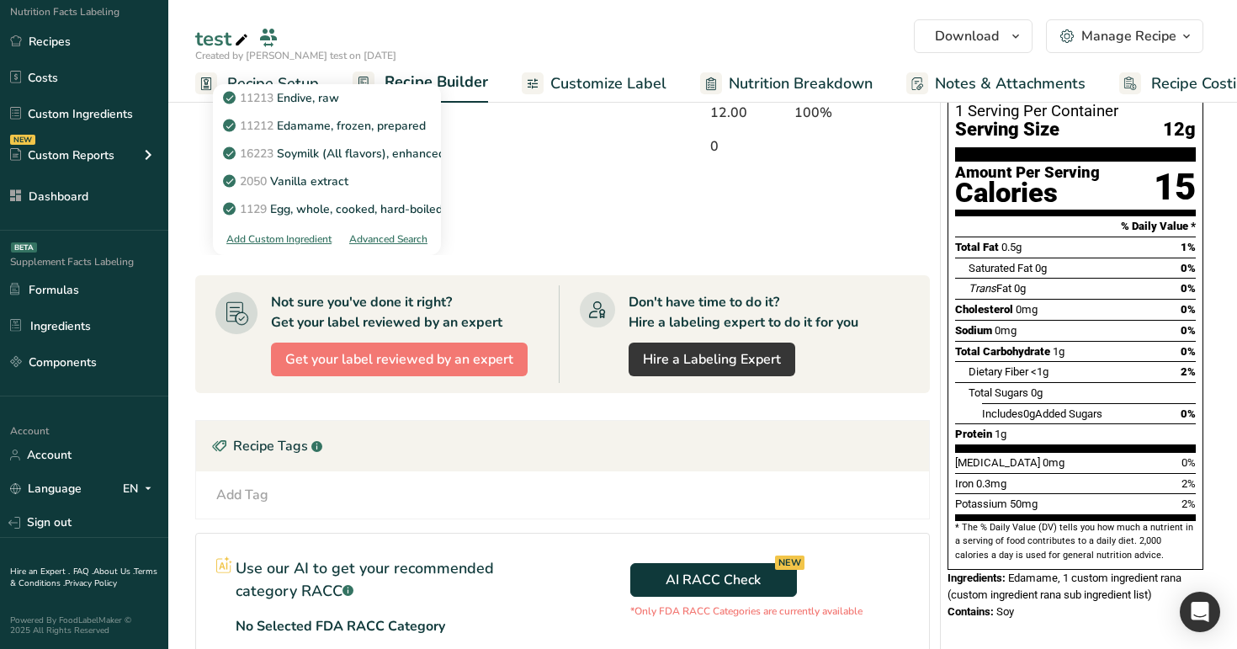
type input "e"
click at [396, 240] on div "Advanced Search" at bounding box center [388, 238] width 78 height 15
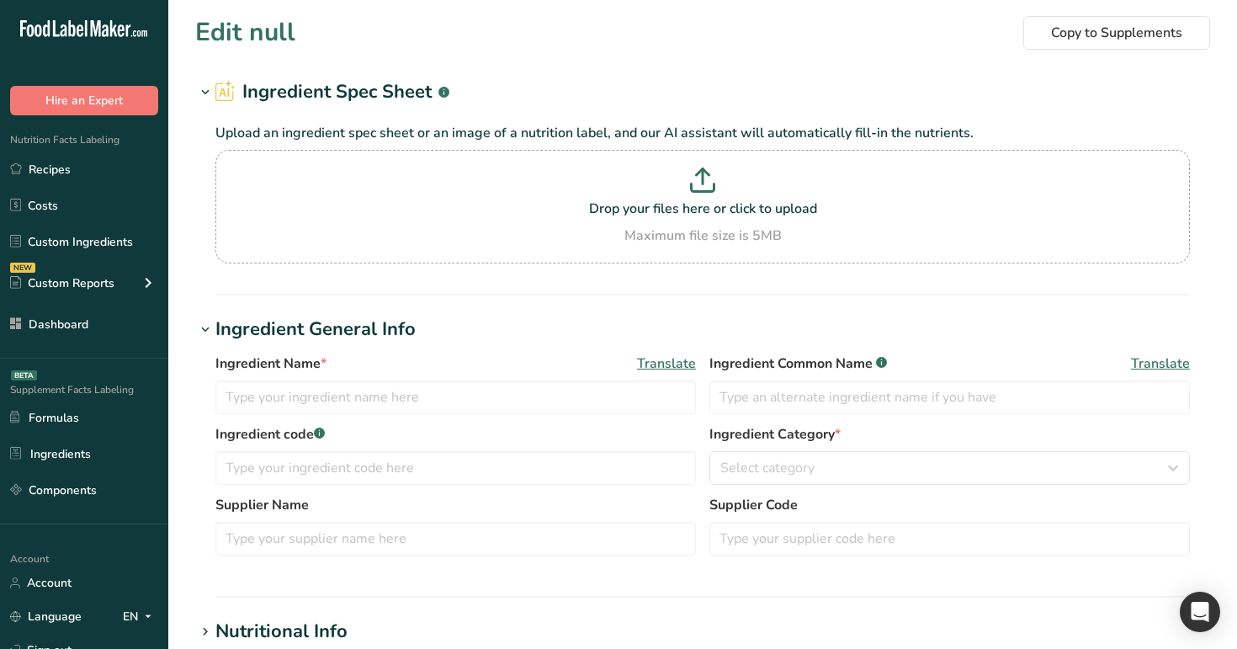
type input "1 custom ingredient rana"
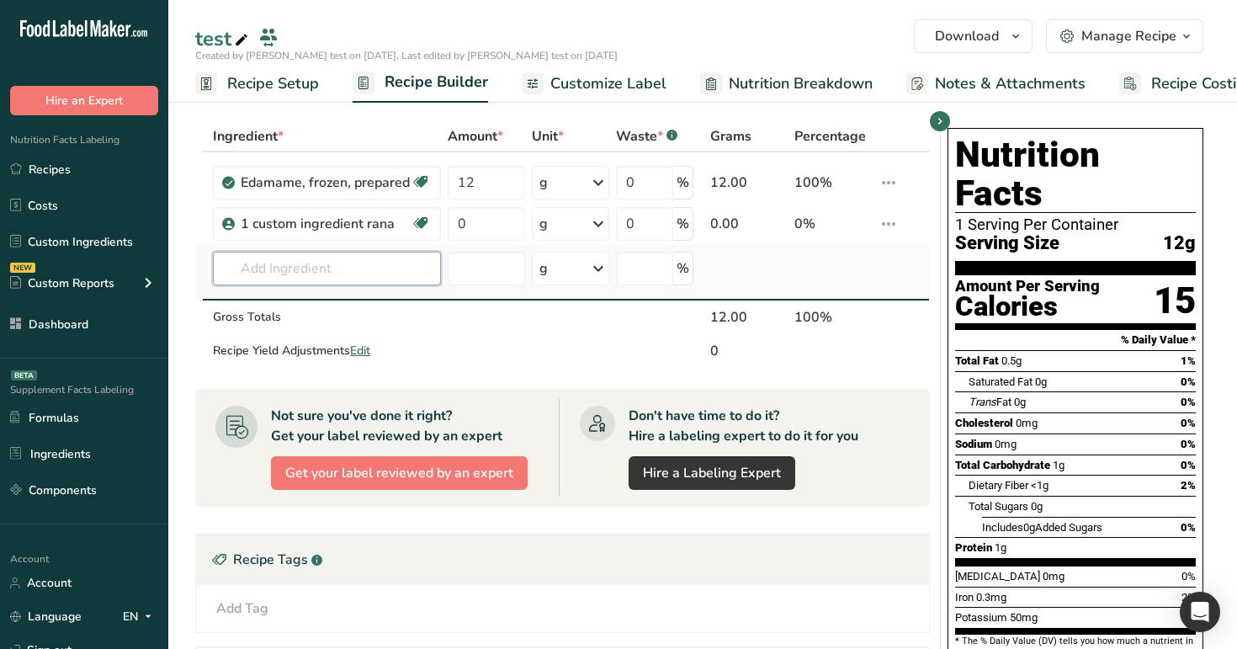
click at [317, 276] on input "text" at bounding box center [327, 269] width 228 height 34
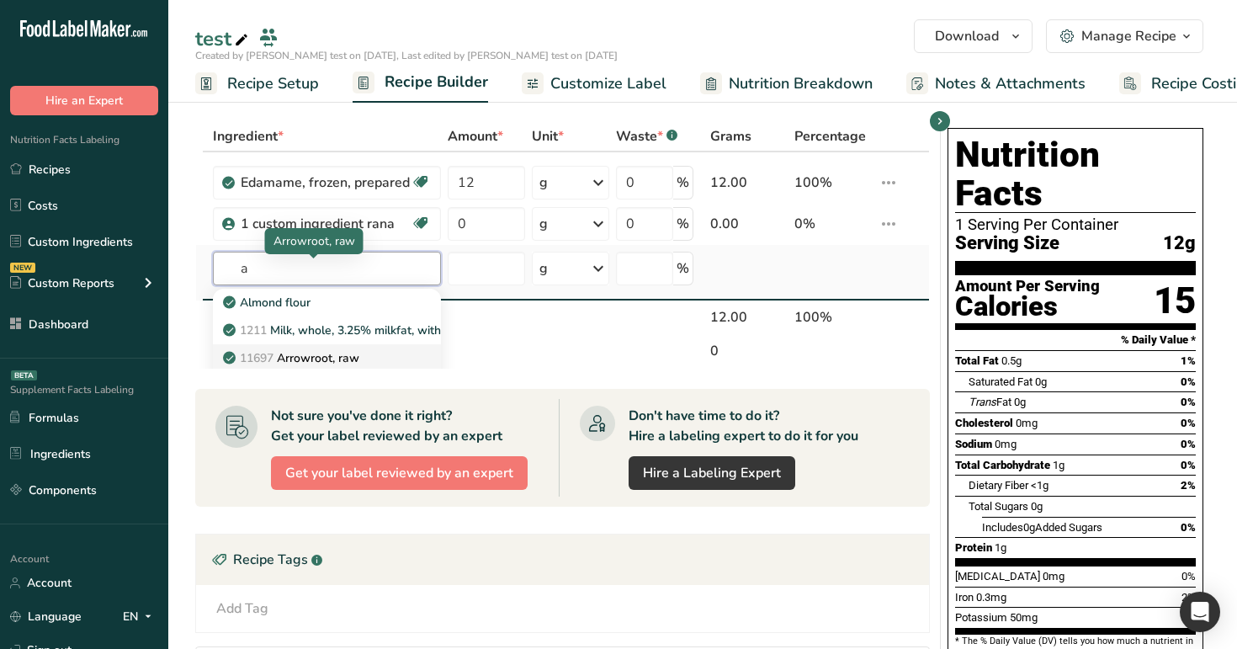
scroll to position [91, 0]
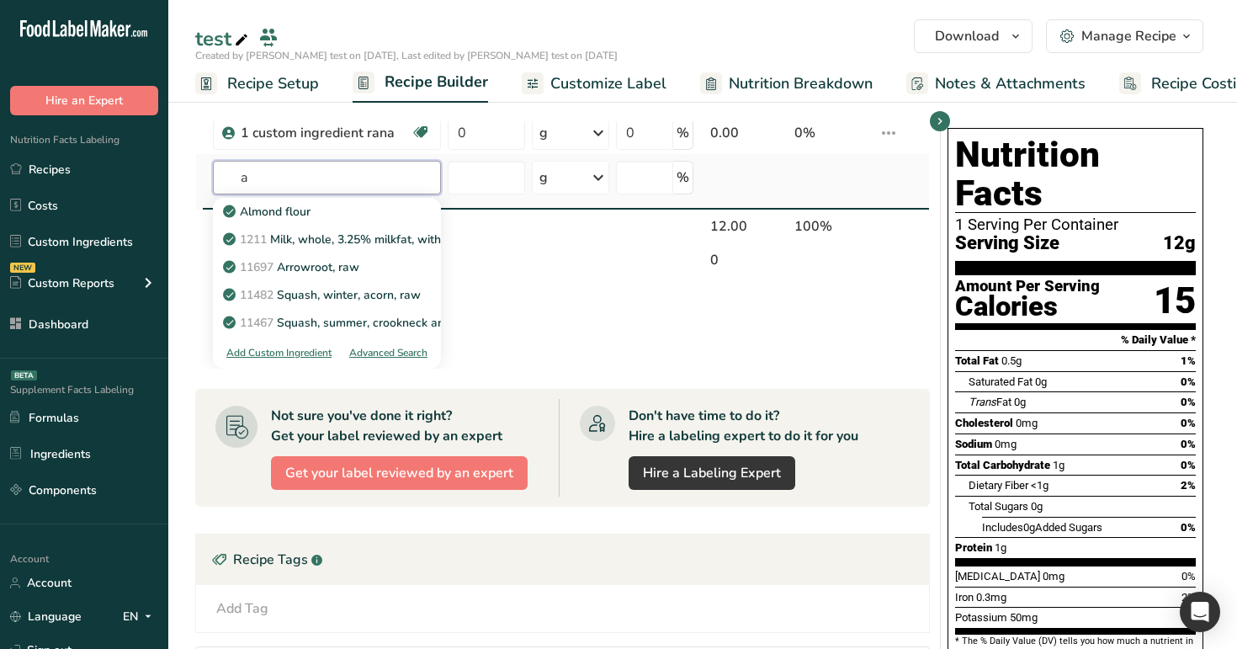
type input "a"
click at [362, 356] on div "Advanced Search" at bounding box center [388, 352] width 78 height 15
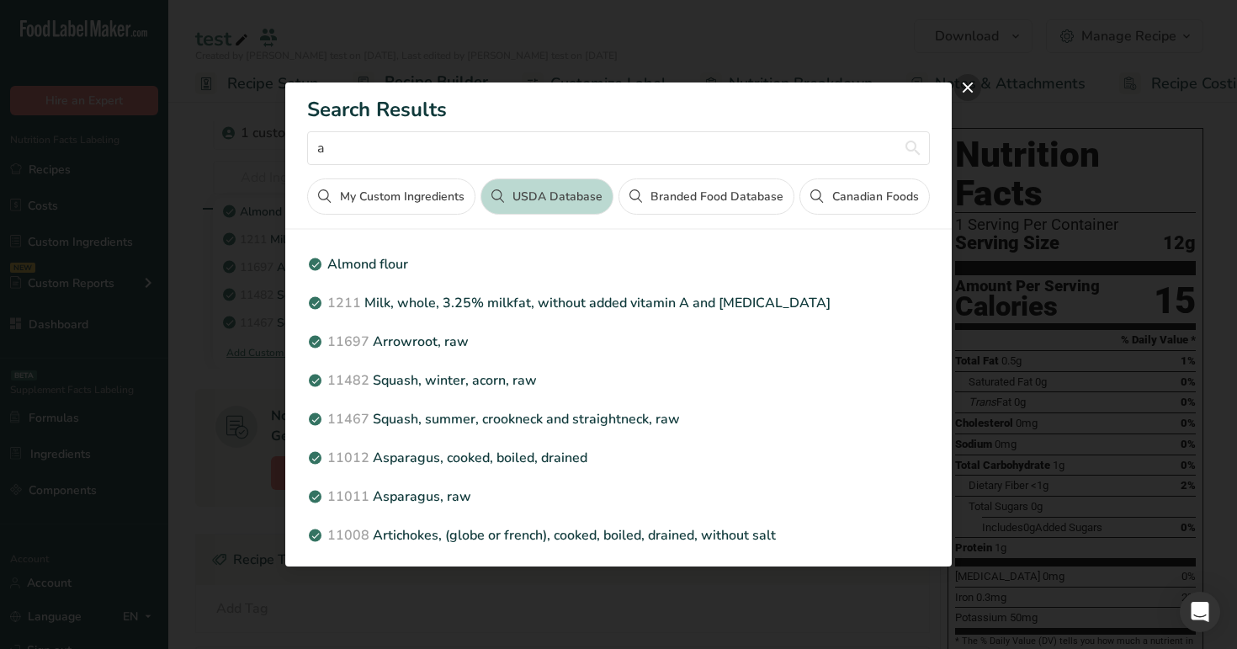
click at [961, 87] on button "close" at bounding box center [967, 87] width 27 height 27
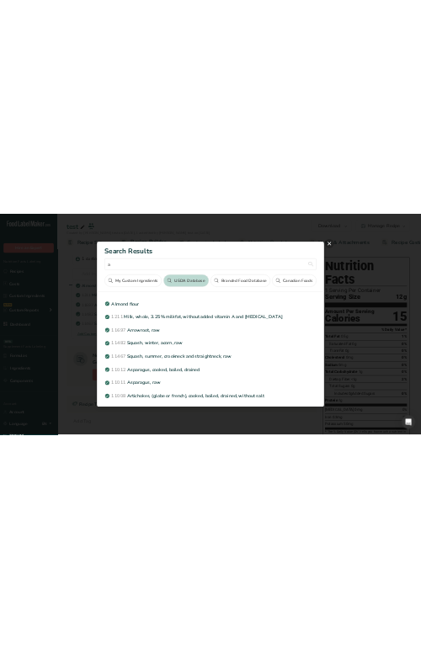
scroll to position [0, 0]
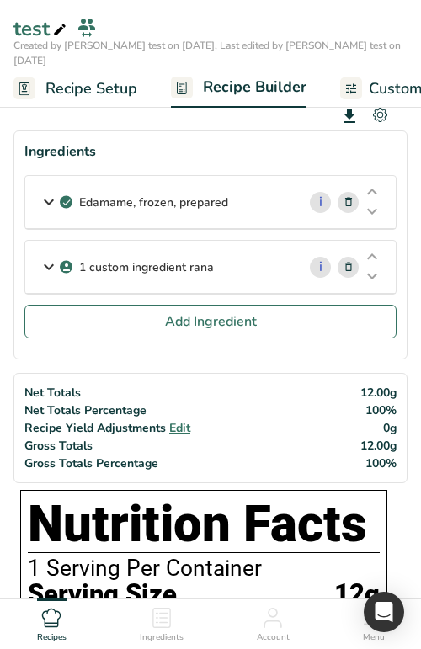
click at [387, 77] on span "Customize Label" at bounding box center [426, 88] width 116 height 23
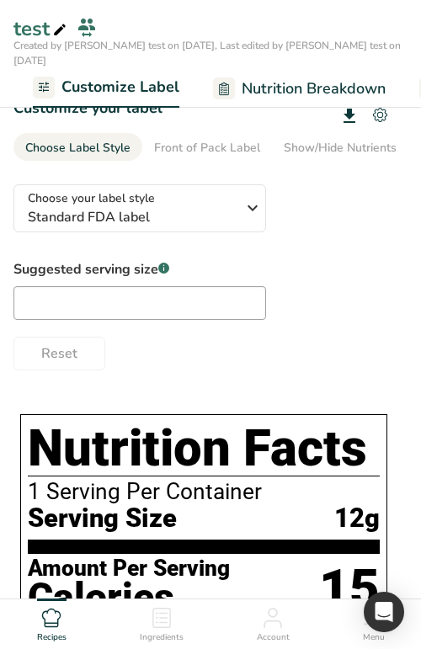
scroll to position [0, 314]
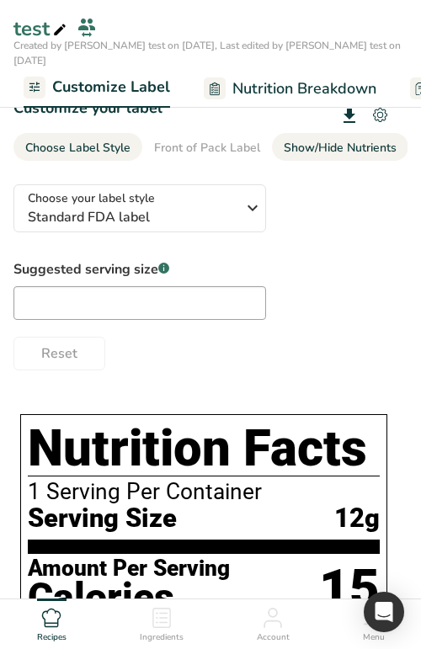
click at [310, 145] on div "Show/Hide Nutrients" at bounding box center [339, 148] width 113 height 18
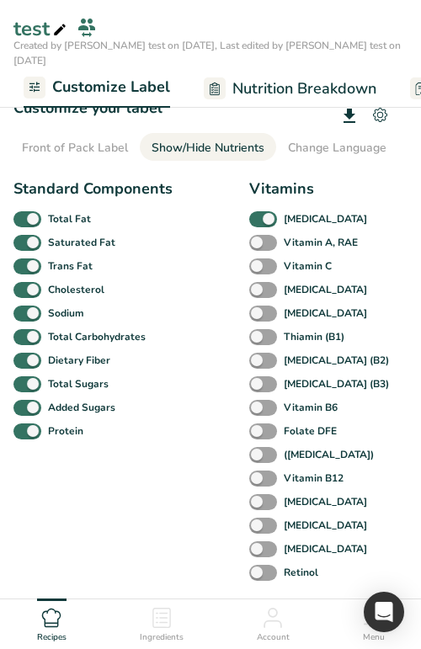
scroll to position [0, 0]
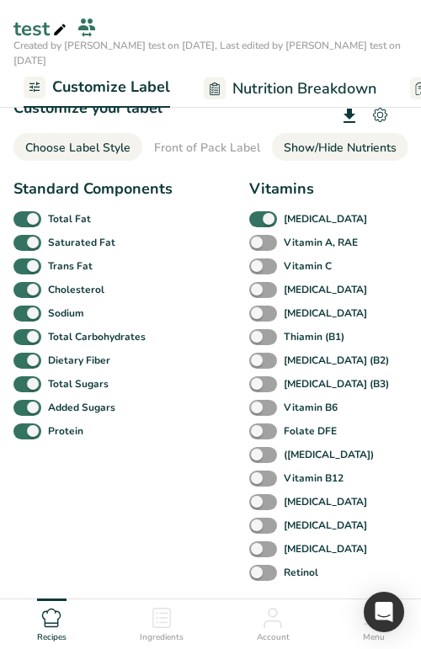
click at [89, 146] on div "Choose Label Style" at bounding box center [77, 148] width 105 height 18
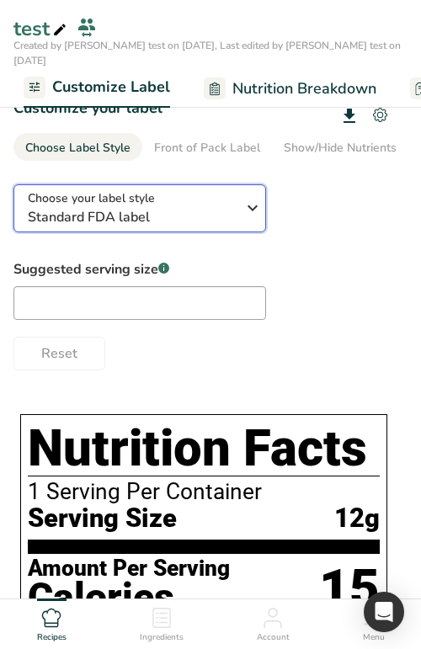
click at [107, 219] on span "Standard FDA label" at bounding box center [135, 217] width 215 height 20
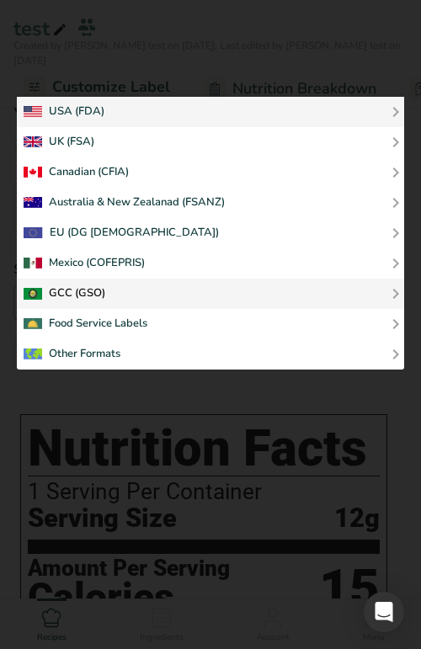
click at [119, 293] on div "GCC (GSO)" at bounding box center [210, 293] width 373 height 20
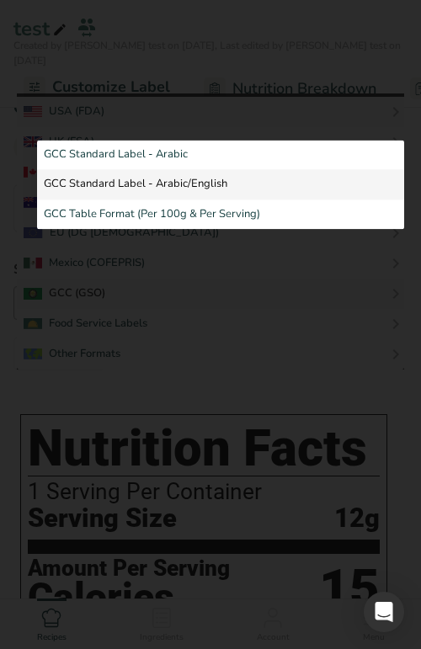
click at [188, 194] on link "GCC Standard Label - Arabic/English" at bounding box center [220, 185] width 367 height 30
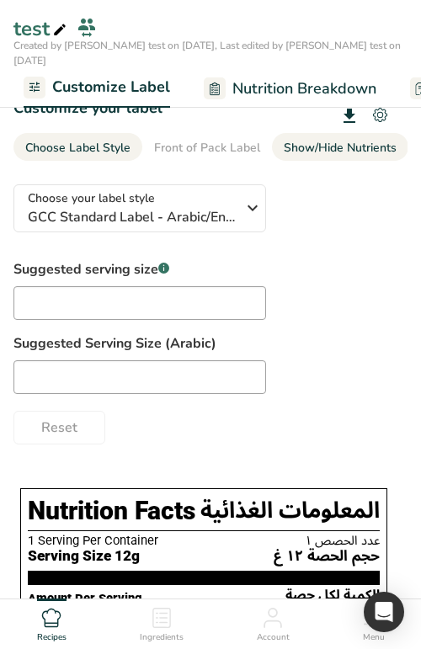
click at [306, 142] on div "Show/Hide Nutrients" at bounding box center [339, 148] width 113 height 18
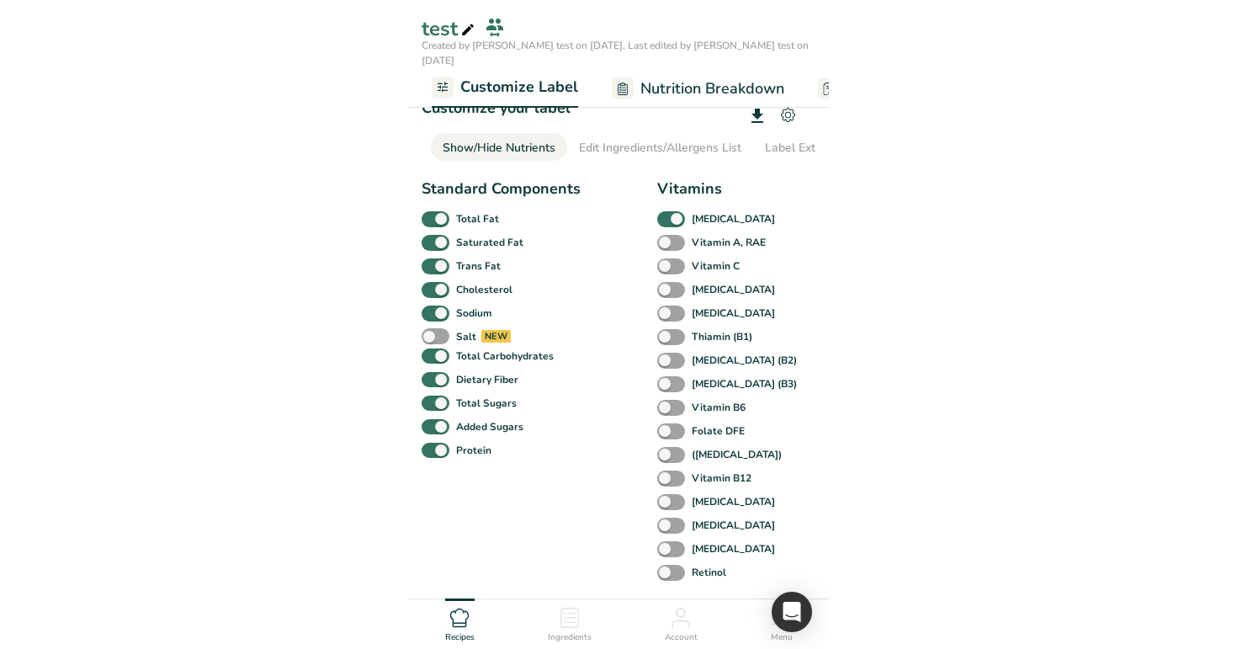
scroll to position [0, 254]
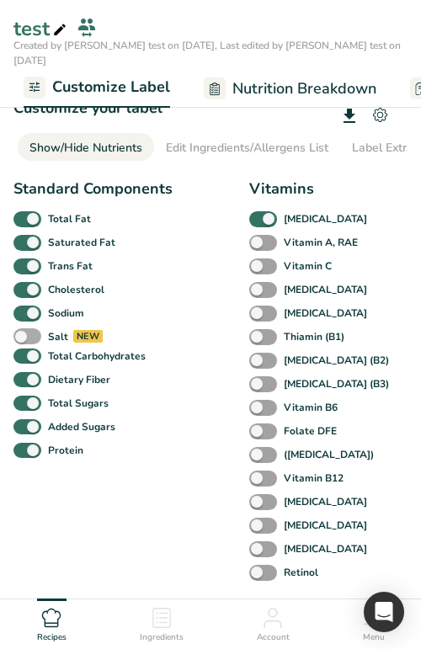
click at [36, 342] on span at bounding box center [27, 336] width 28 height 16
click at [24, 342] on input "Salt" at bounding box center [18, 336] width 11 height 11
checkbox input "true"
click at [108, 539] on div "Standard Components Total Fat Saturated Fat Trans Fat Cholesterol Sodium Salt N…" at bounding box center [92, 380] width 159 height 406
